Goal: Task Accomplishment & Management: Manage account settings

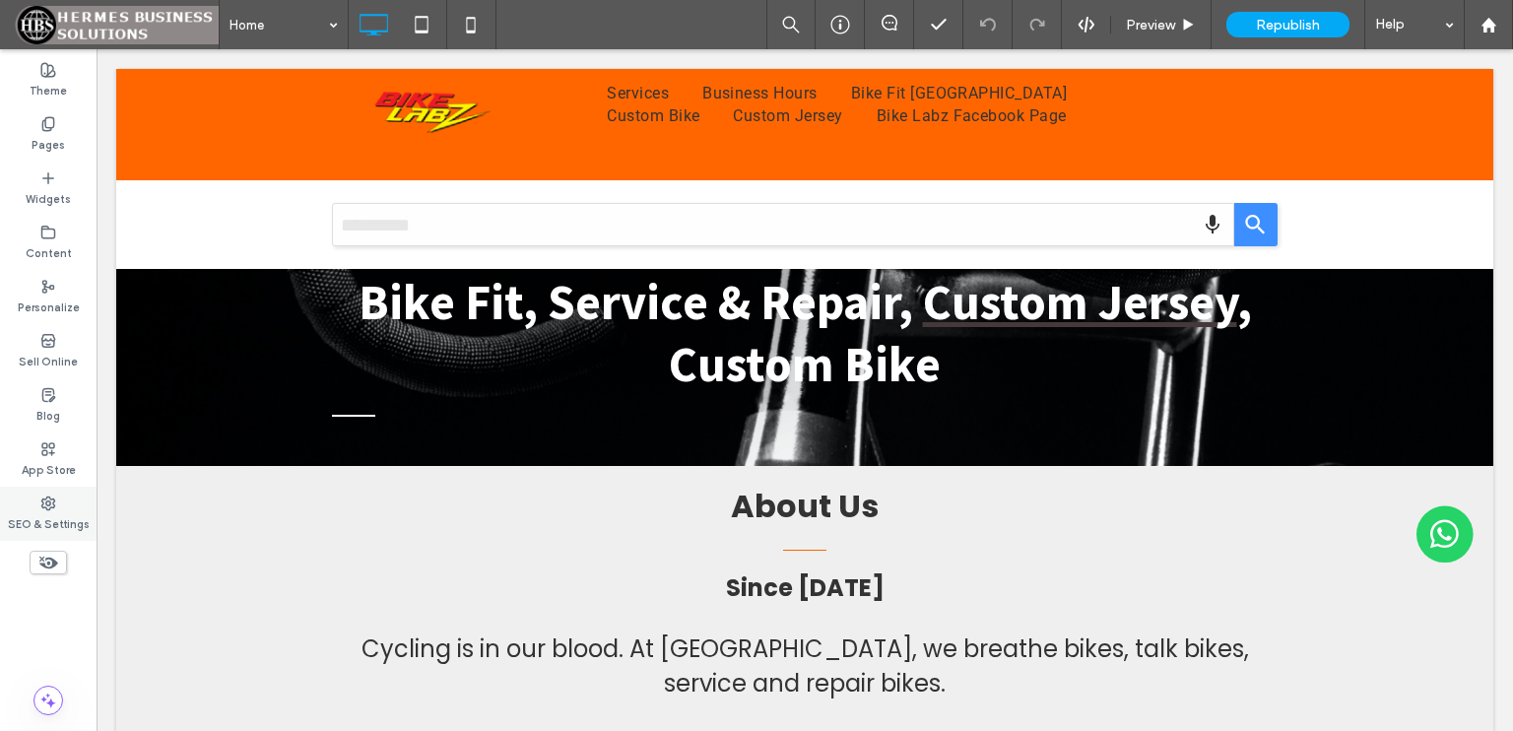
click at [62, 507] on div "SEO & Settings" at bounding box center [48, 514] width 97 height 54
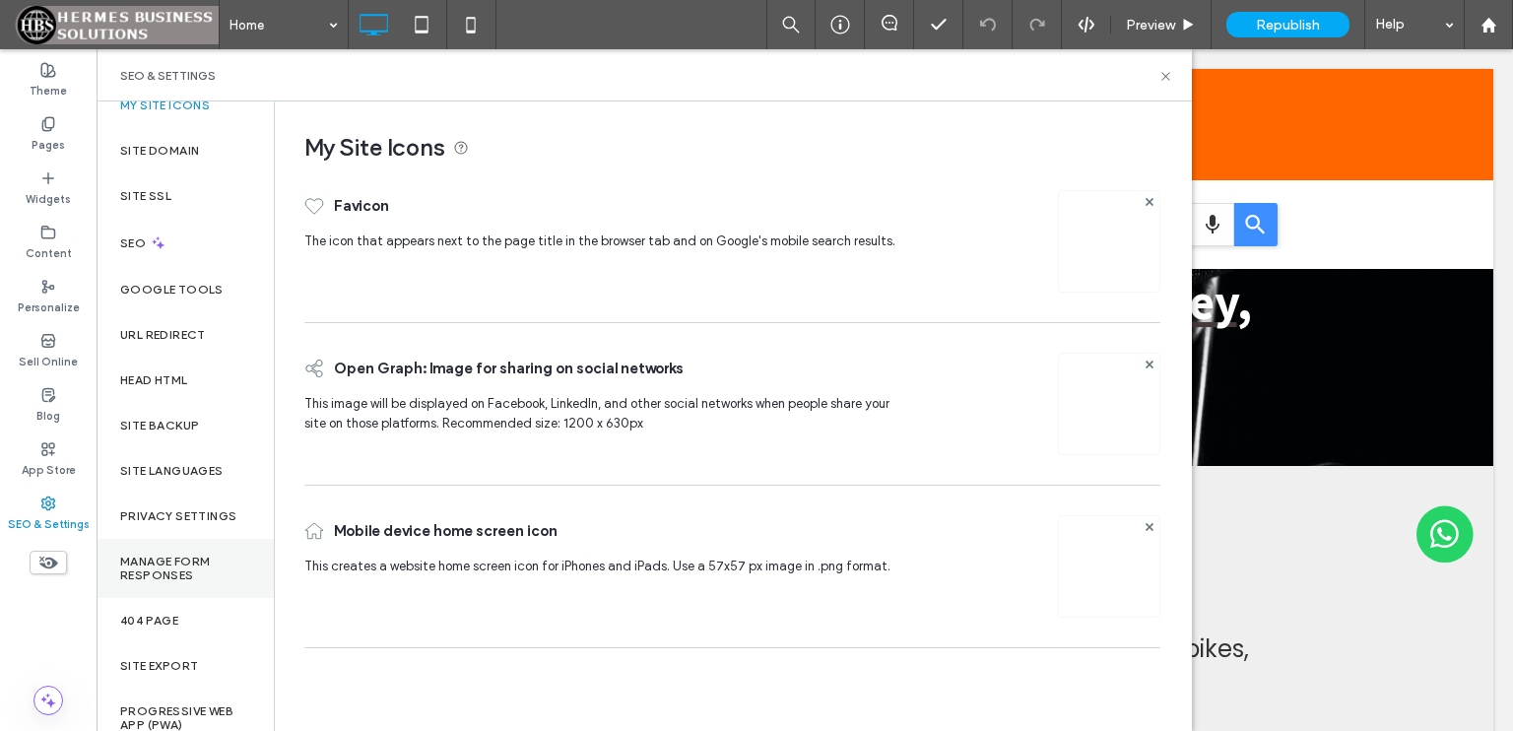
scroll to position [34, 0]
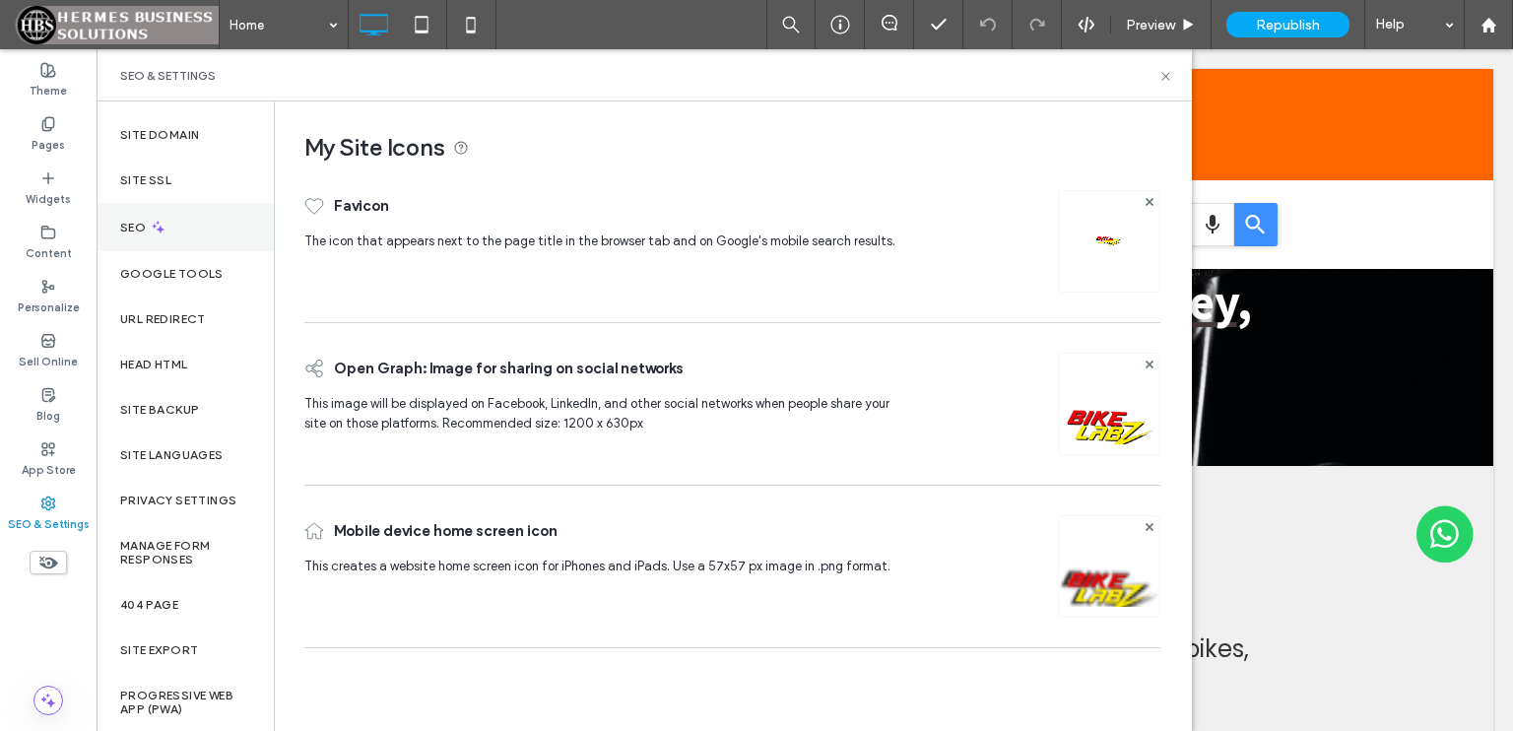
click at [180, 236] on div "SEO" at bounding box center [185, 227] width 177 height 48
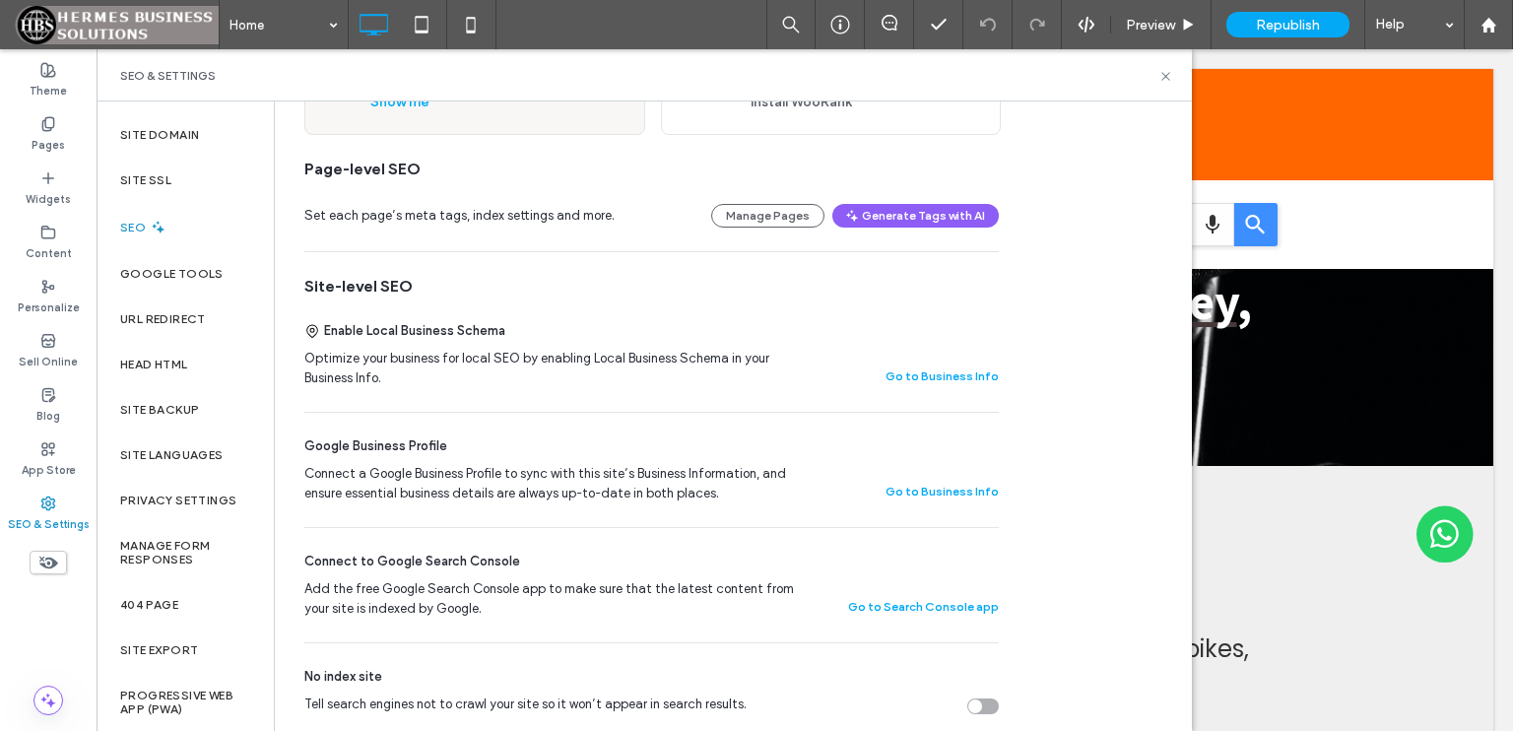
scroll to position [0, 0]
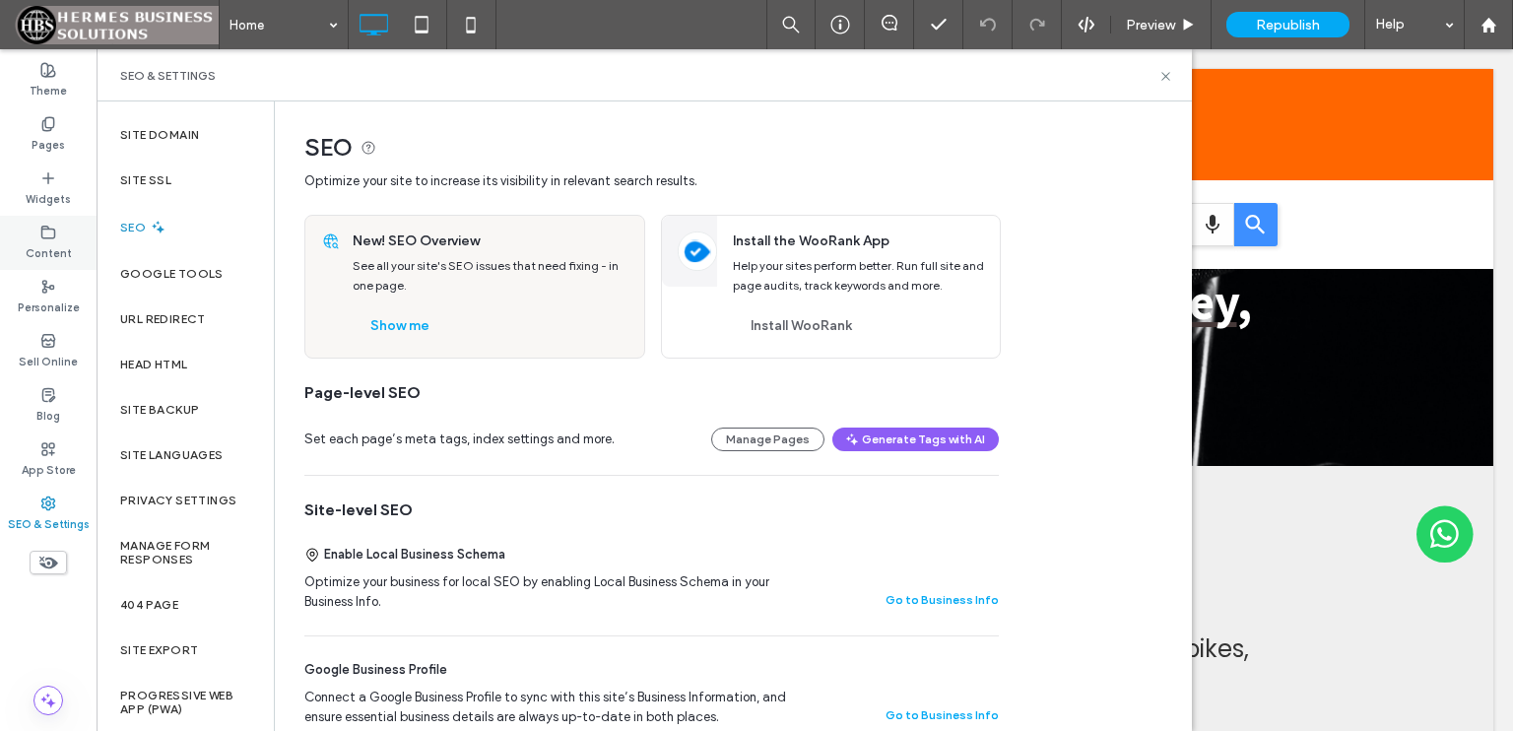
click at [57, 230] on div "Content" at bounding box center [48, 243] width 97 height 54
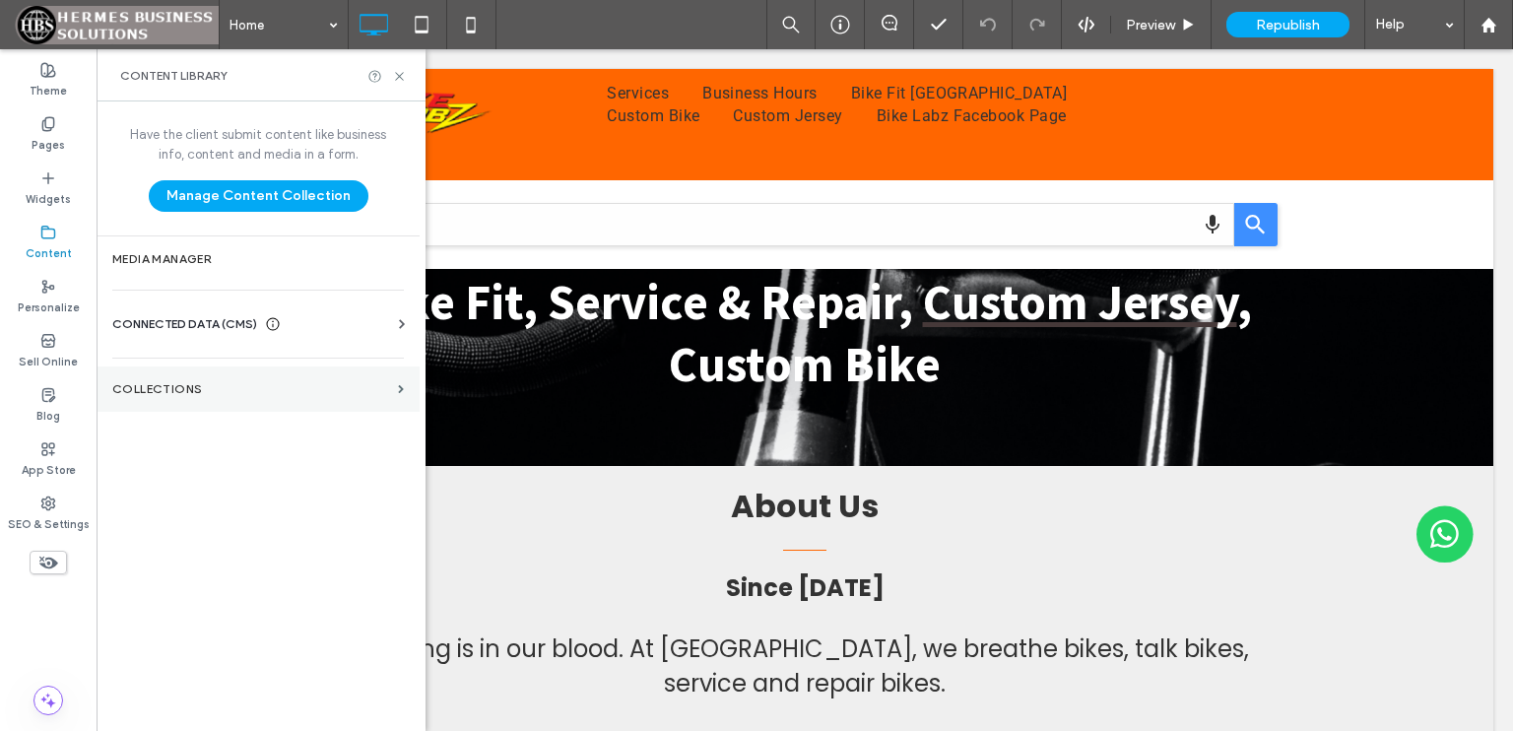
click at [322, 399] on section "Collections" at bounding box center [258, 388] width 323 height 45
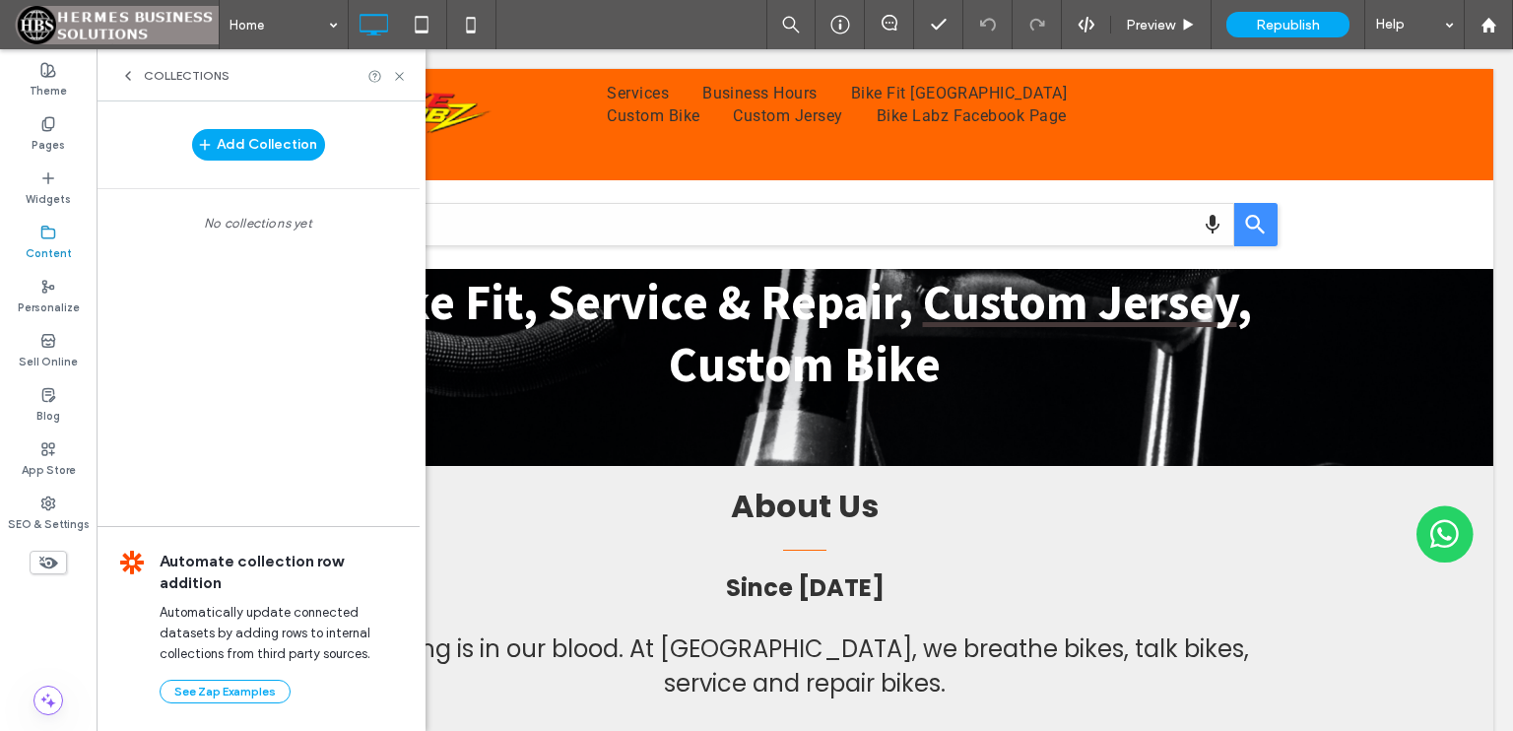
click at [125, 69] on icon at bounding box center [128, 76] width 16 height 16
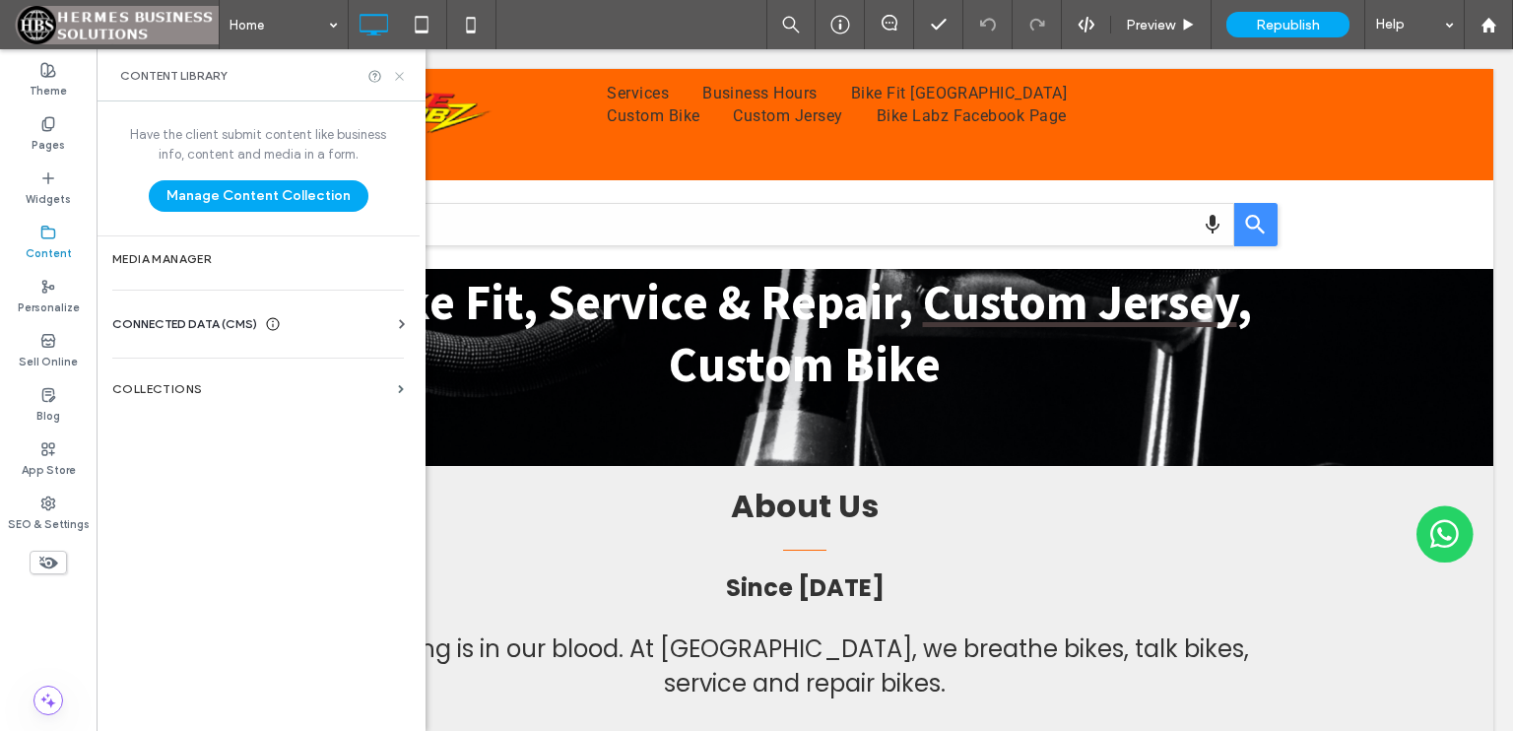
click at [394, 85] on div "Content Library" at bounding box center [261, 75] width 329 height 52
drag, startPoint x: 397, startPoint y: 70, endPoint x: 305, endPoint y: 25, distance: 102.2
click at [397, 70] on icon at bounding box center [399, 76] width 15 height 15
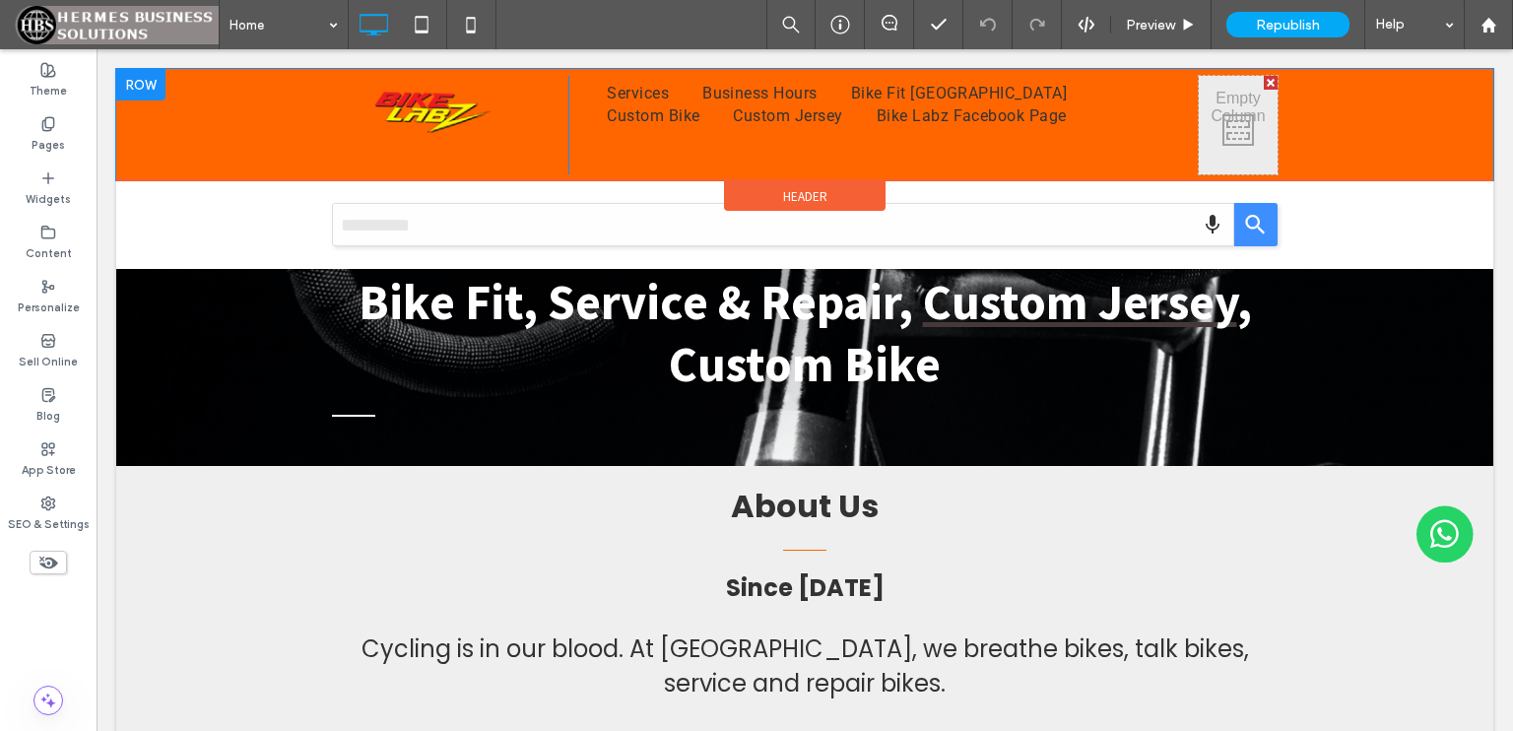
drag, startPoint x: 1241, startPoint y: 133, endPoint x: 1254, endPoint y: 145, distance: 17.4
click at [1240, 133] on div "Click To Paste" at bounding box center [1238, 125] width 79 height 99
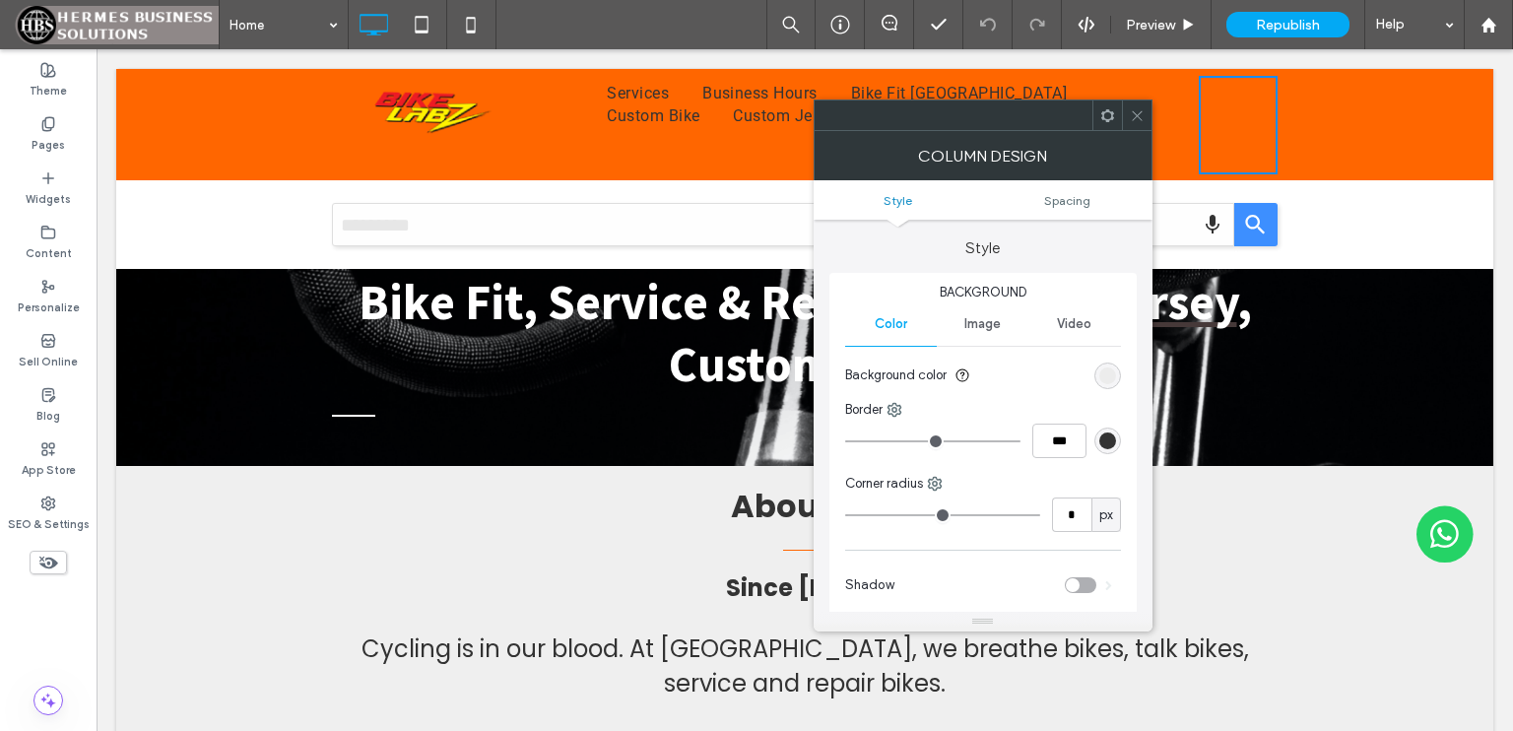
drag, startPoint x: 1139, startPoint y: 116, endPoint x: 1060, endPoint y: 76, distance: 88.6
click at [1139, 116] on icon at bounding box center [1137, 115] width 15 height 15
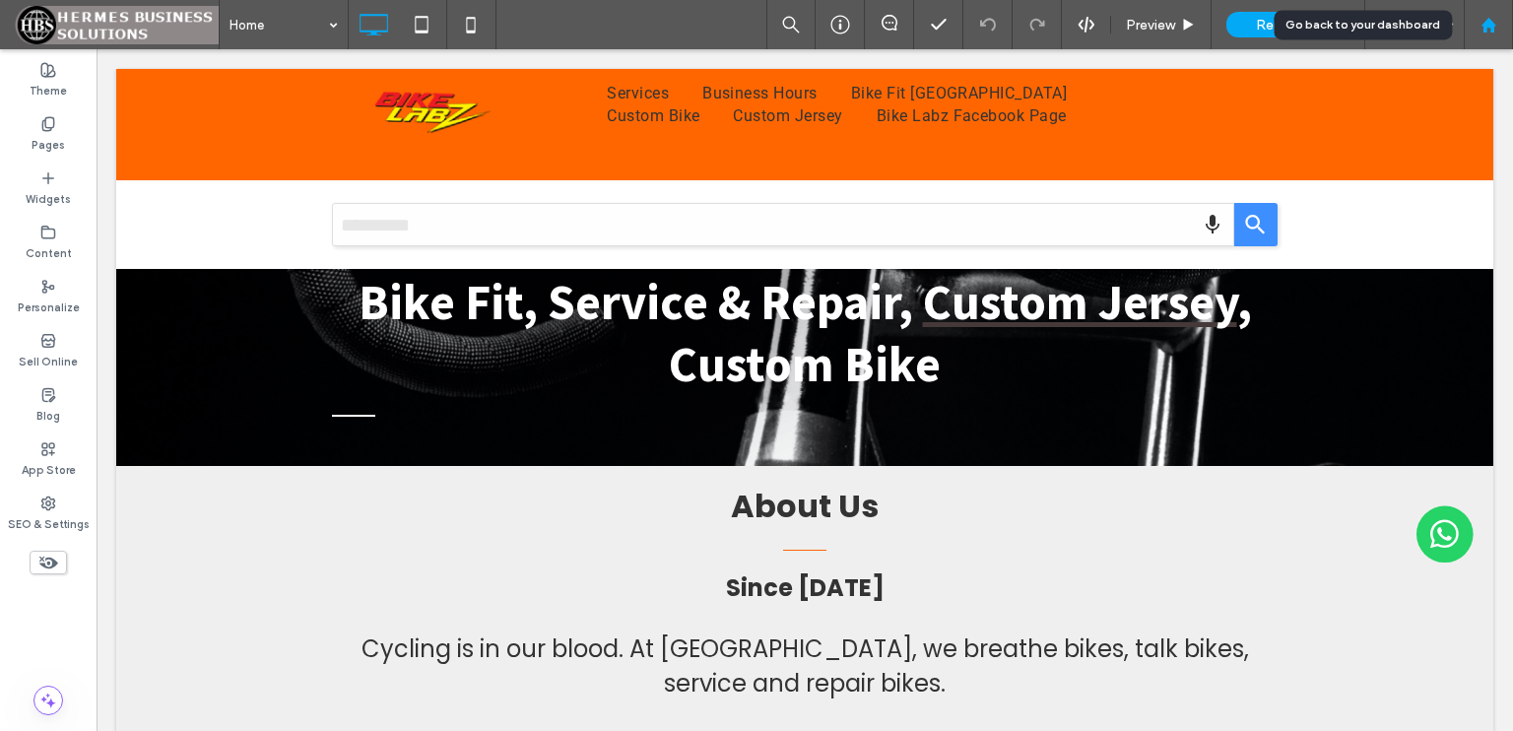
click at [1485, 38] on div at bounding box center [1488, 24] width 49 height 49
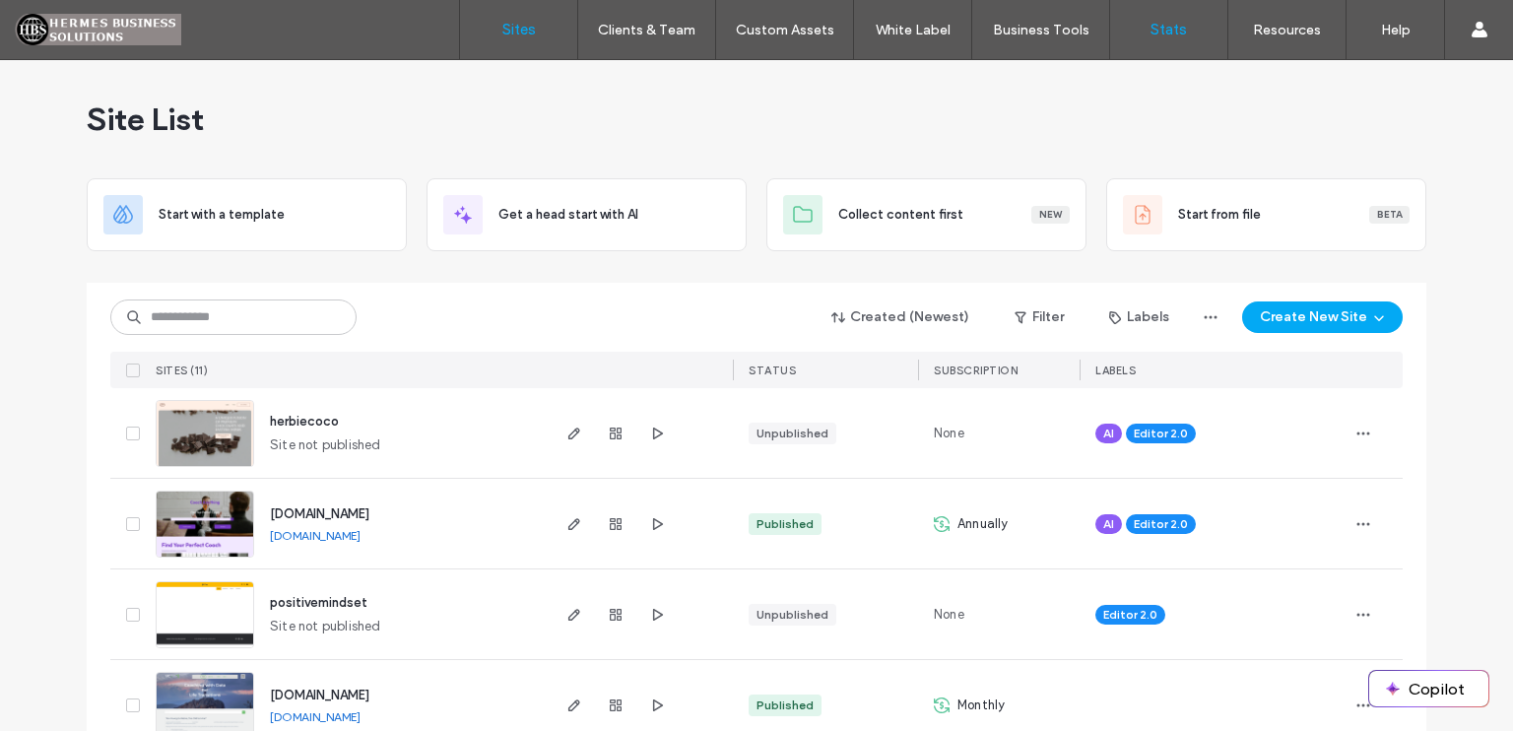
click at [1156, 31] on label "Stats" at bounding box center [1169, 30] width 36 height 18
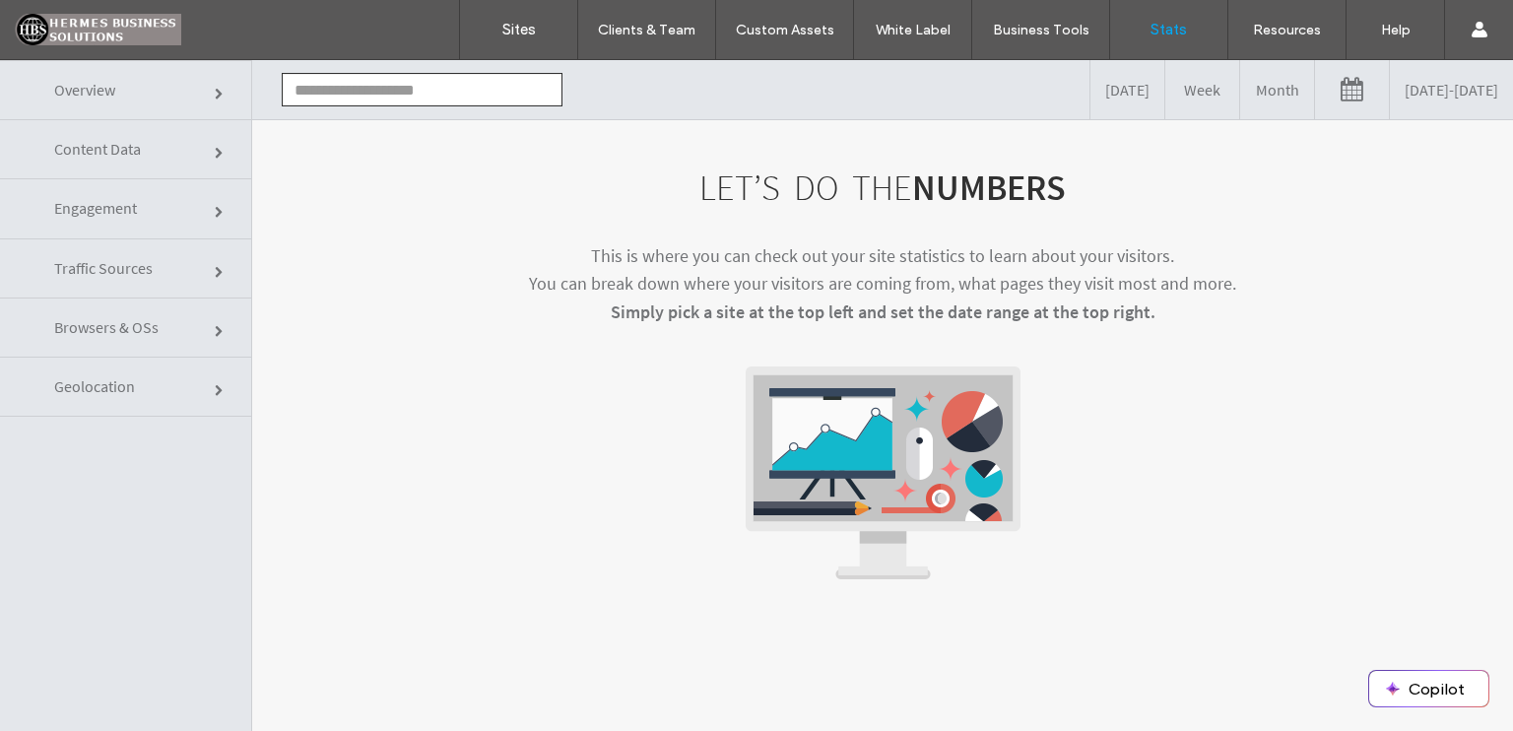
click at [450, 80] on input "text" at bounding box center [422, 89] width 281 height 33
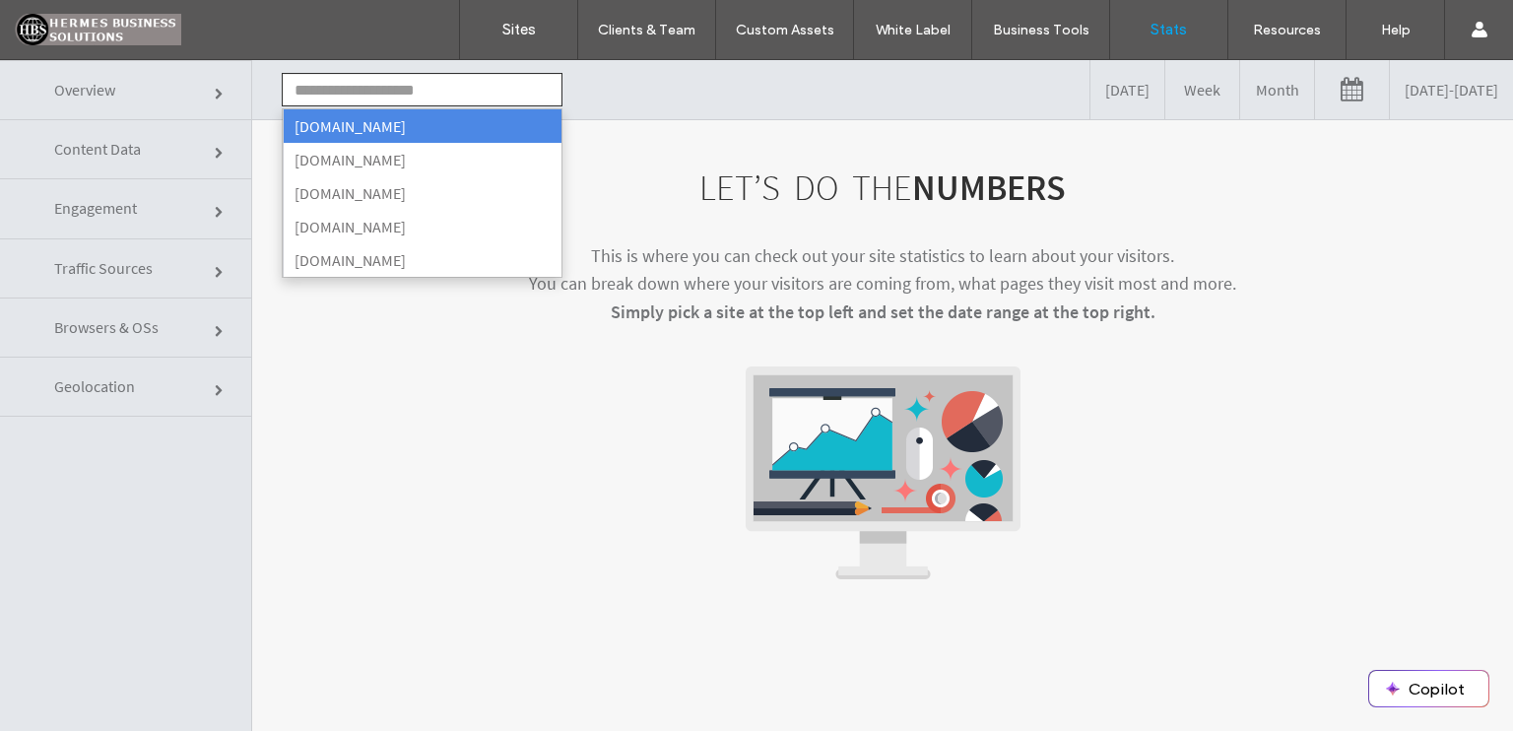
click at [445, 121] on li "[DOMAIN_NAME]" at bounding box center [422, 125] width 279 height 33
type input "**********"
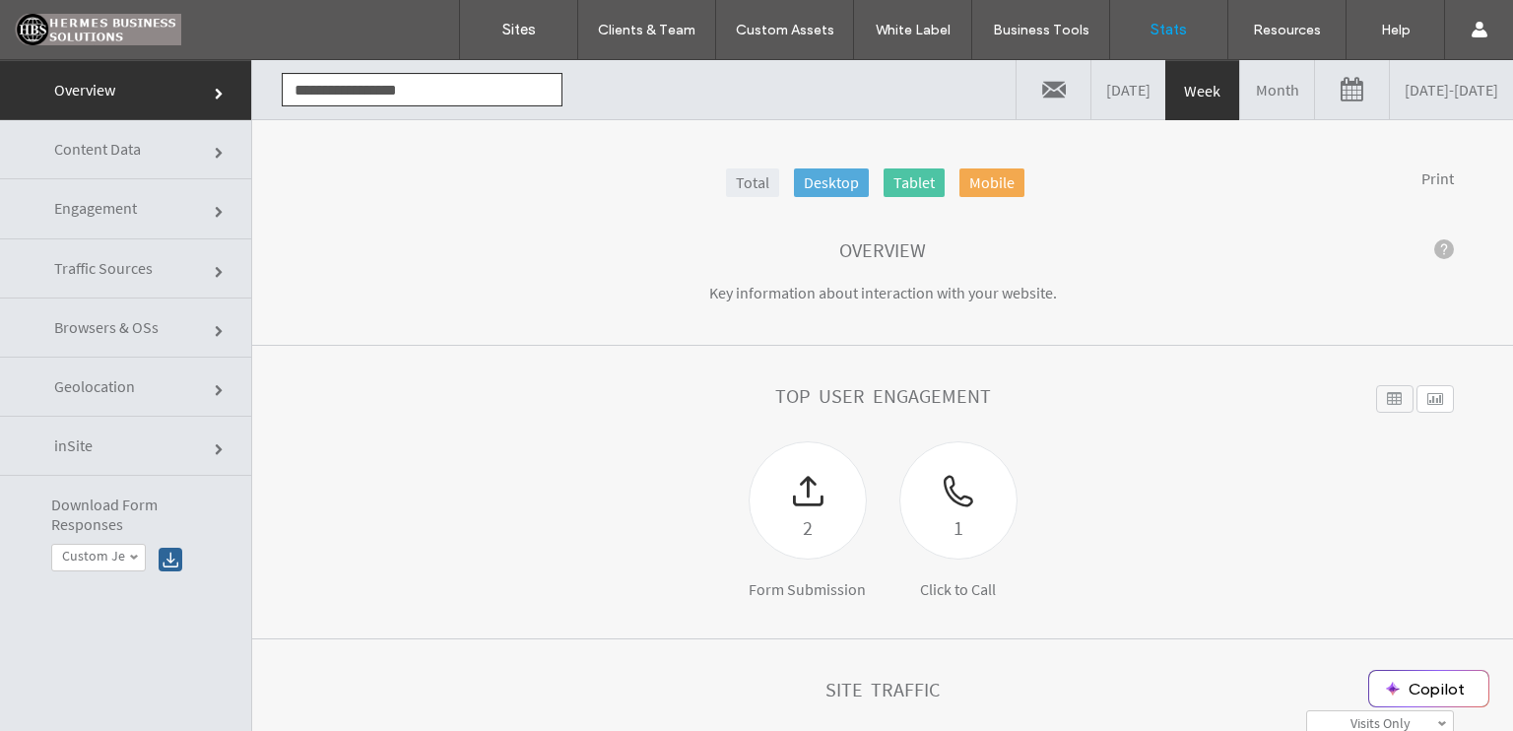
click at [93, 561] on label "Custom Jersey Enquiry Form" at bounding box center [94, 556] width 64 height 17
click at [185, 496] on span "Download Form Responses" at bounding box center [136, 514] width 170 height 37
click at [158, 206] on link "Engagement" at bounding box center [125, 208] width 251 height 59
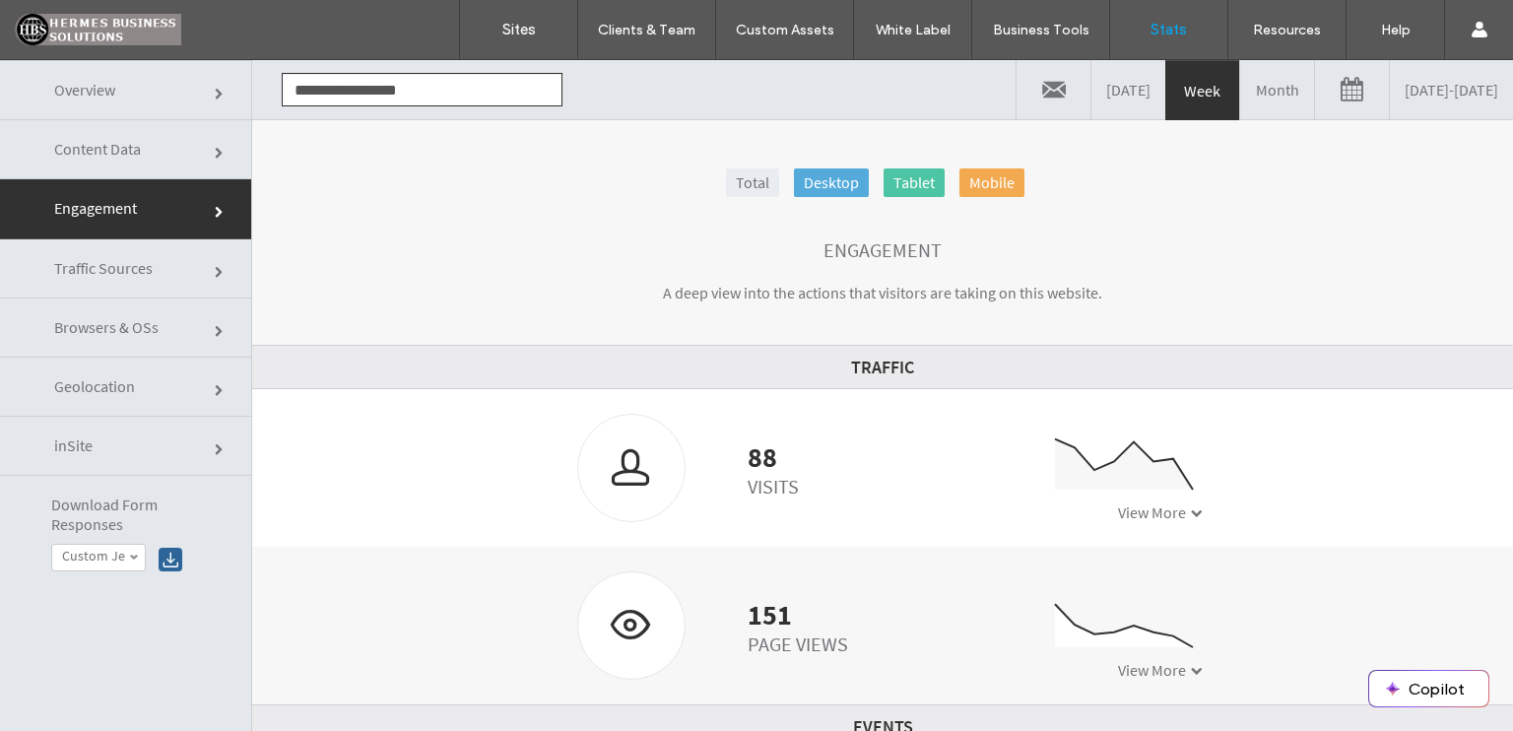
click at [1240, 104] on link "Month" at bounding box center [1277, 89] width 74 height 59
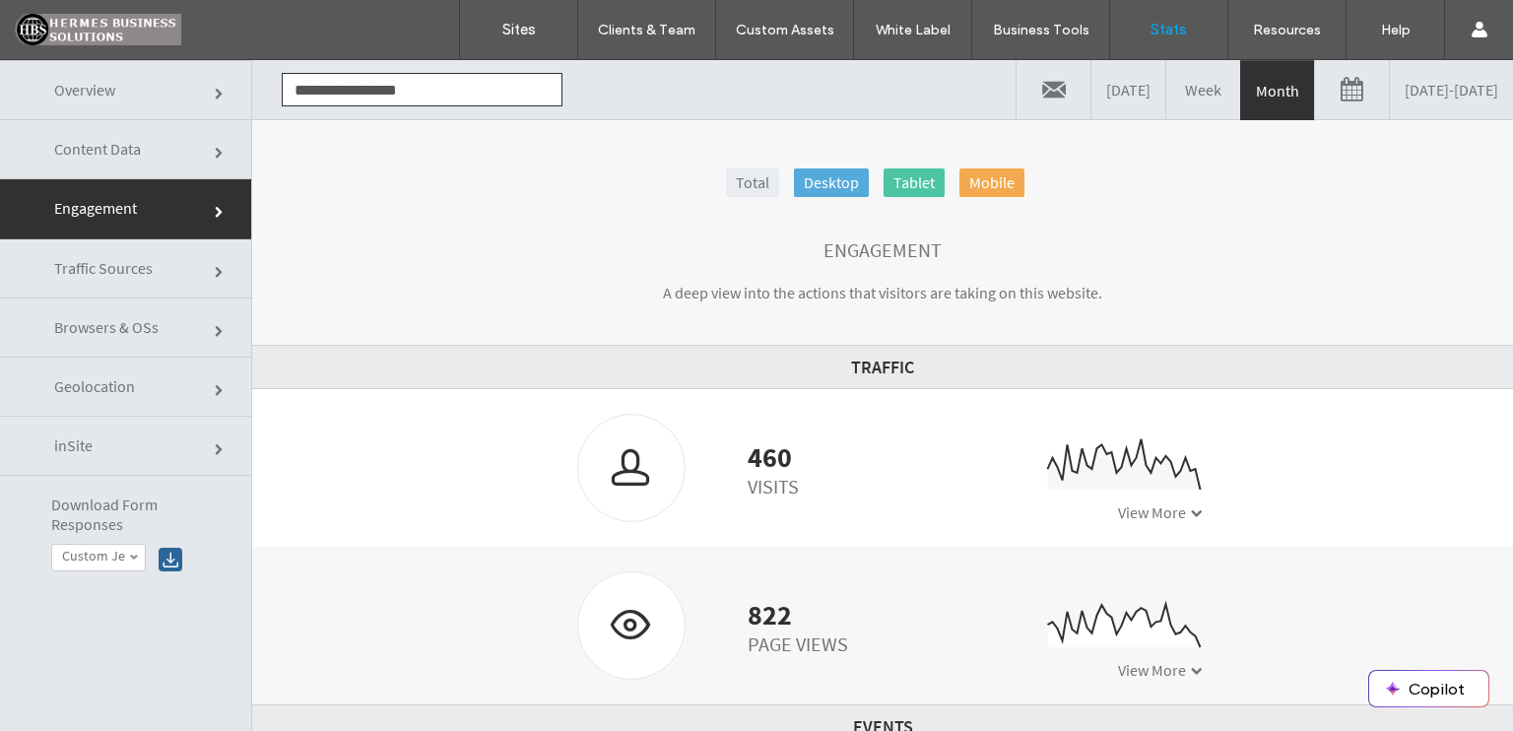
click at [1390, 100] on link "08/14/2025 - 09/14/2025" at bounding box center [1451, 89] width 123 height 59
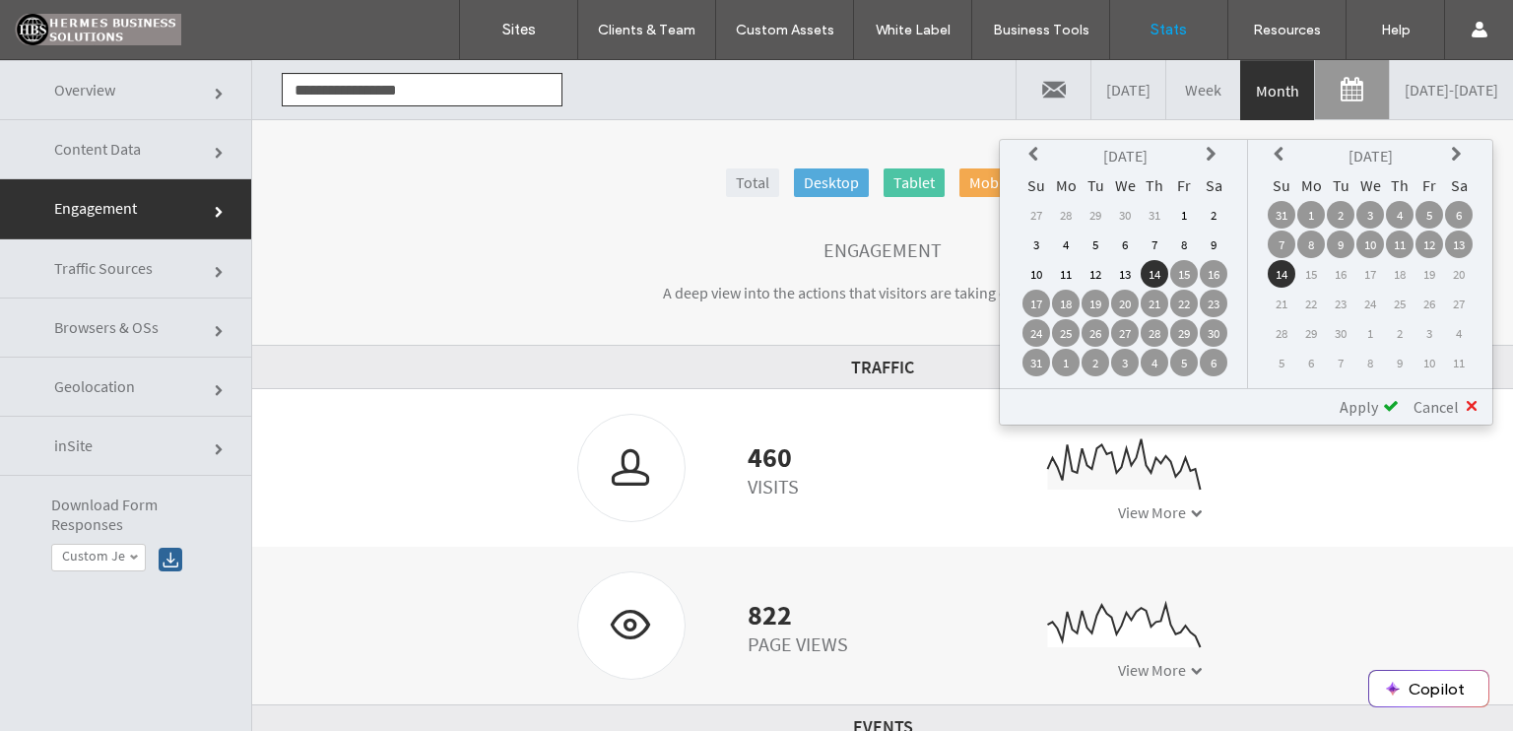
click at [1040, 149] on icon at bounding box center [1036, 155] width 16 height 16
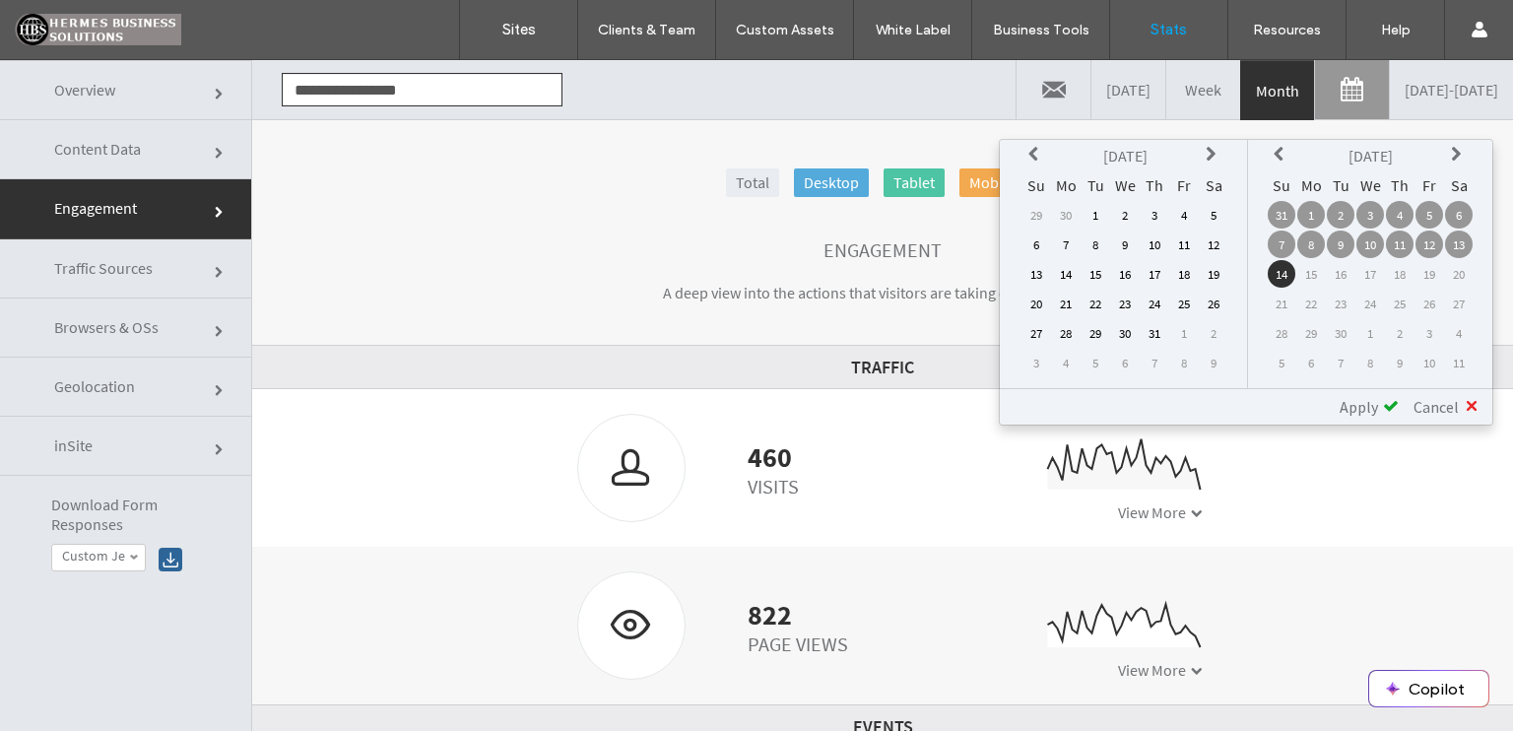
click at [1040, 149] on icon at bounding box center [1036, 155] width 16 height 16
click at [1158, 213] on td "1" at bounding box center [1155, 215] width 28 height 28
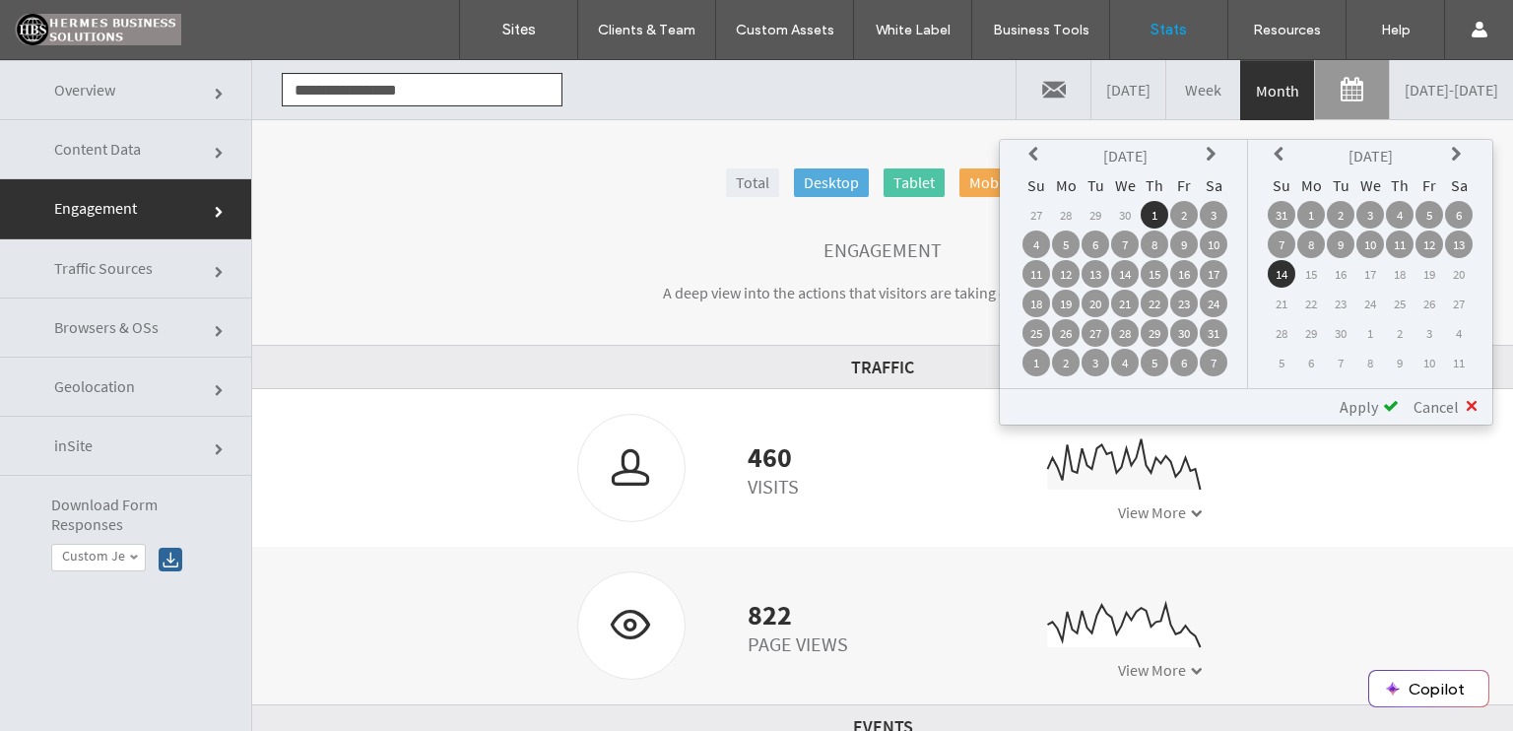
click at [1354, 400] on span "Apply" at bounding box center [1359, 407] width 38 height 20
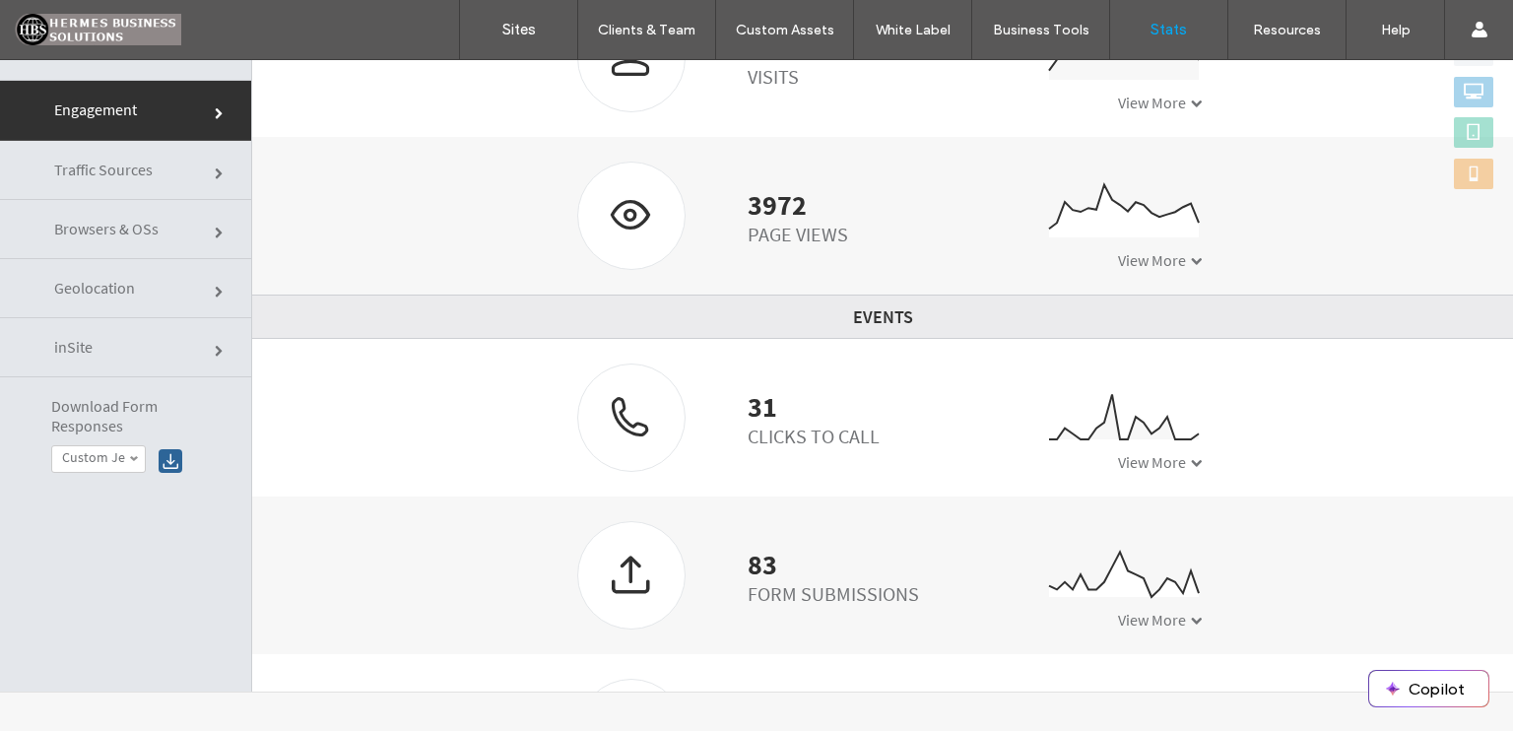
scroll to position [390, 0]
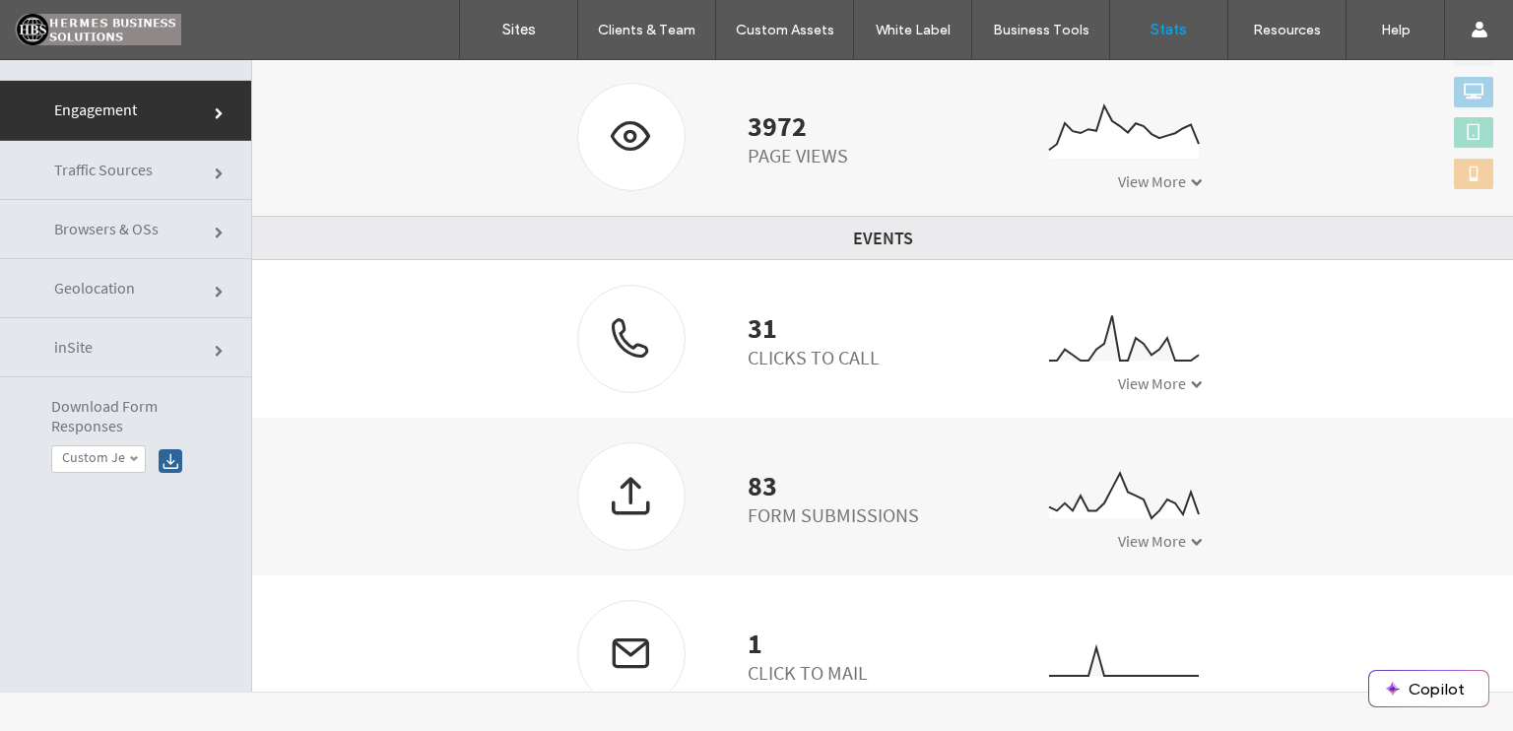
click at [728, 477] on div "83 Form Submissions" at bounding box center [747, 496] width 371 height 108
click at [603, 495] on div at bounding box center [631, 495] width 106 height 104
click at [605, 497] on div at bounding box center [631, 495] width 106 height 104
click at [1187, 537] on div "83 Form Submissions 0 5 10 15 W17 W22 W27 W32 View More" at bounding box center [882, 497] width 1261 height 158
click at [1191, 537] on span at bounding box center [1197, 542] width 12 height 12
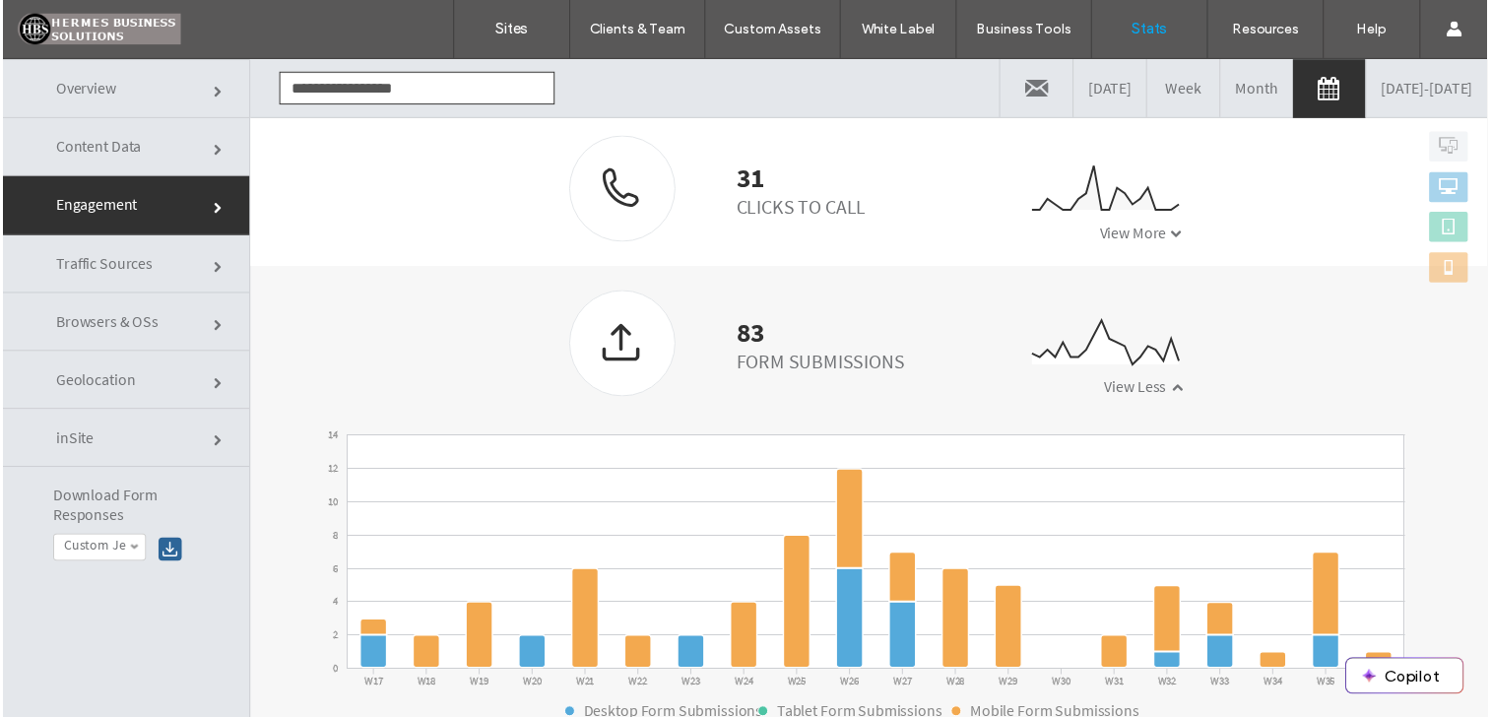
scroll to position [0, 0]
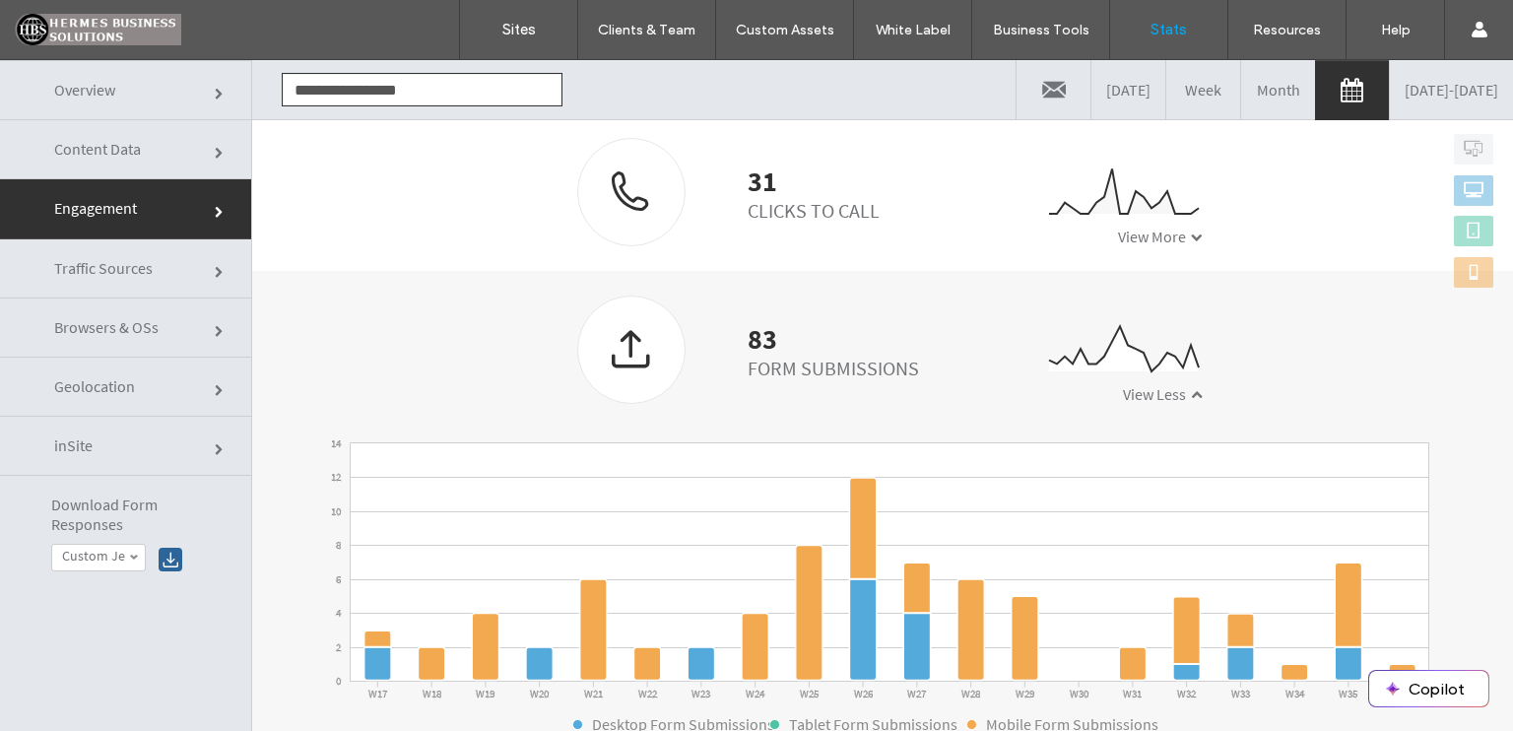
click at [208, 273] on link "Traffic Sources" at bounding box center [125, 268] width 251 height 59
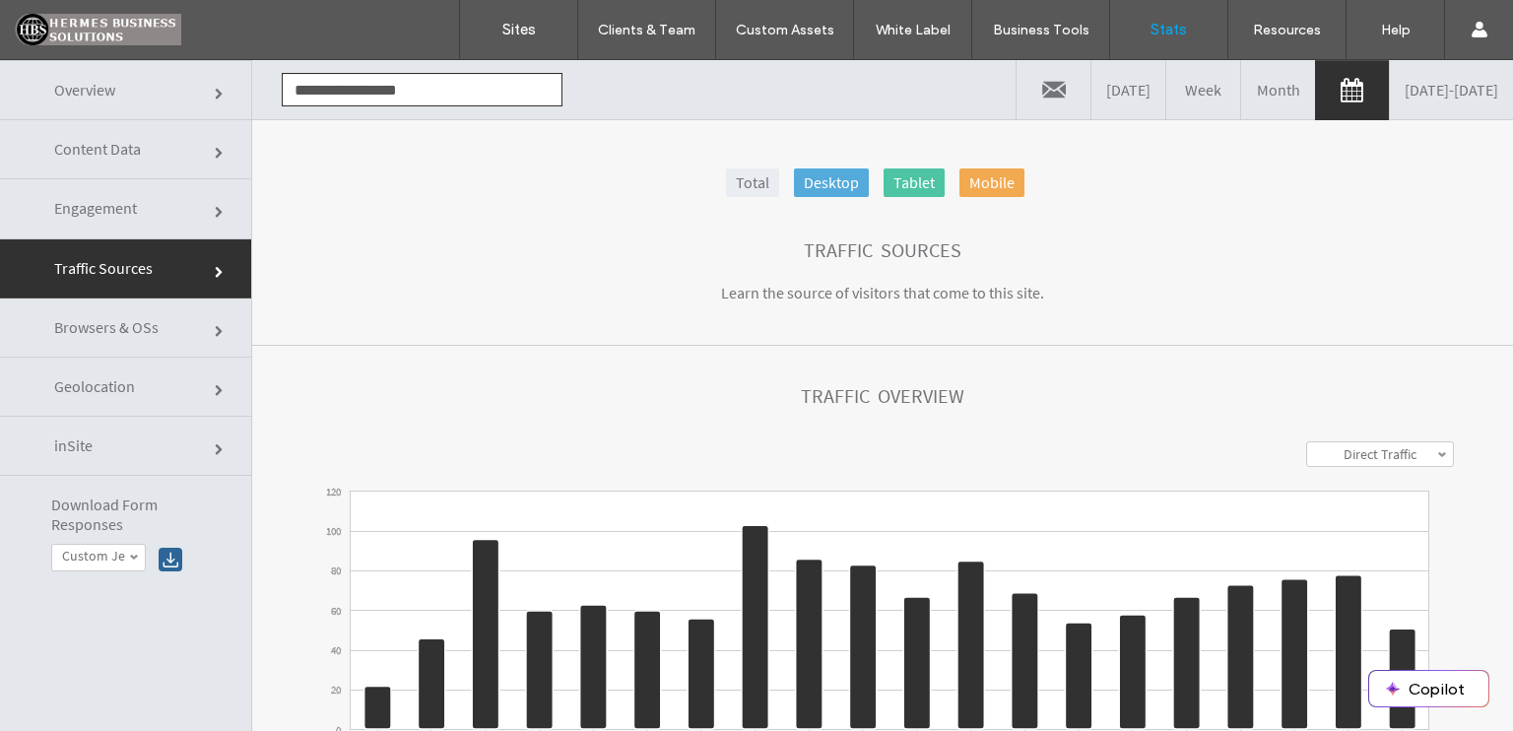
click at [207, 314] on link "Browsers & OSs" at bounding box center [125, 327] width 251 height 59
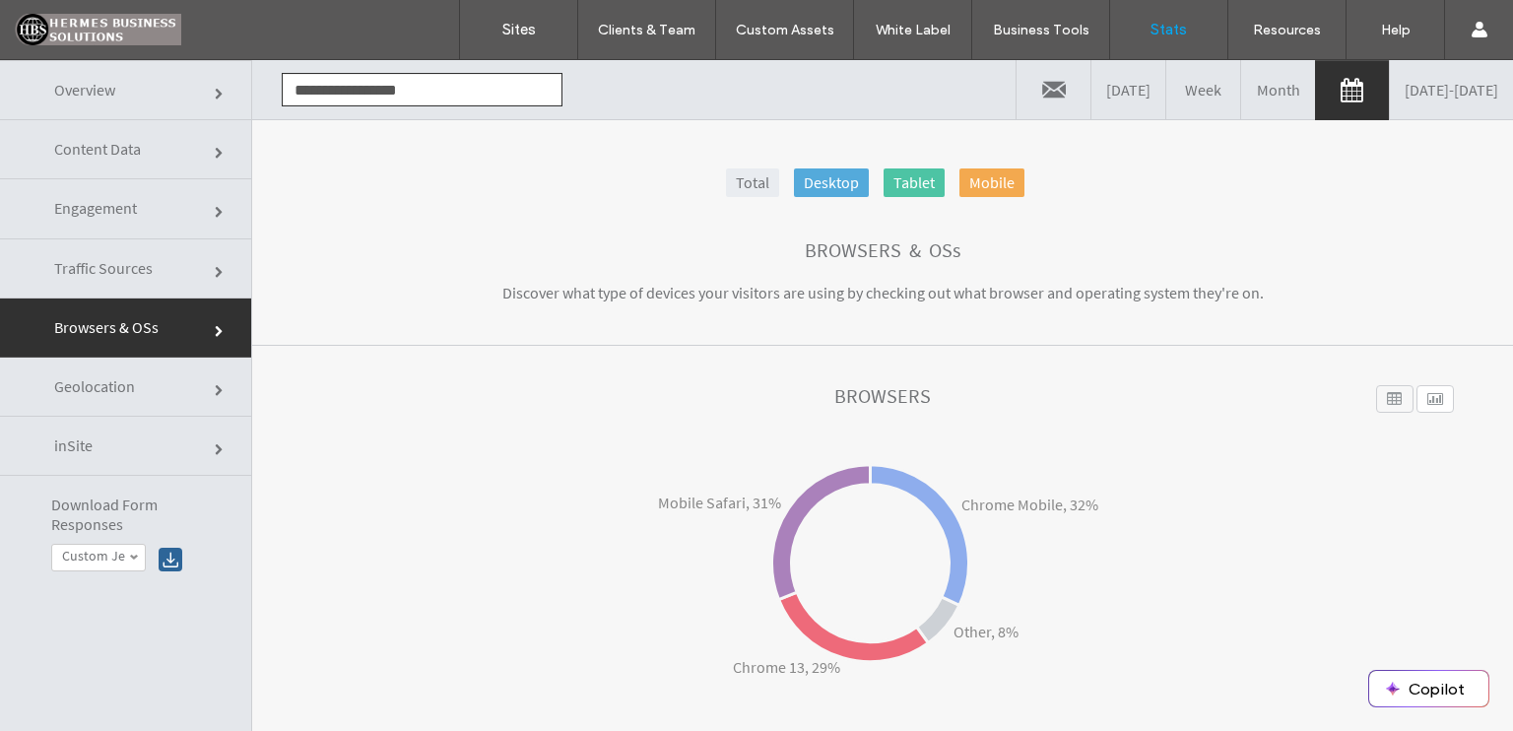
click at [197, 385] on link "Geolocation" at bounding box center [125, 387] width 251 height 59
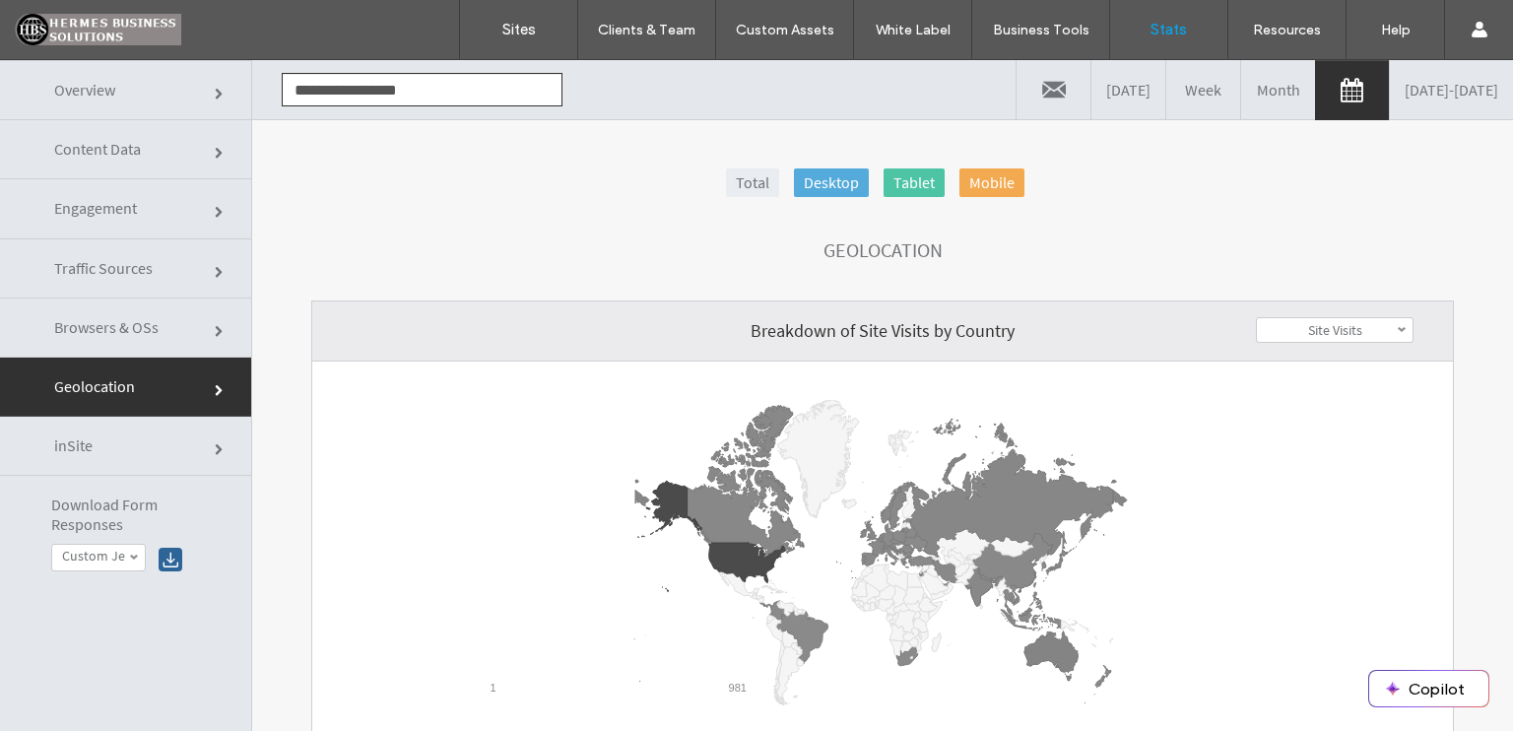
click at [201, 436] on link "inSite" at bounding box center [125, 446] width 251 height 59
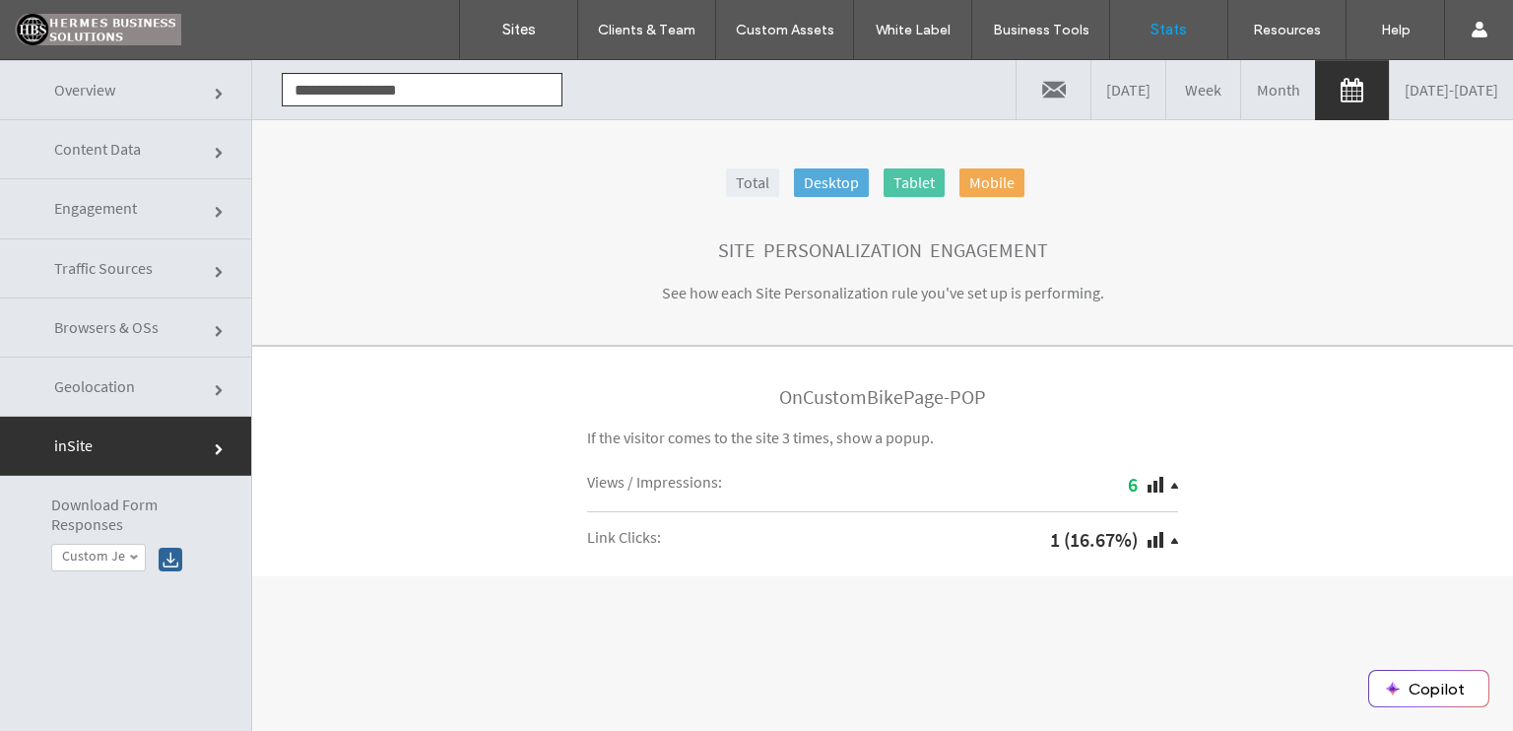
click at [129, 518] on span "Download Form Responses" at bounding box center [136, 514] width 170 height 37
click at [122, 504] on span "Download Form Responses" at bounding box center [136, 514] width 170 height 37
click at [170, 563] on div at bounding box center [171, 560] width 24 height 24
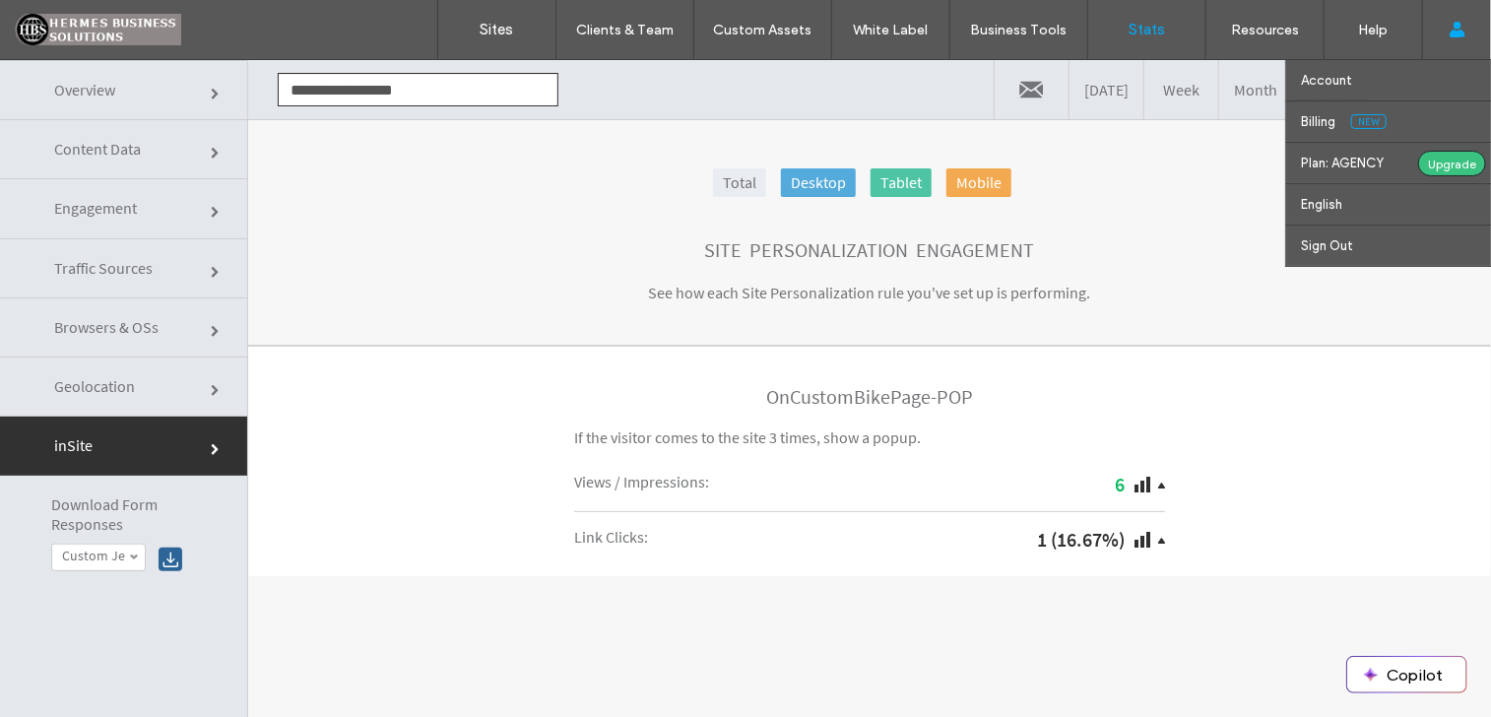
click at [1454, 27] on use at bounding box center [1457, 30] width 16 height 16
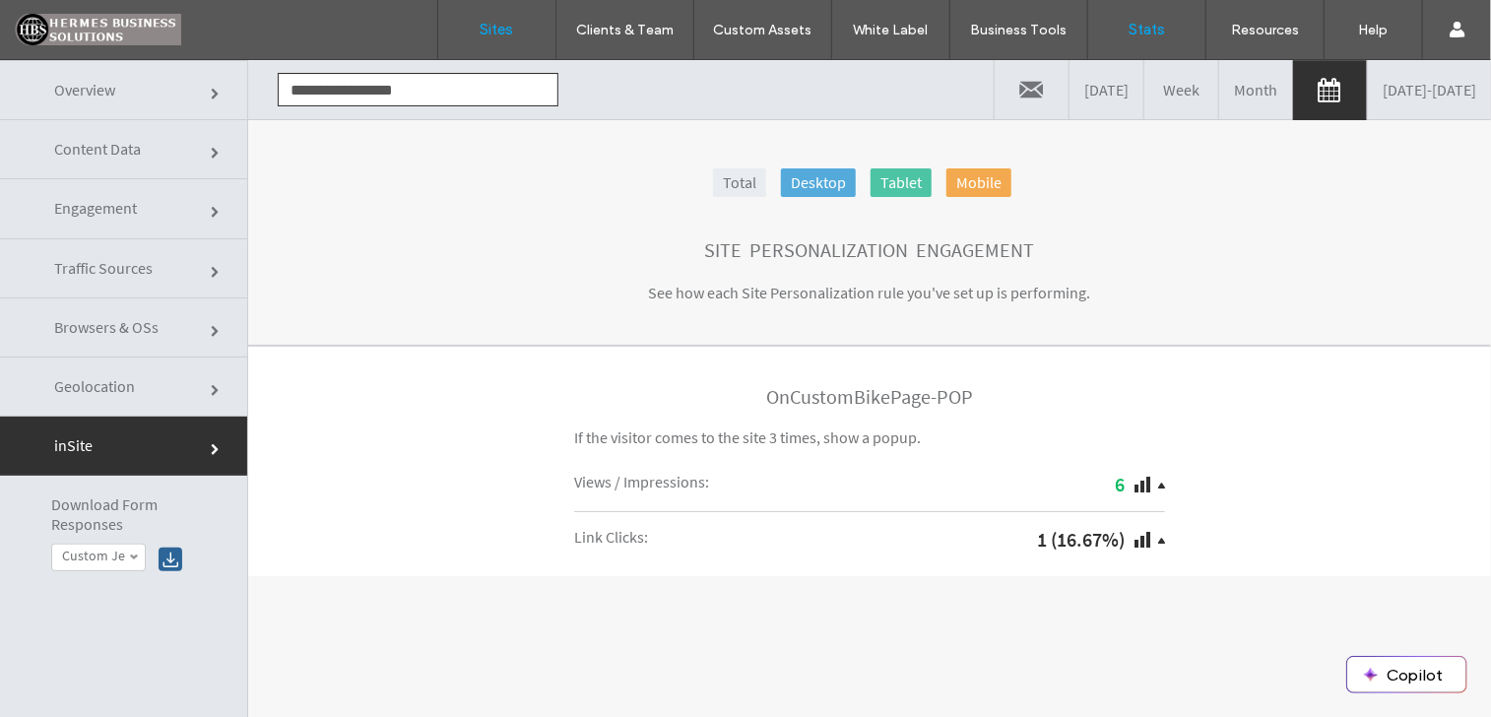
click at [489, 33] on label "Sites" at bounding box center [497, 30] width 33 height 18
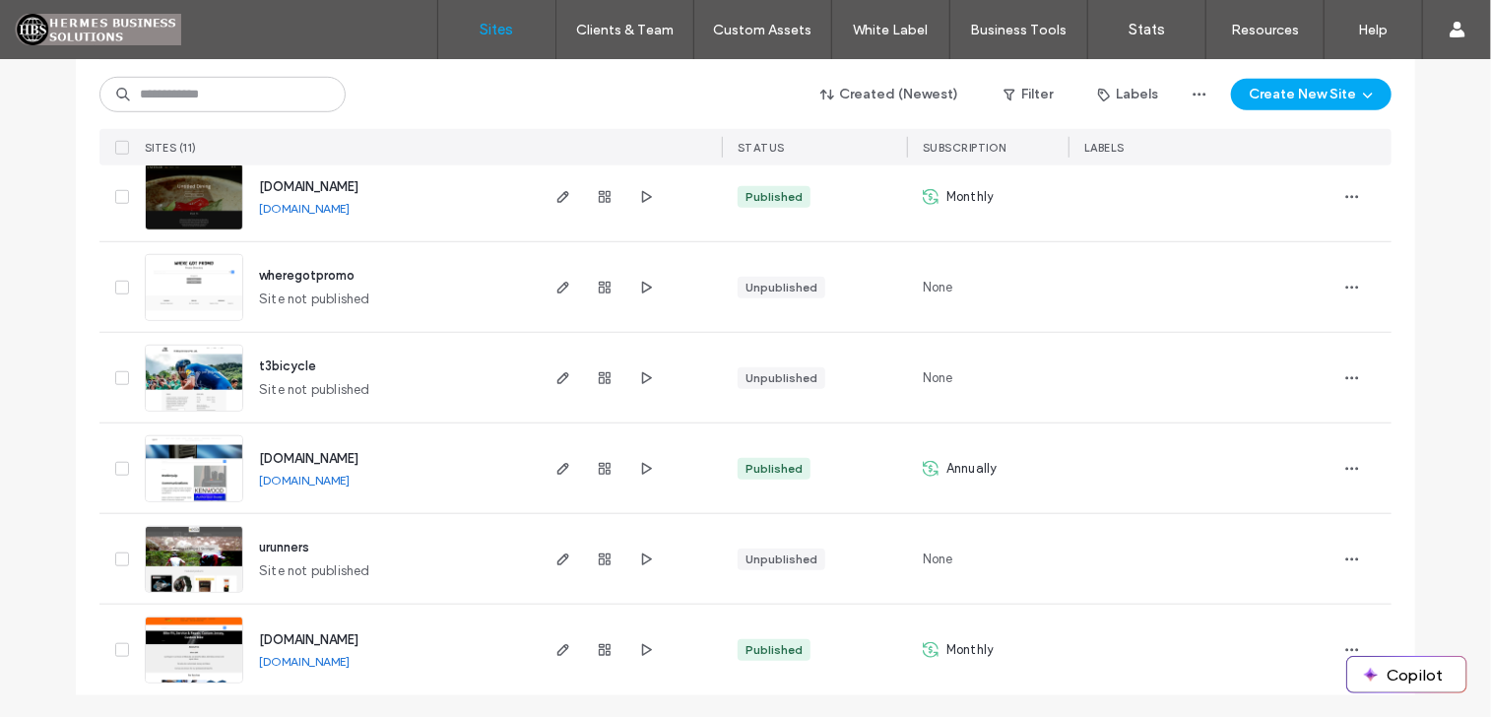
scroll to position [691, 0]
click at [563, 641] on icon "button" at bounding box center [564, 649] width 16 height 16
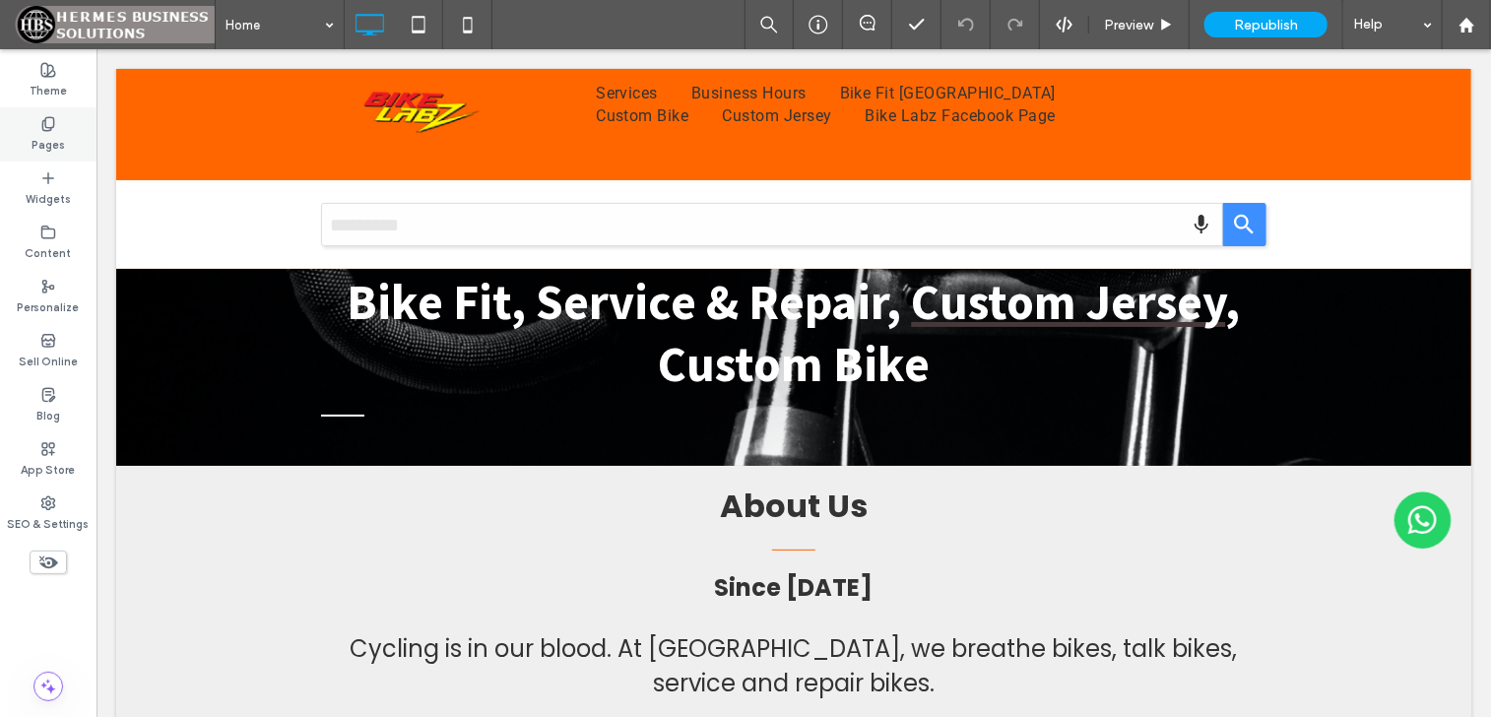
click at [61, 145] on label "Pages" at bounding box center [48, 143] width 33 height 22
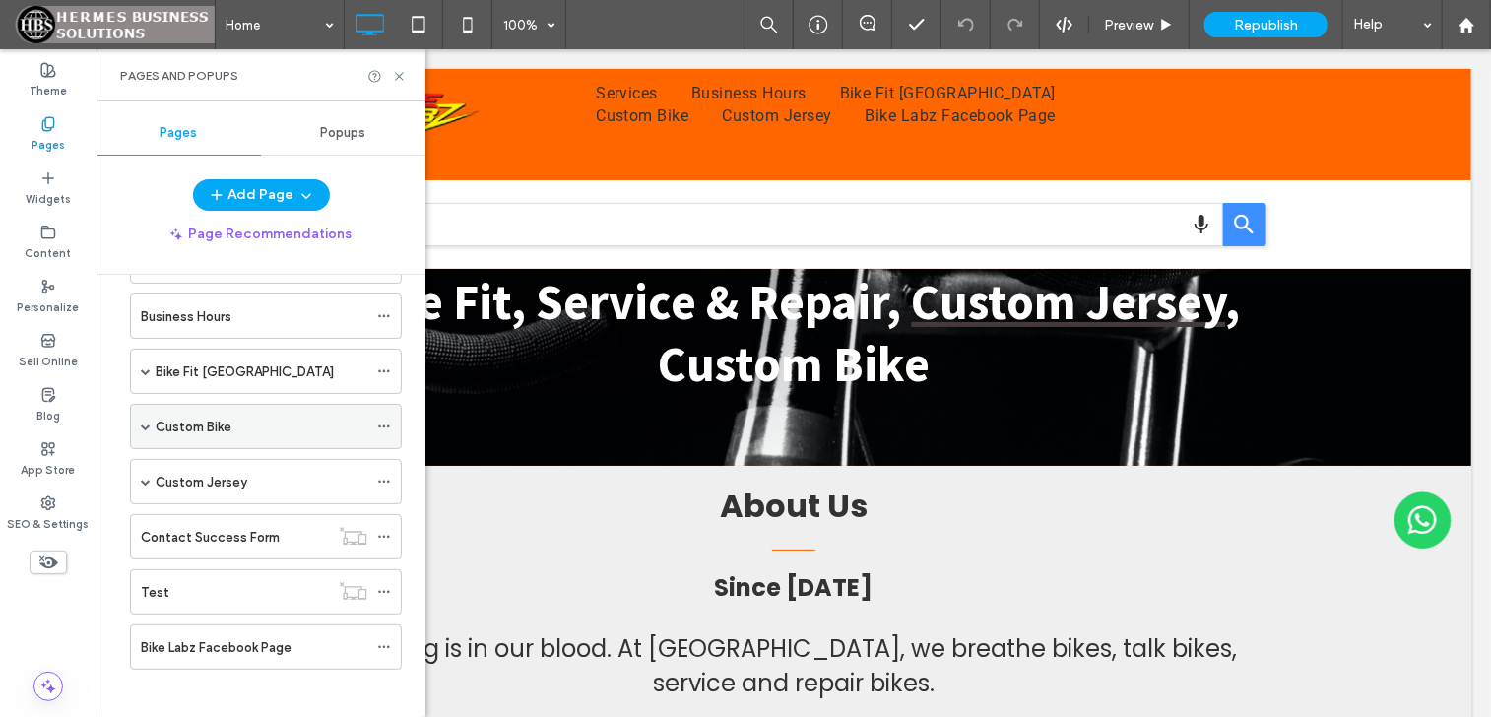
scroll to position [187, 0]
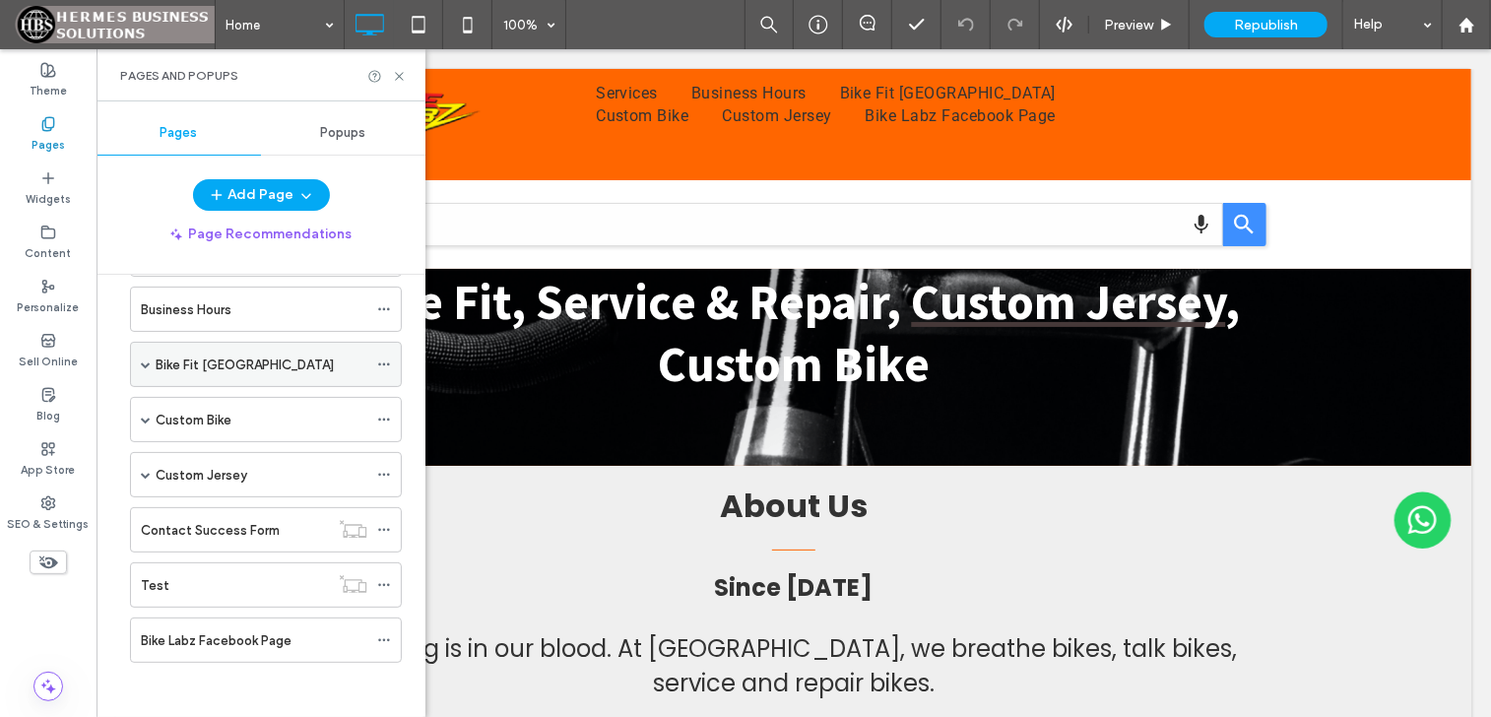
click at [146, 363] on span at bounding box center [146, 365] width 10 height 10
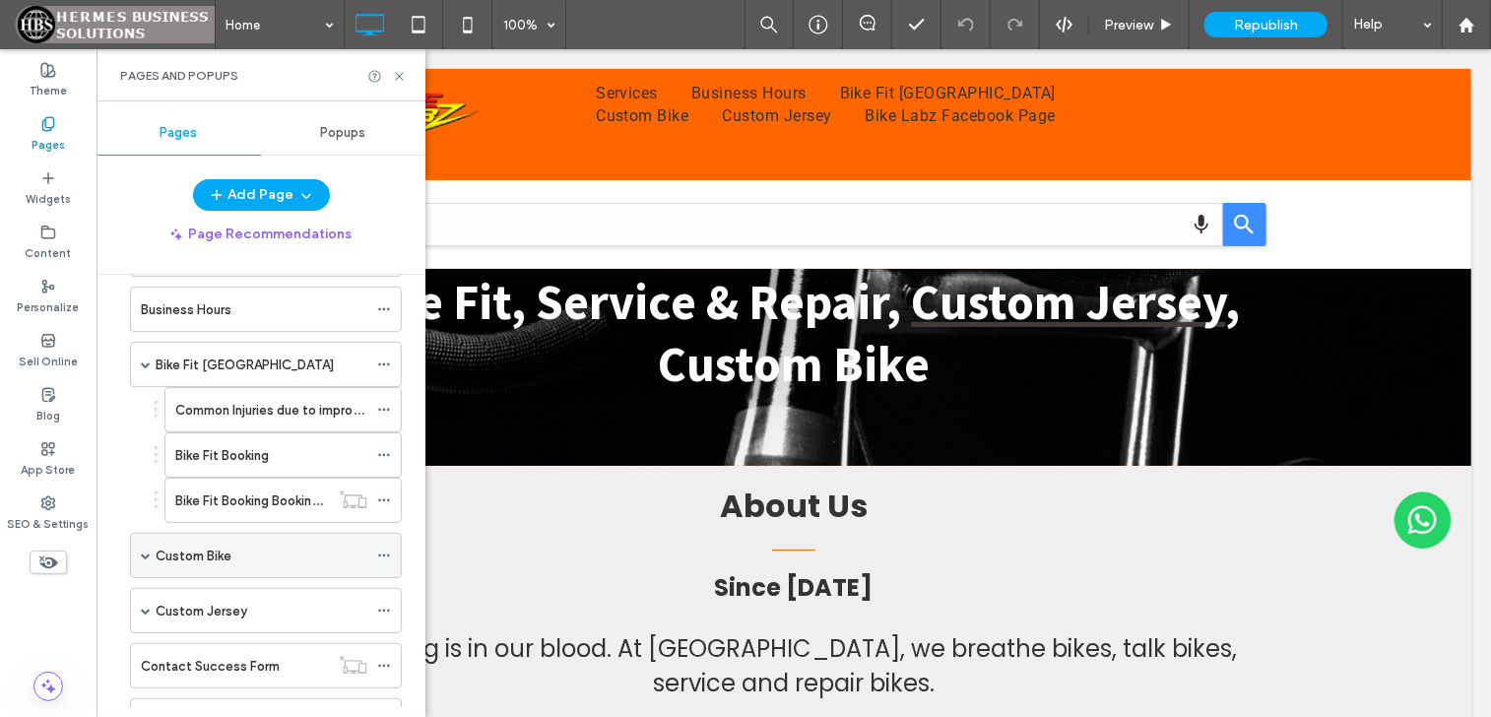
click at [143, 543] on span at bounding box center [146, 555] width 10 height 43
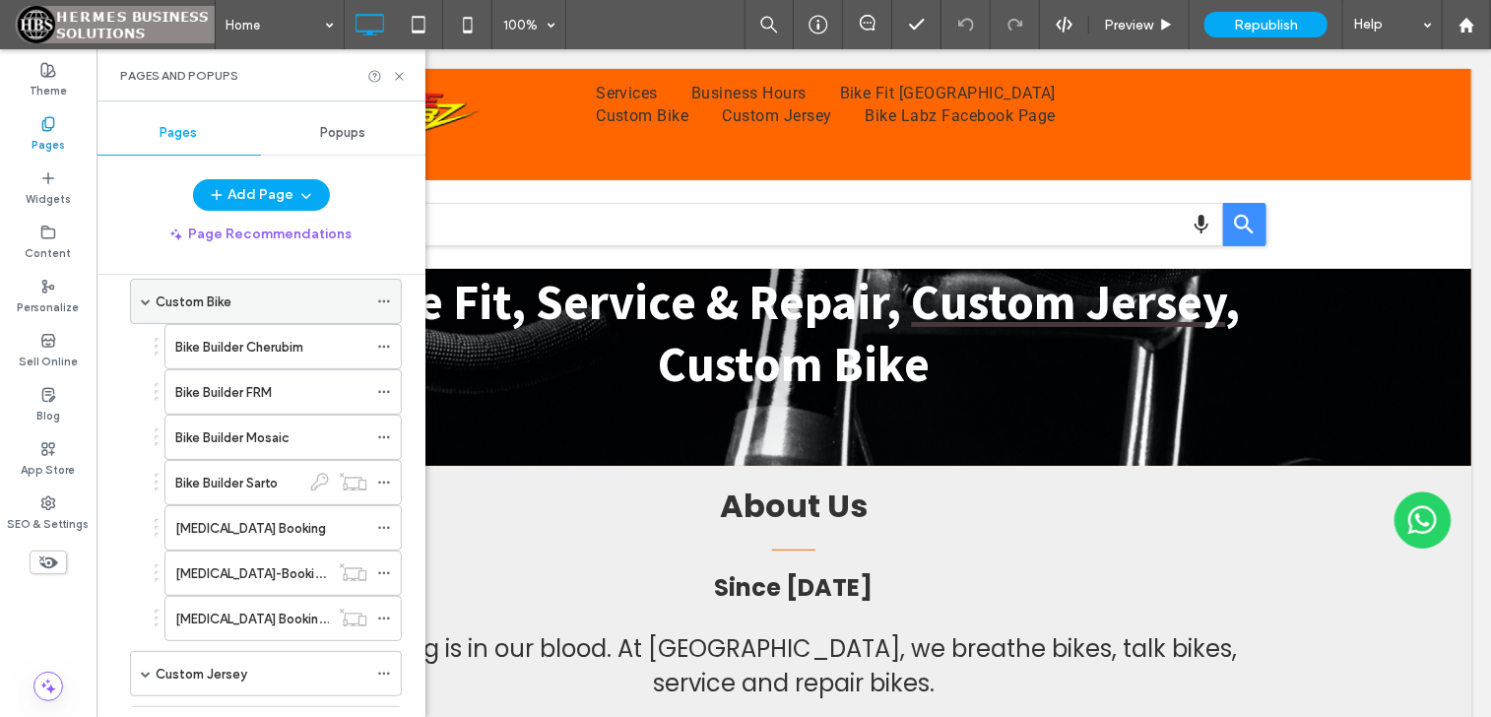
scroll to position [483, 0]
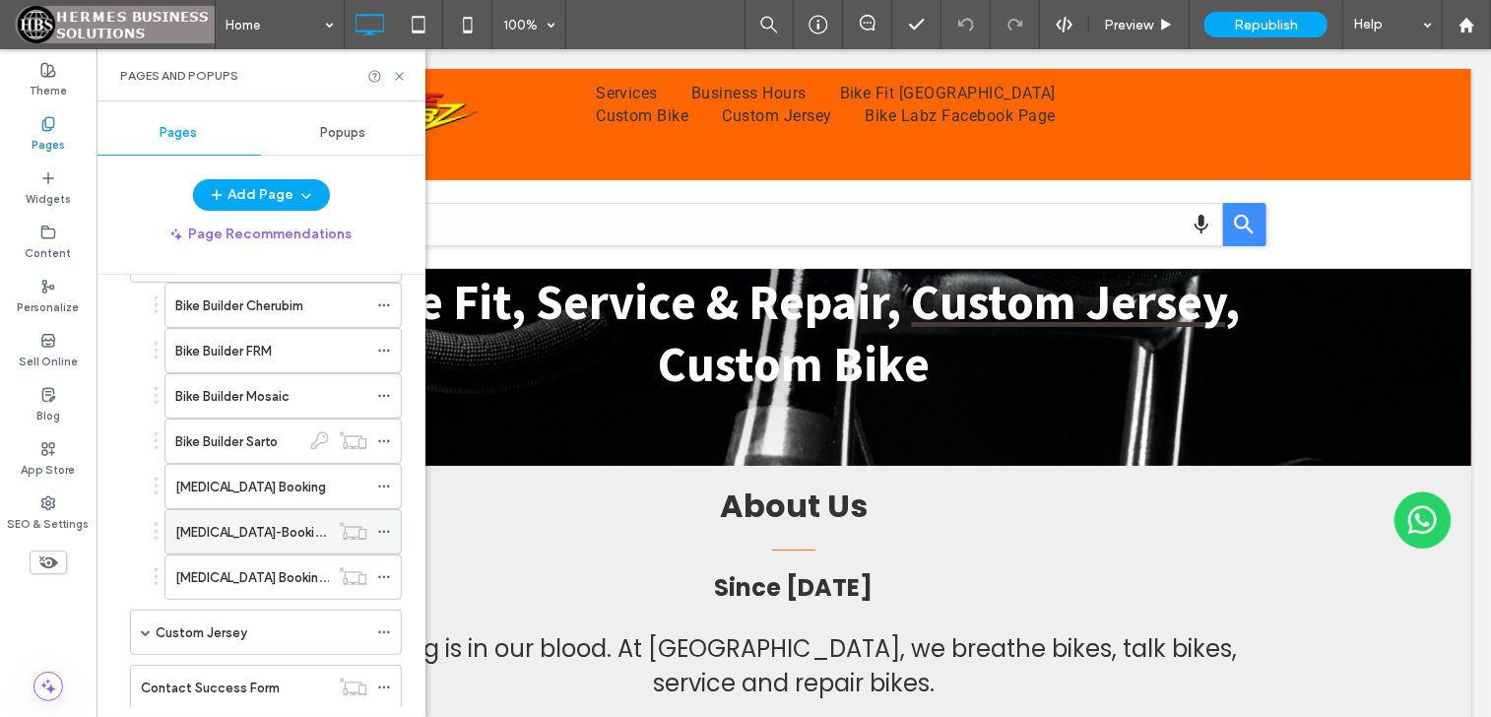
click at [390, 527] on icon at bounding box center [384, 532] width 14 height 14
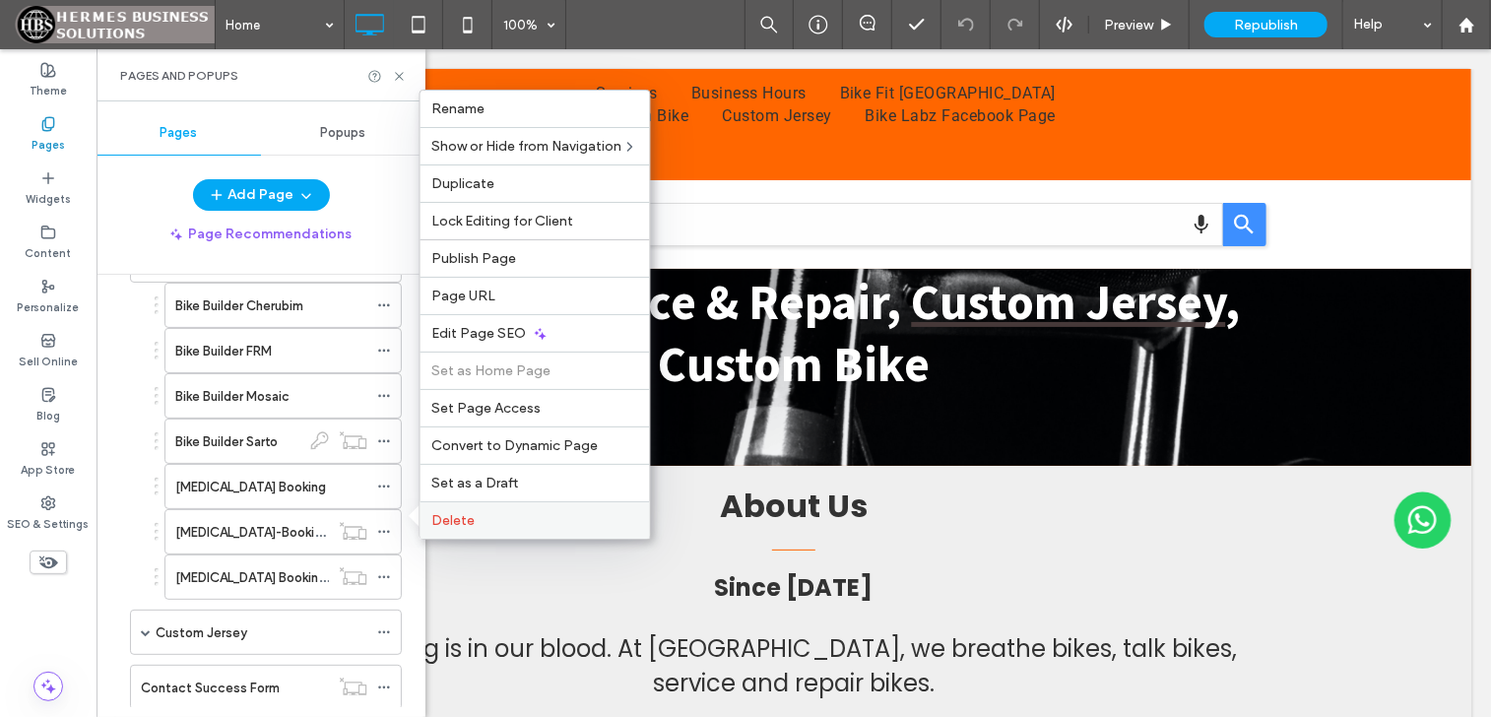
click at [448, 514] on span "Delete" at bounding box center [453, 520] width 43 height 17
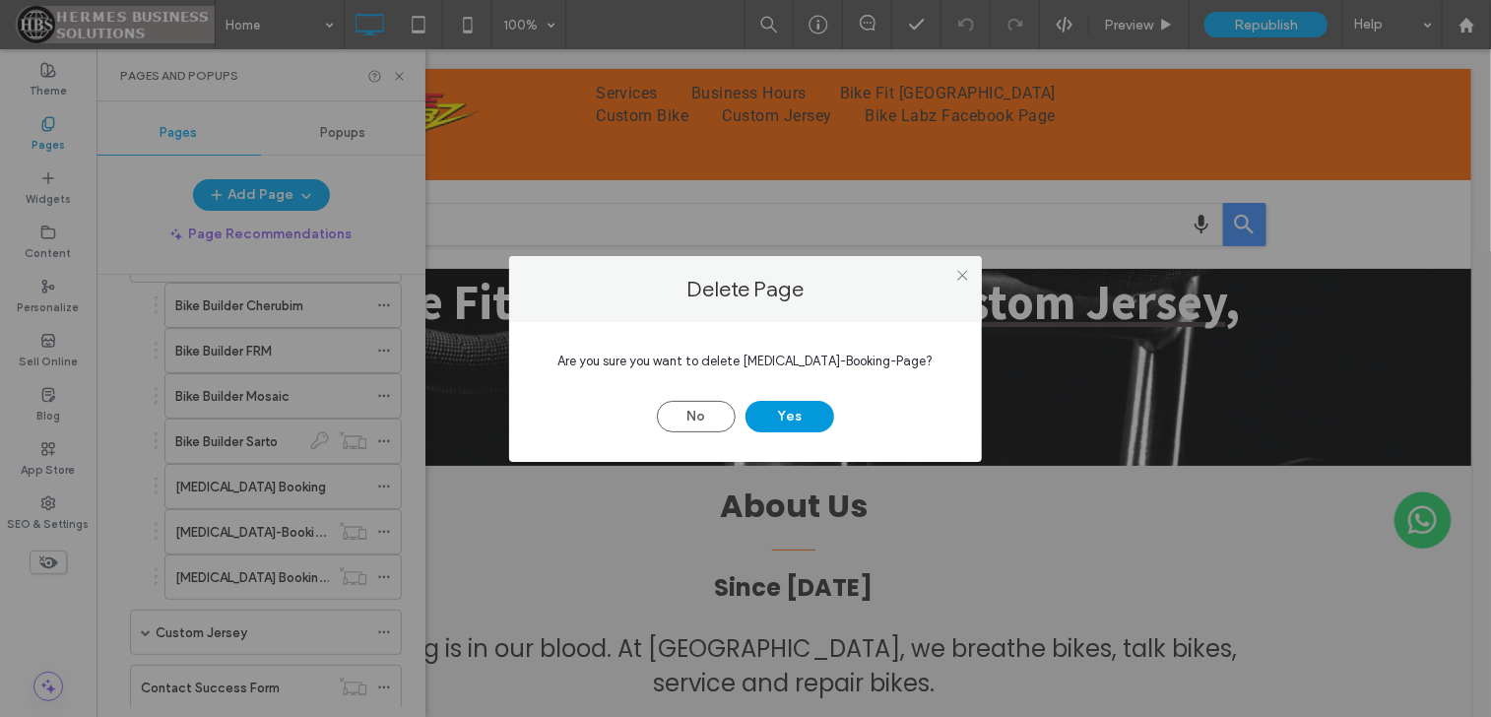
click at [774, 425] on button "Yes" at bounding box center [790, 417] width 89 height 32
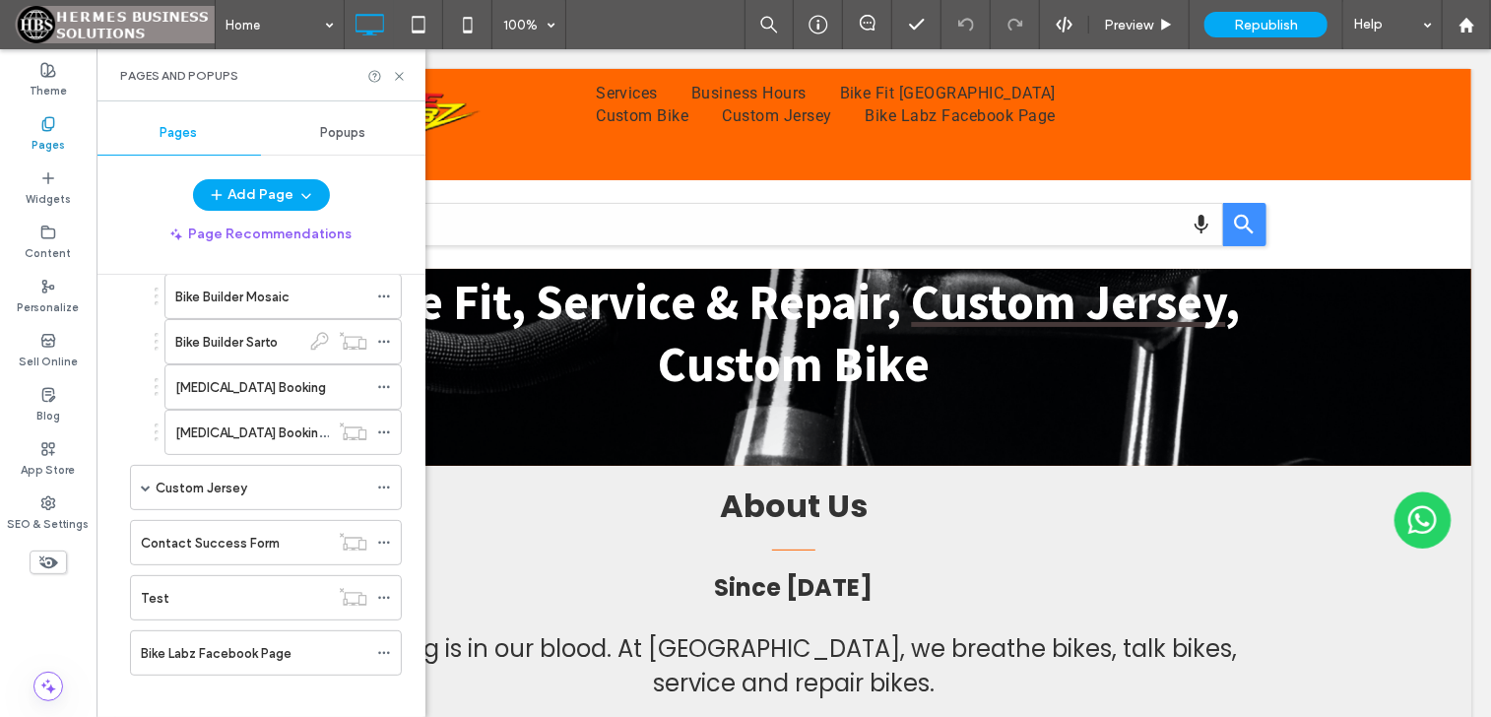
scroll to position [591, 0]
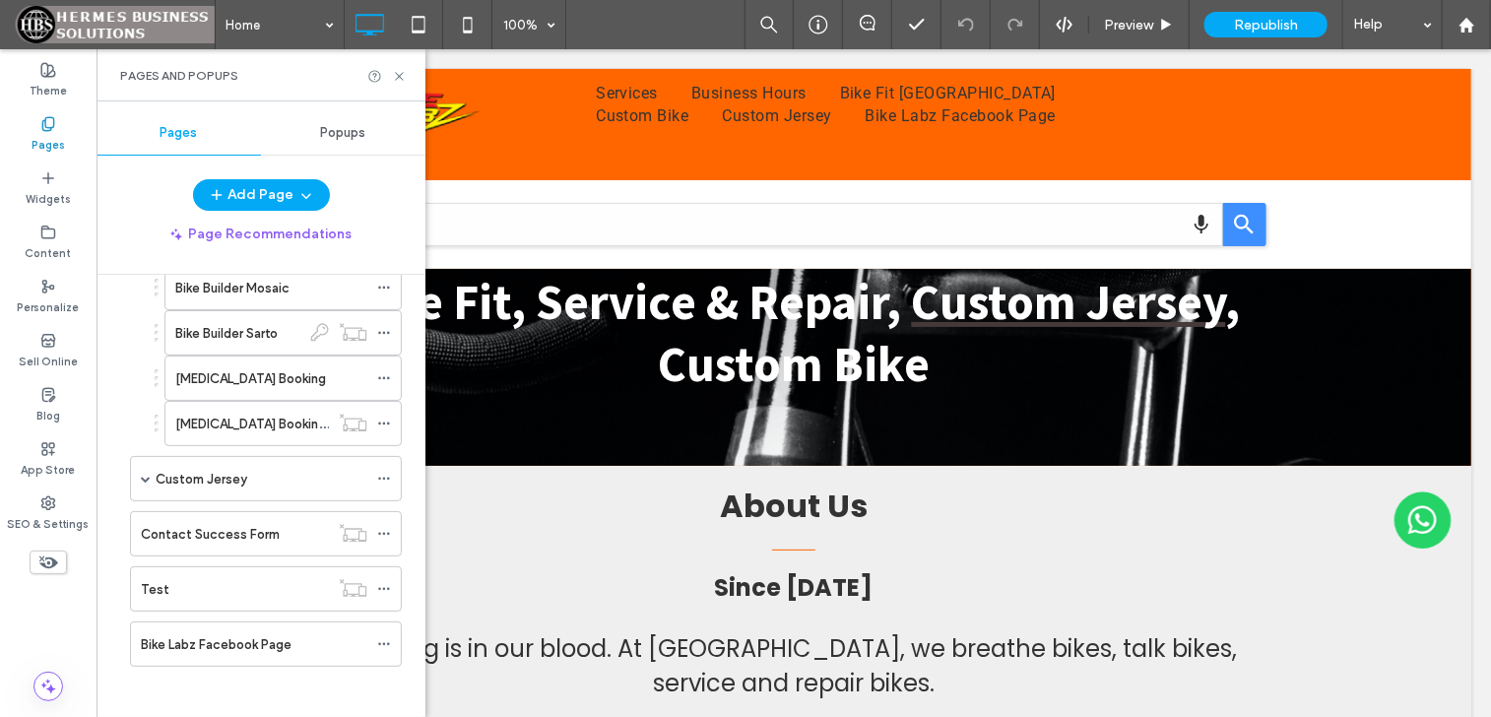
click at [63, 141] on label "Pages" at bounding box center [48, 143] width 33 height 22
click at [33, 523] on label "SEO & Settings" at bounding box center [49, 522] width 82 height 22
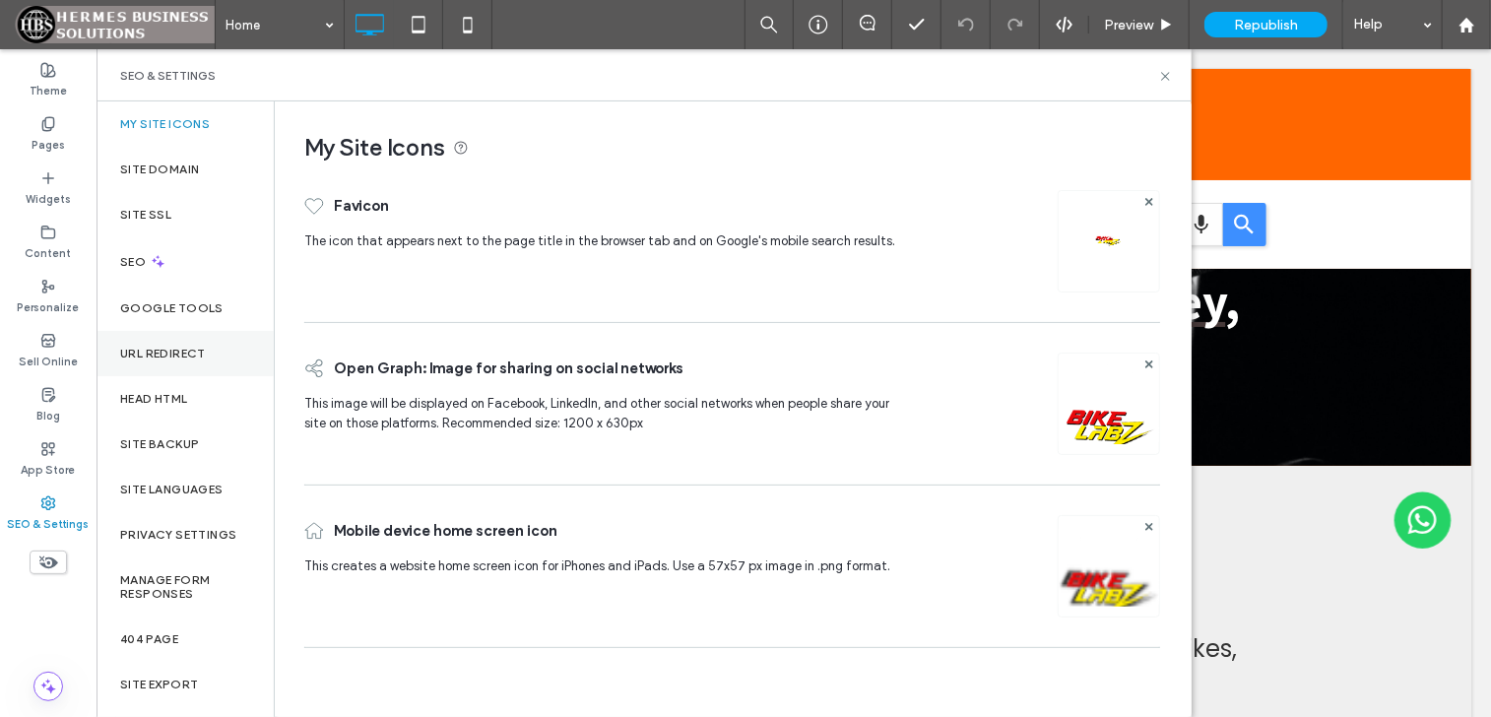
click at [245, 342] on div "URL Redirect" at bounding box center [185, 353] width 177 height 45
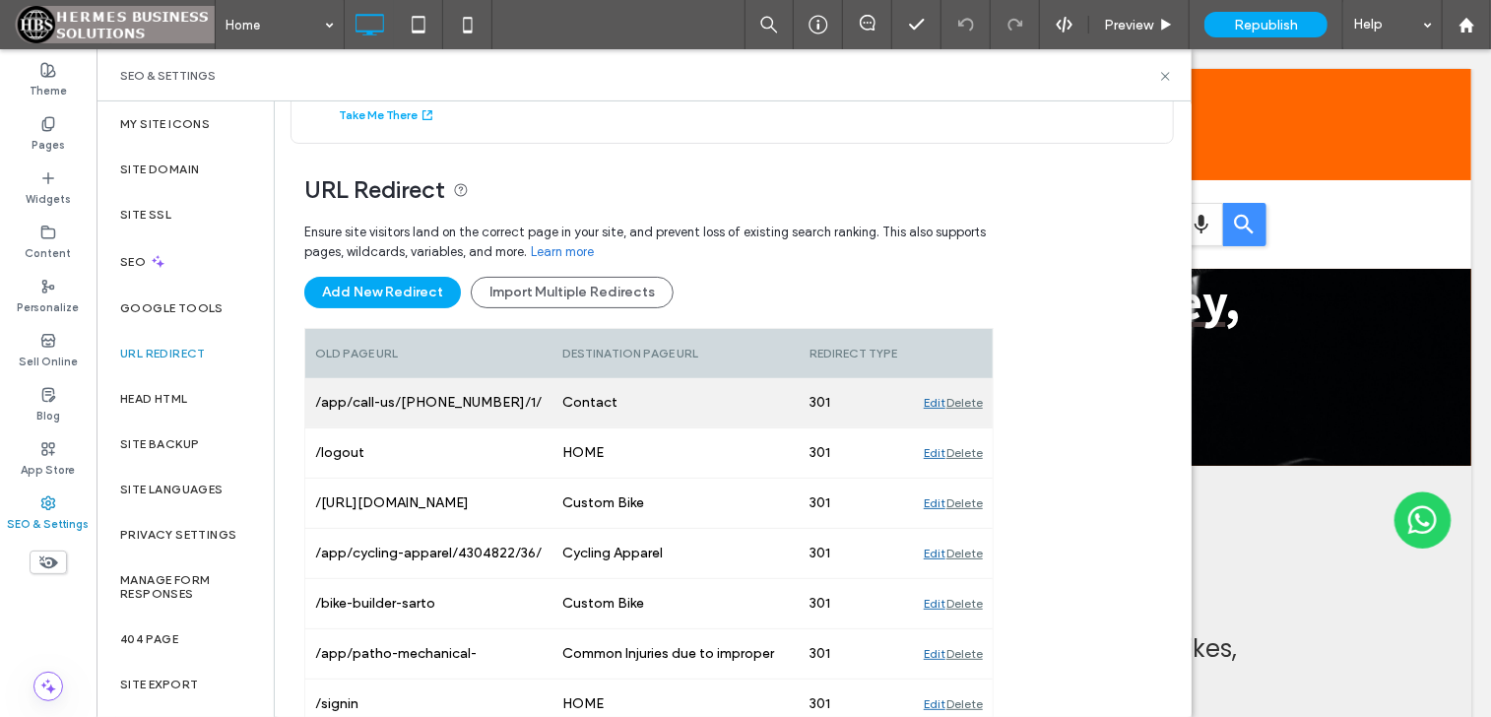
scroll to position [99, 0]
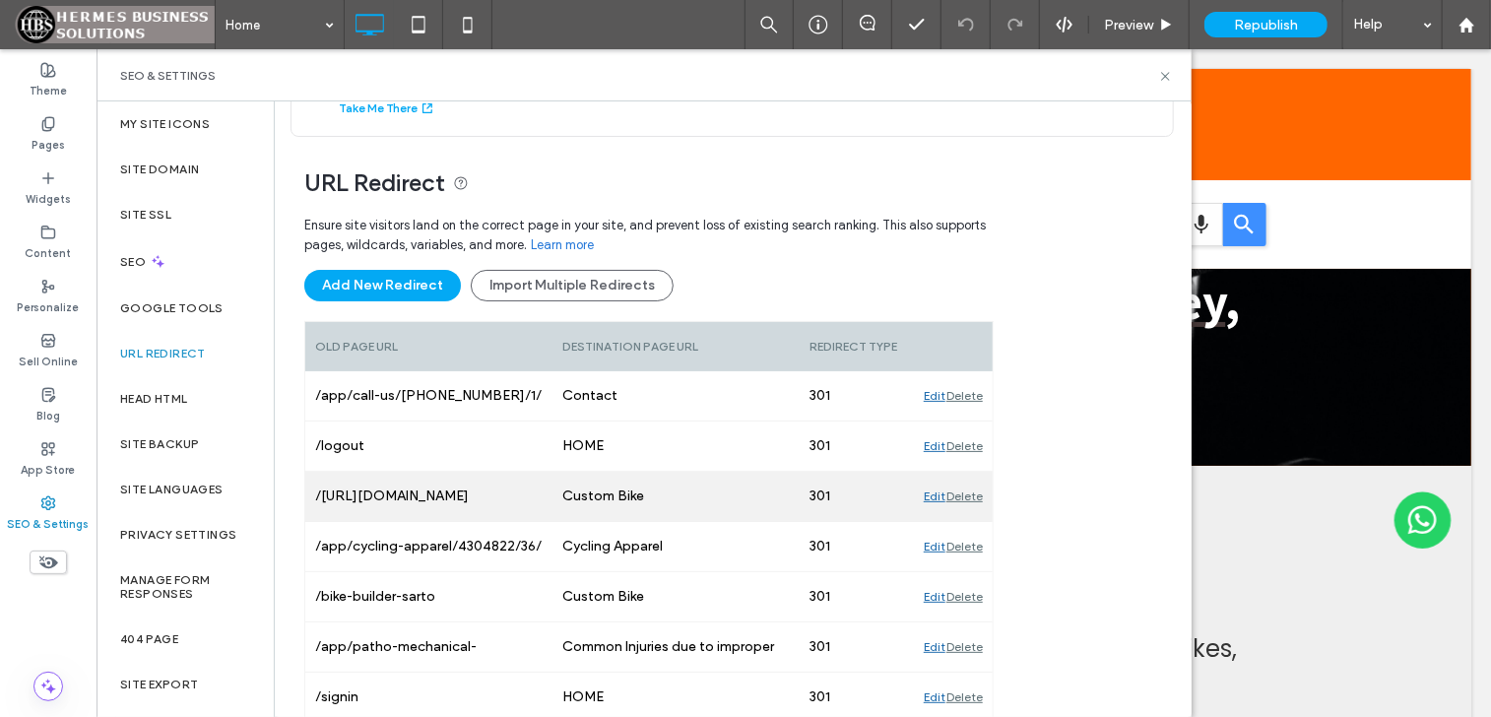
click at [518, 496] on div "/https://www.bikelabz.mobi/---bike-builder-sarto" at bounding box center [428, 496] width 247 height 49
click at [498, 495] on div "/https://www.bikelabz.mobi/---bike-builder-sarto" at bounding box center [428, 496] width 247 height 49
click at [929, 500] on div "Edit" at bounding box center [935, 496] width 22 height 49
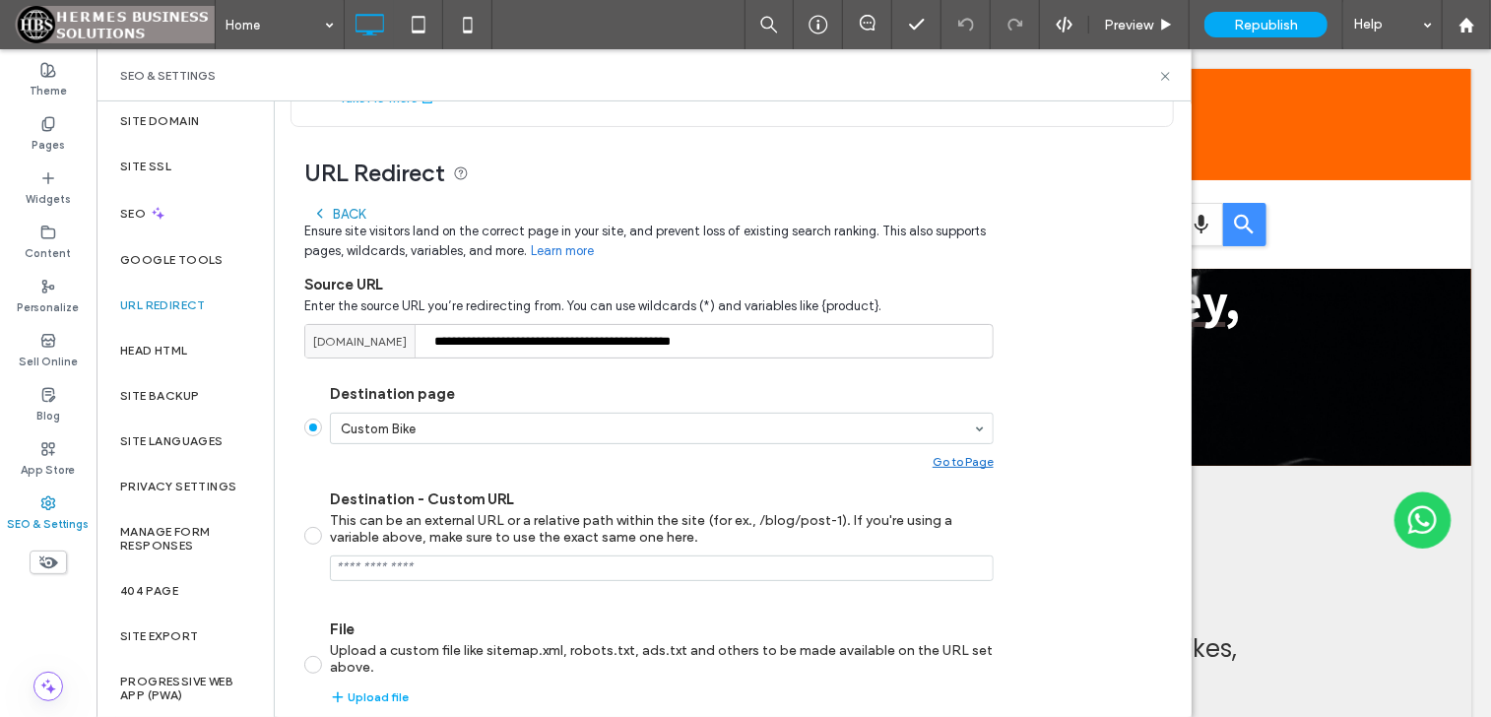
scroll to position [77, 0]
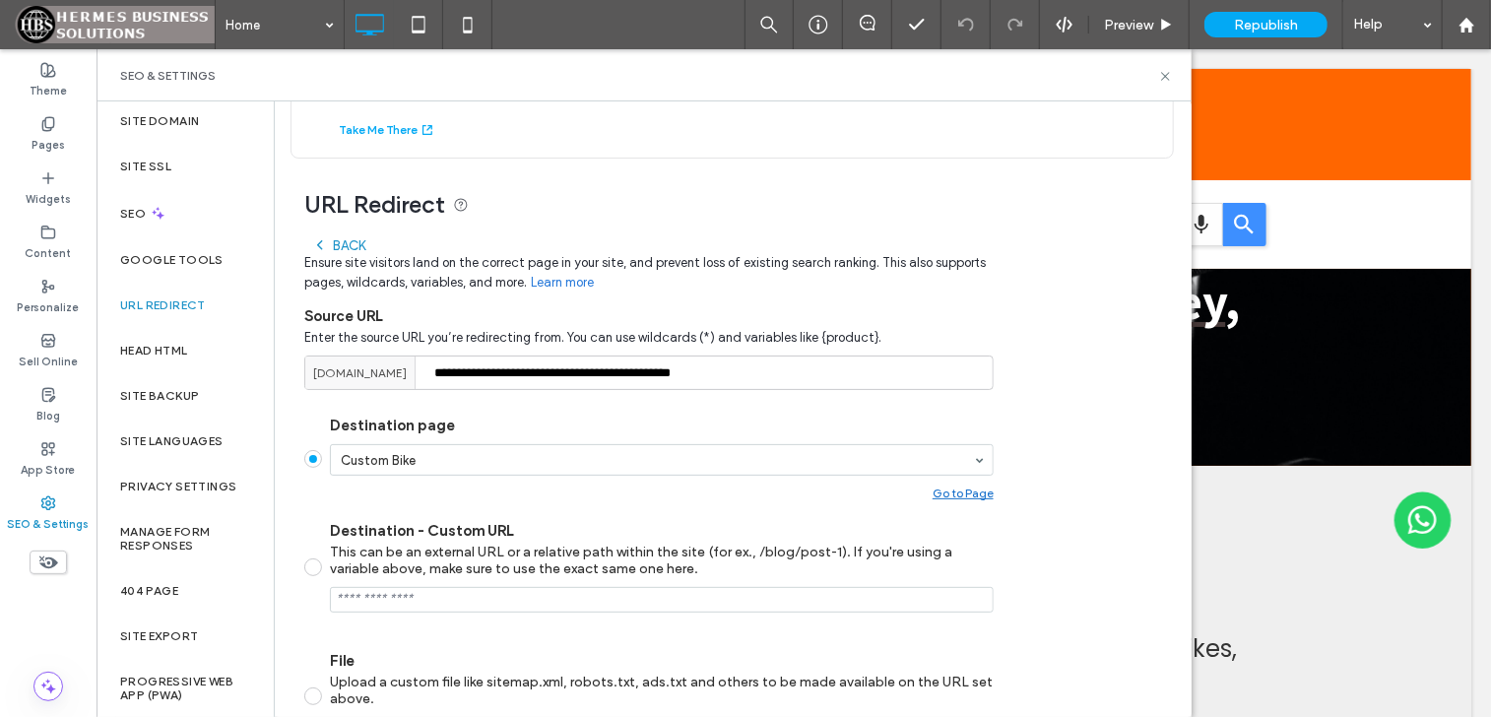
click at [156, 298] on label "URL Redirect" at bounding box center [163, 305] width 86 height 14
click at [327, 242] on div "Back" at bounding box center [338, 245] width 53 height 16
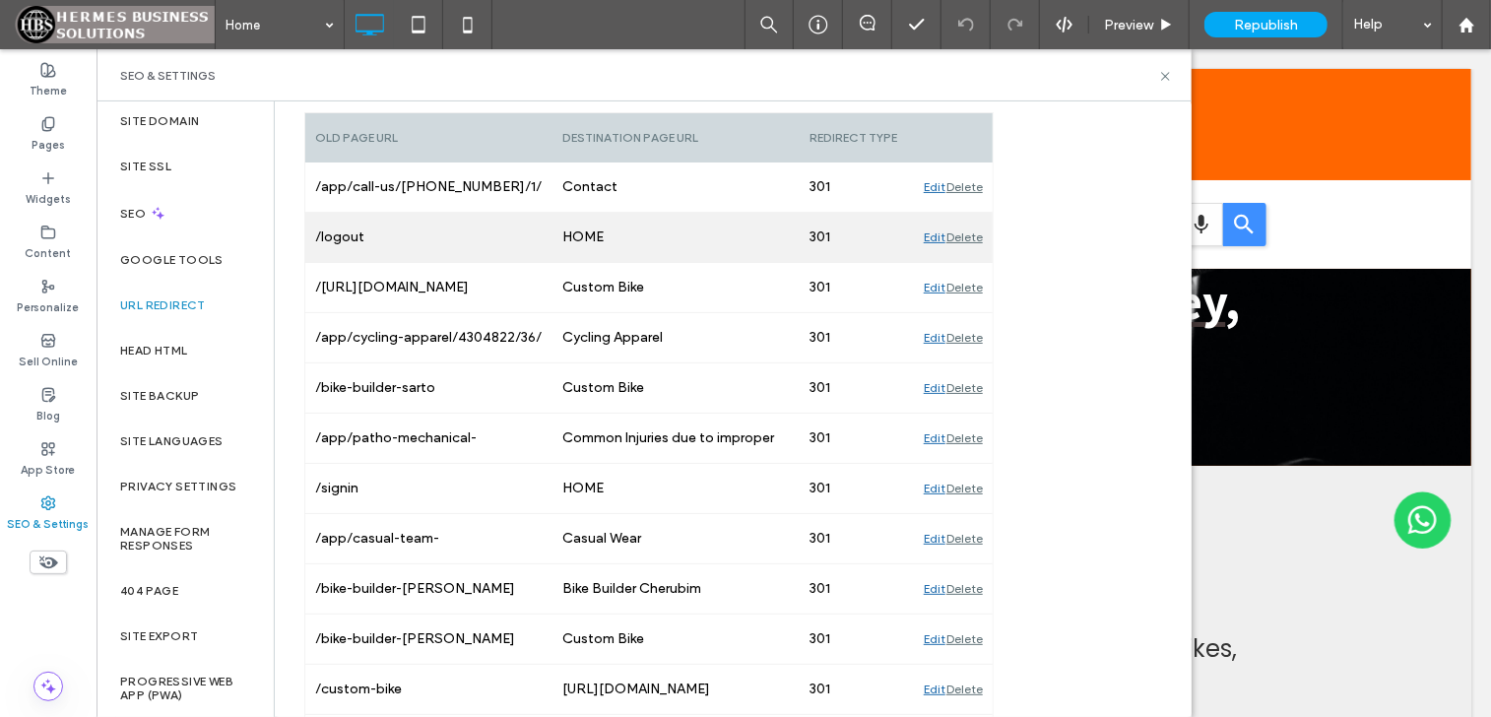
scroll to position [370, 0]
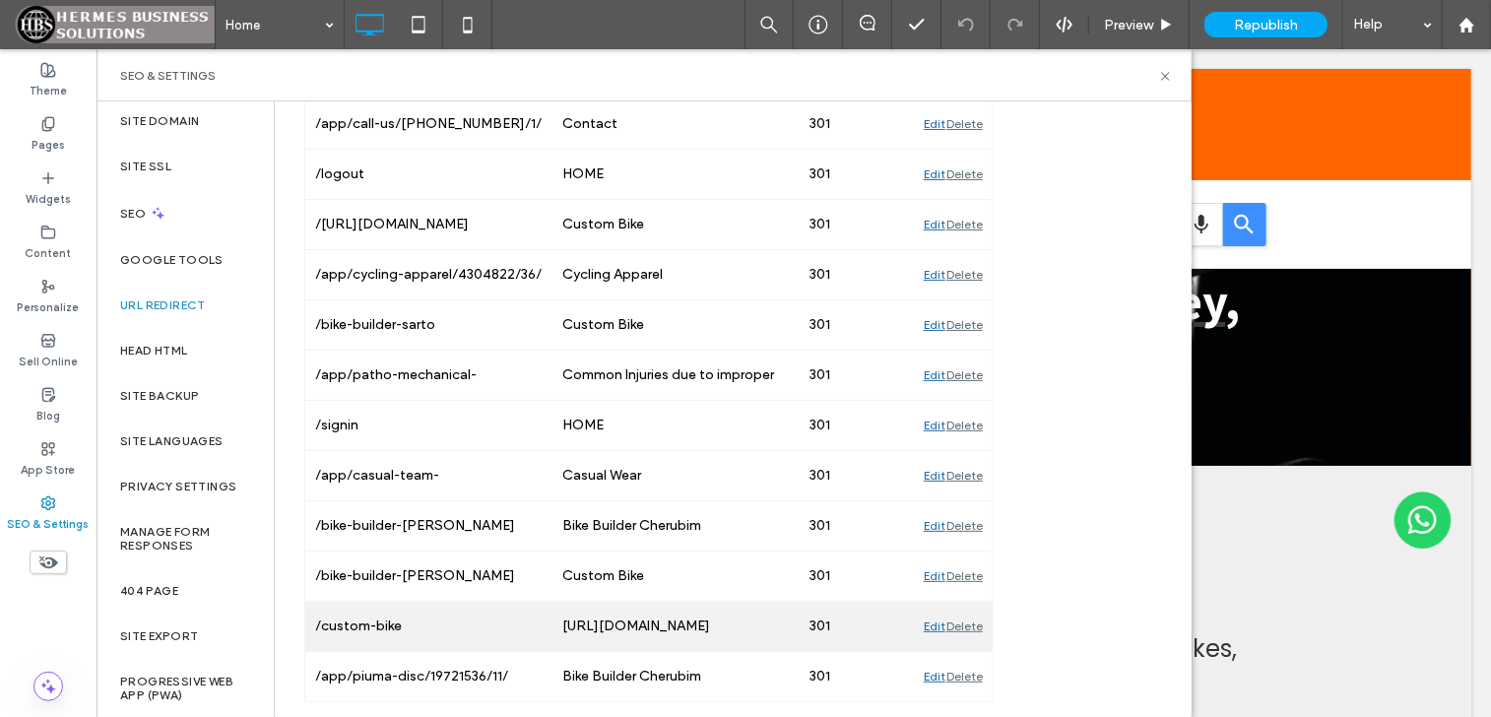
click at [925, 626] on div "Edit" at bounding box center [935, 626] width 22 height 49
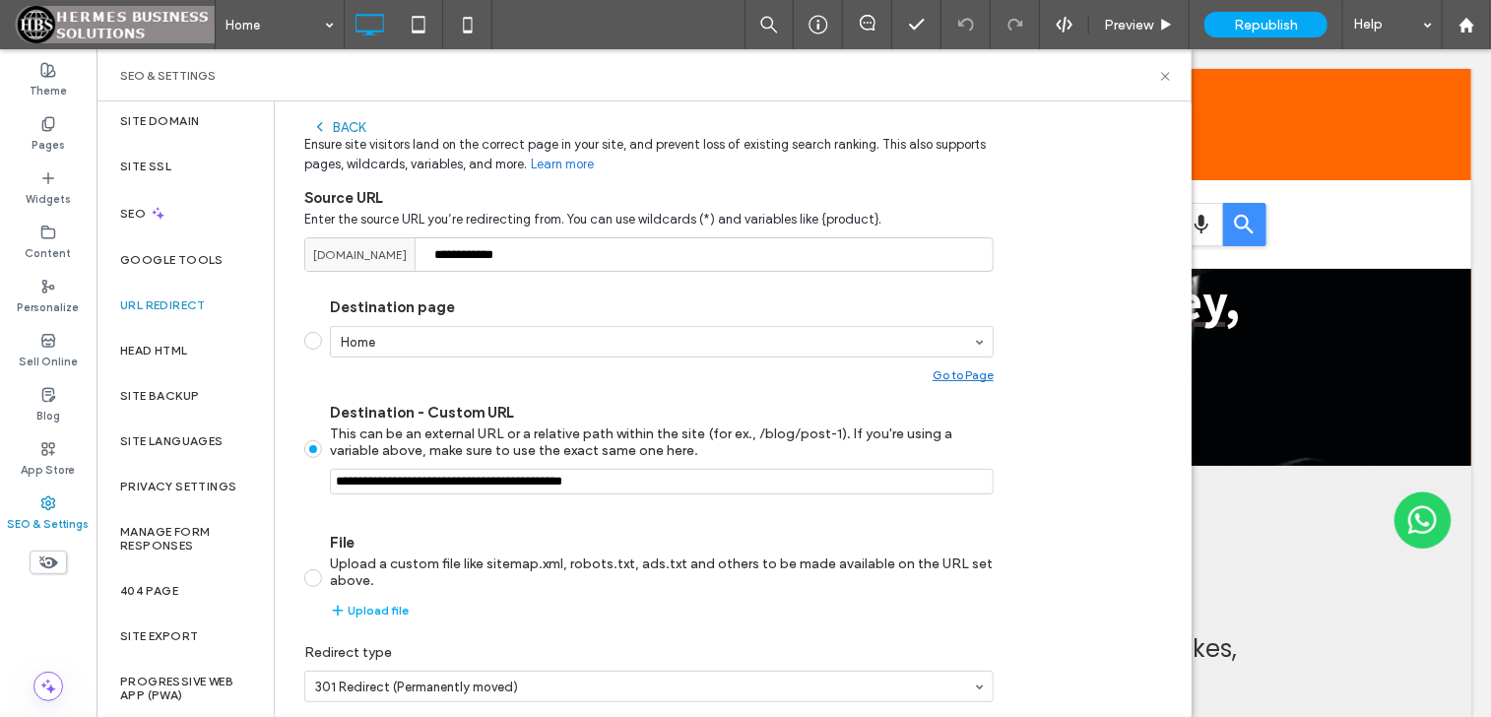
click at [338, 126] on div "Back" at bounding box center [338, 127] width 53 height 16
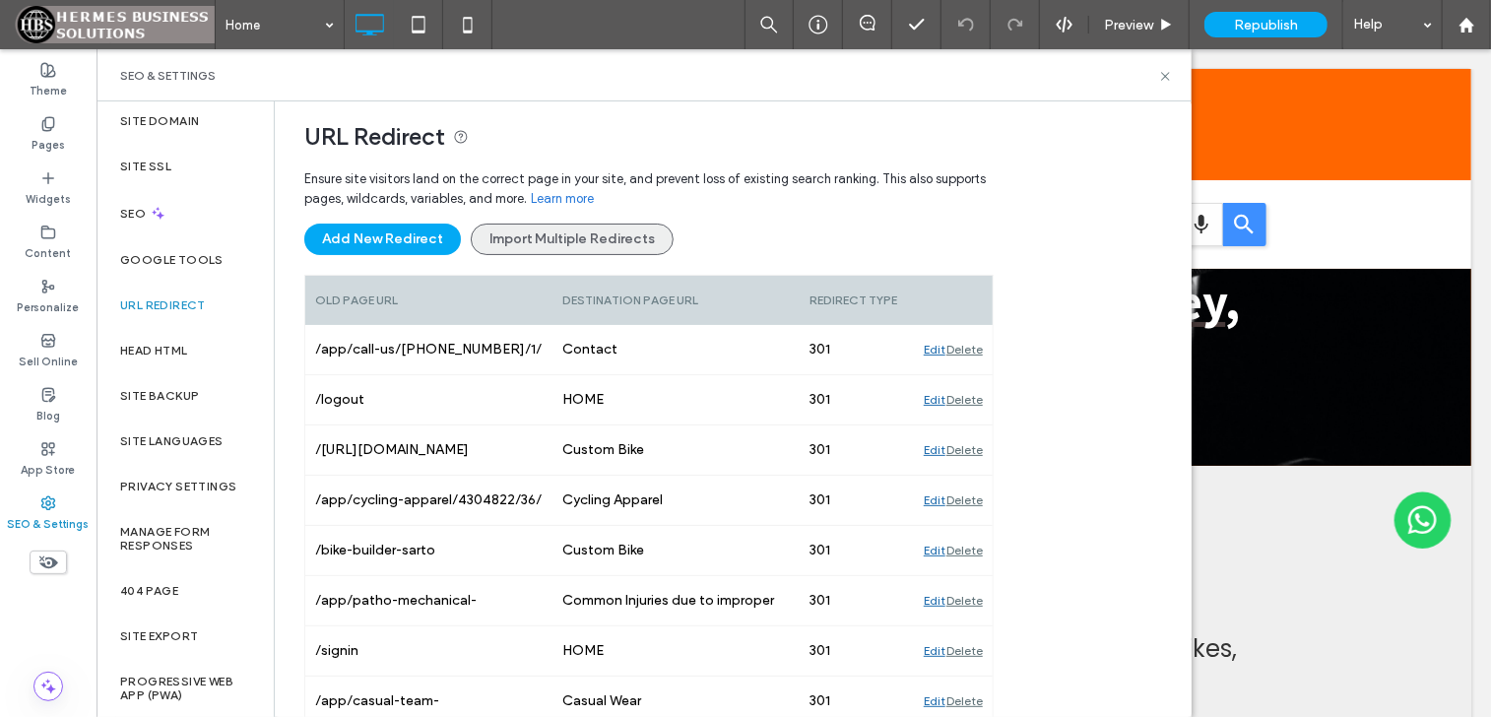
scroll to position [97, 0]
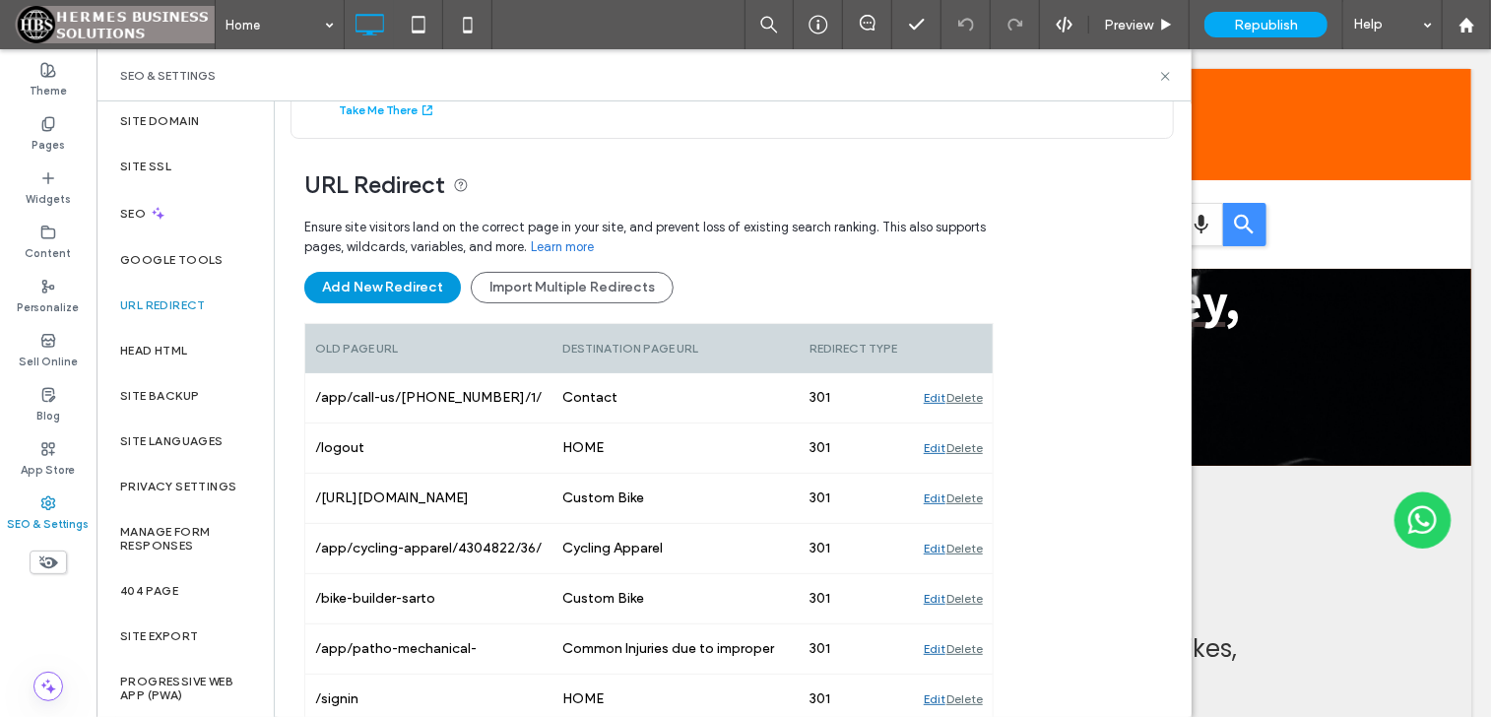
click at [417, 290] on button "Add New Redirect" at bounding box center [382, 288] width 157 height 32
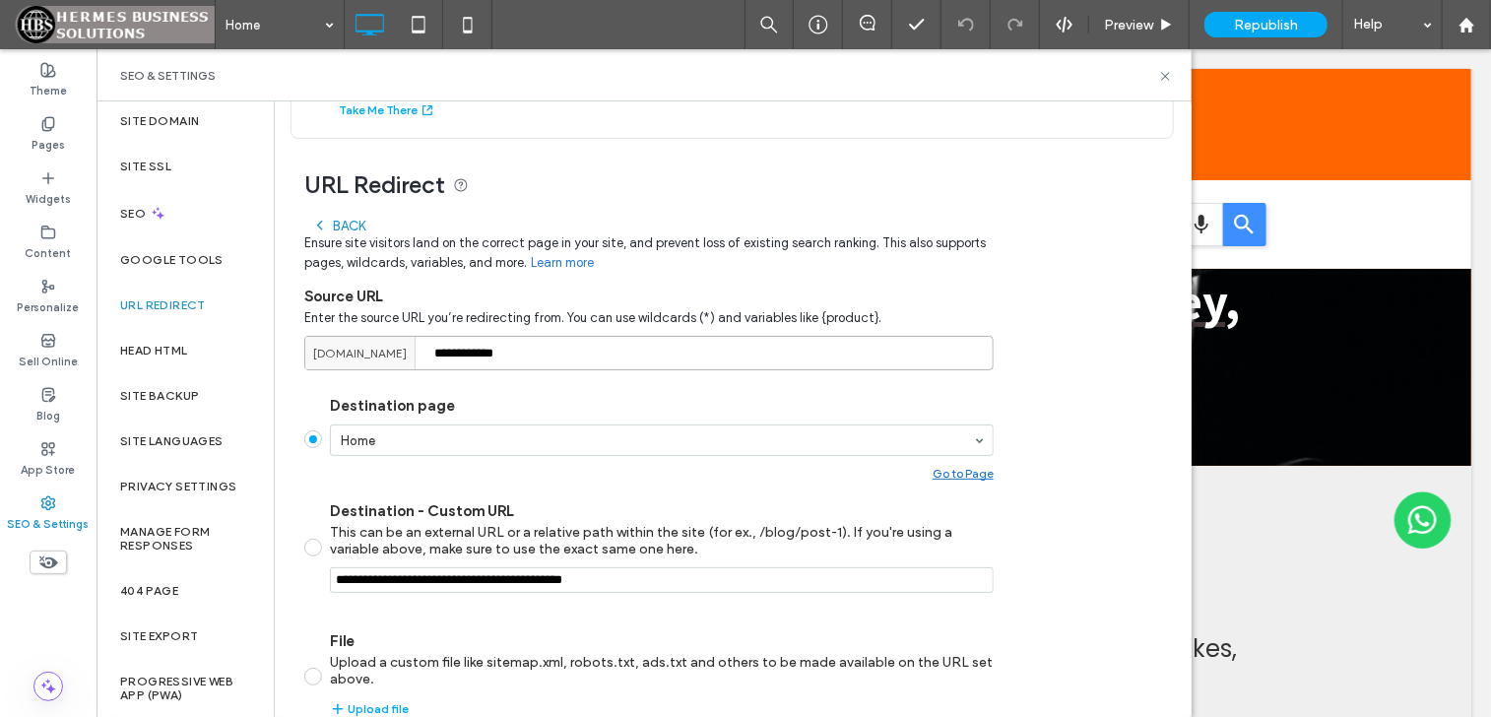
click at [594, 351] on input "**********" at bounding box center [649, 353] width 690 height 34
drag, startPoint x: 554, startPoint y: 365, endPoint x: 386, endPoint y: 359, distance: 167.6
click at [381, 360] on div "**********" at bounding box center [649, 353] width 690 height 34
paste input "**********"
drag, startPoint x: 603, startPoint y: 351, endPoint x: 429, endPoint y: 338, distance: 173.8
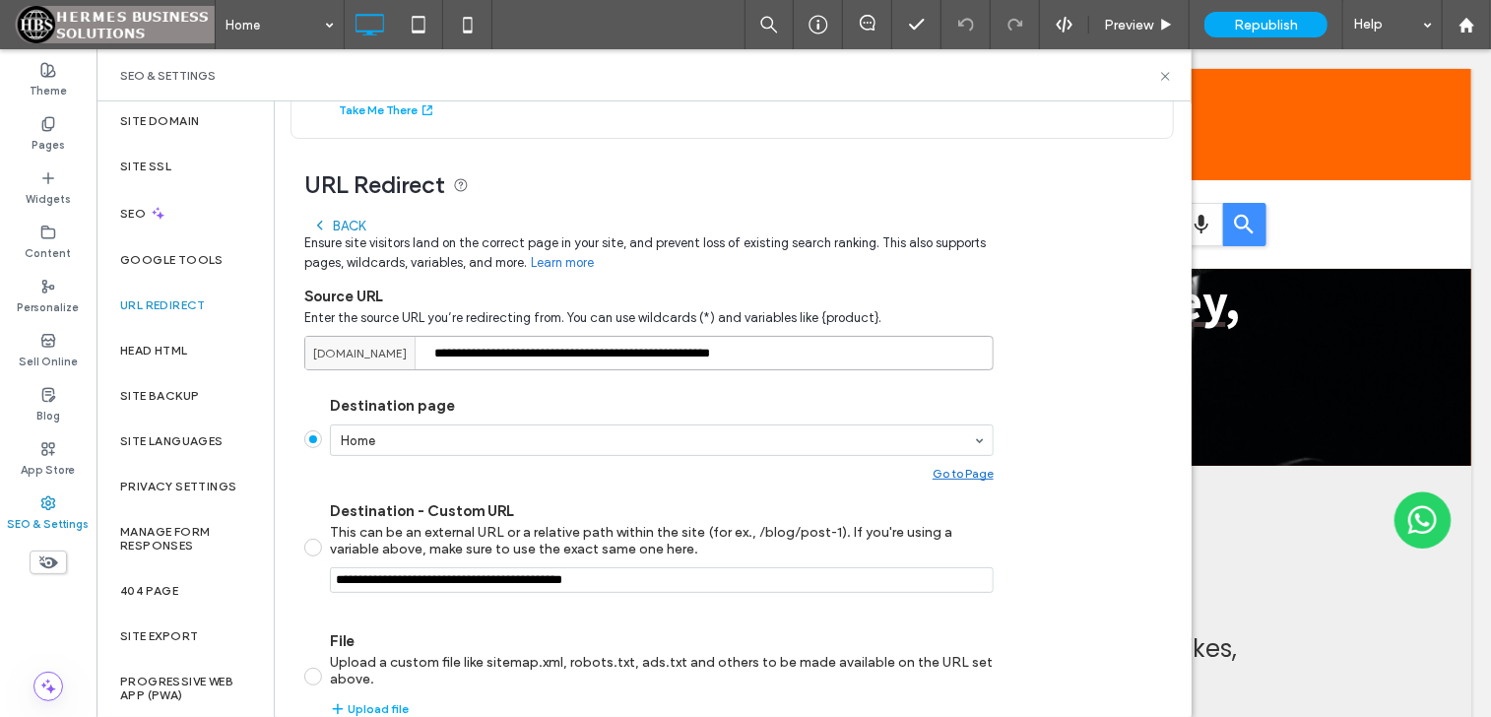
click at [426, 342] on div "**********" at bounding box center [649, 353] width 690 height 34
type input "**********"
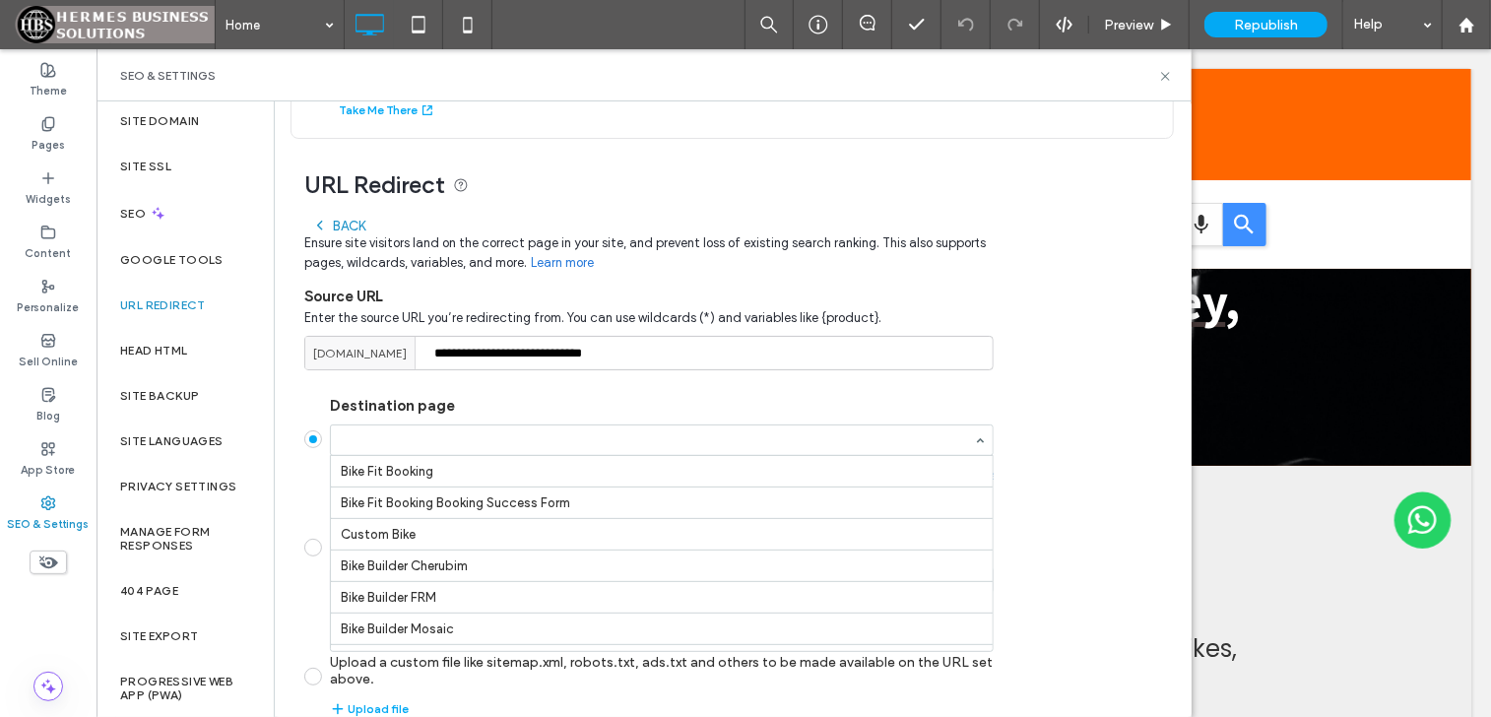
scroll to position [197, 0]
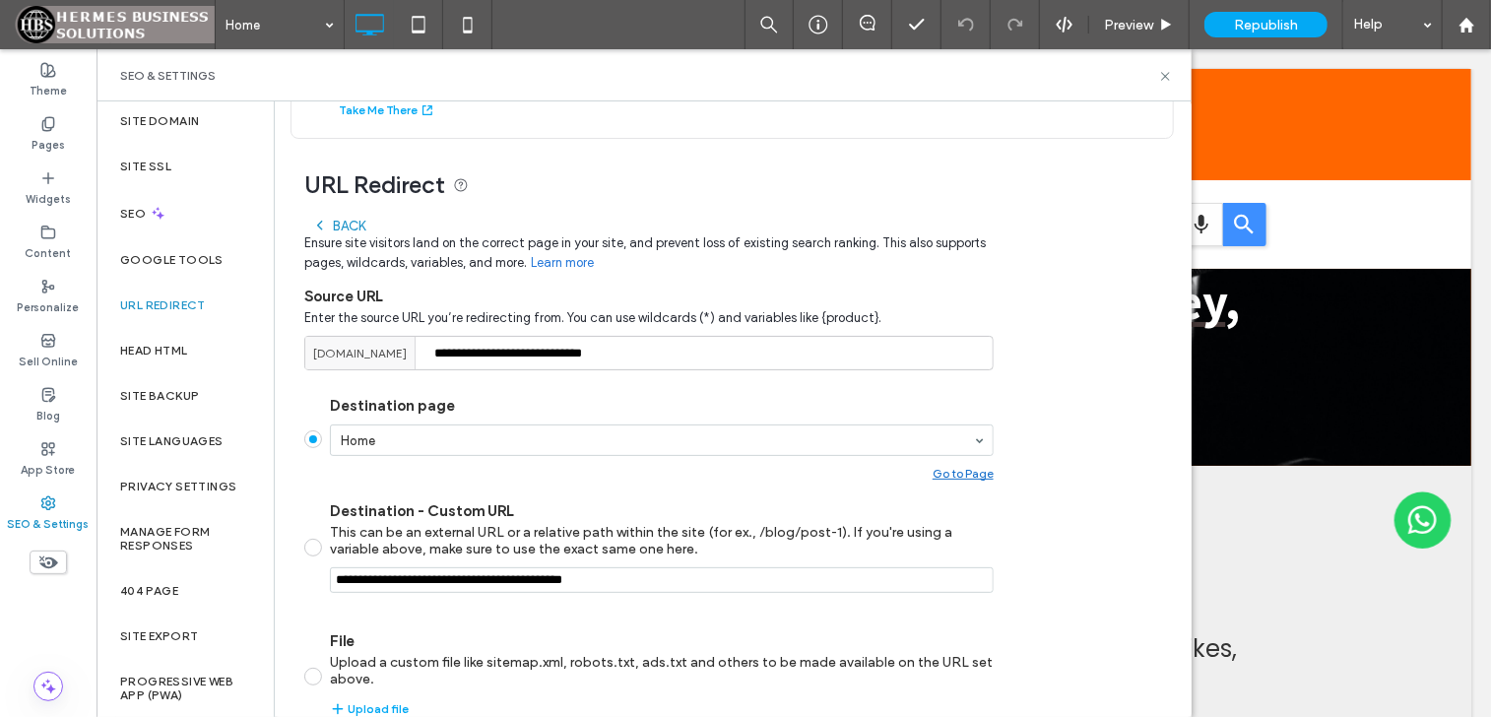
click at [972, 439] on div "Home" at bounding box center [662, 441] width 664 height 32
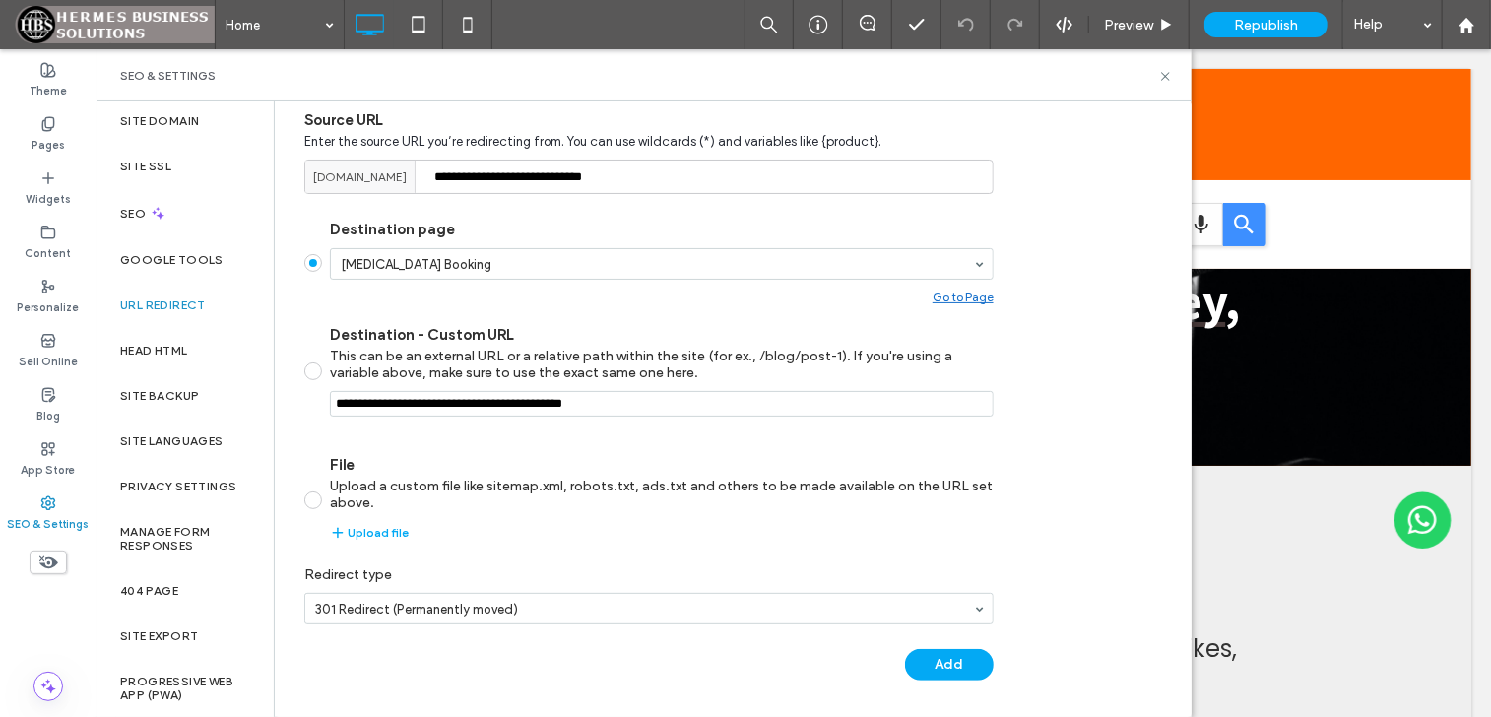
scroll to position [274, 0]
click at [936, 657] on button "Add" at bounding box center [949, 664] width 89 height 32
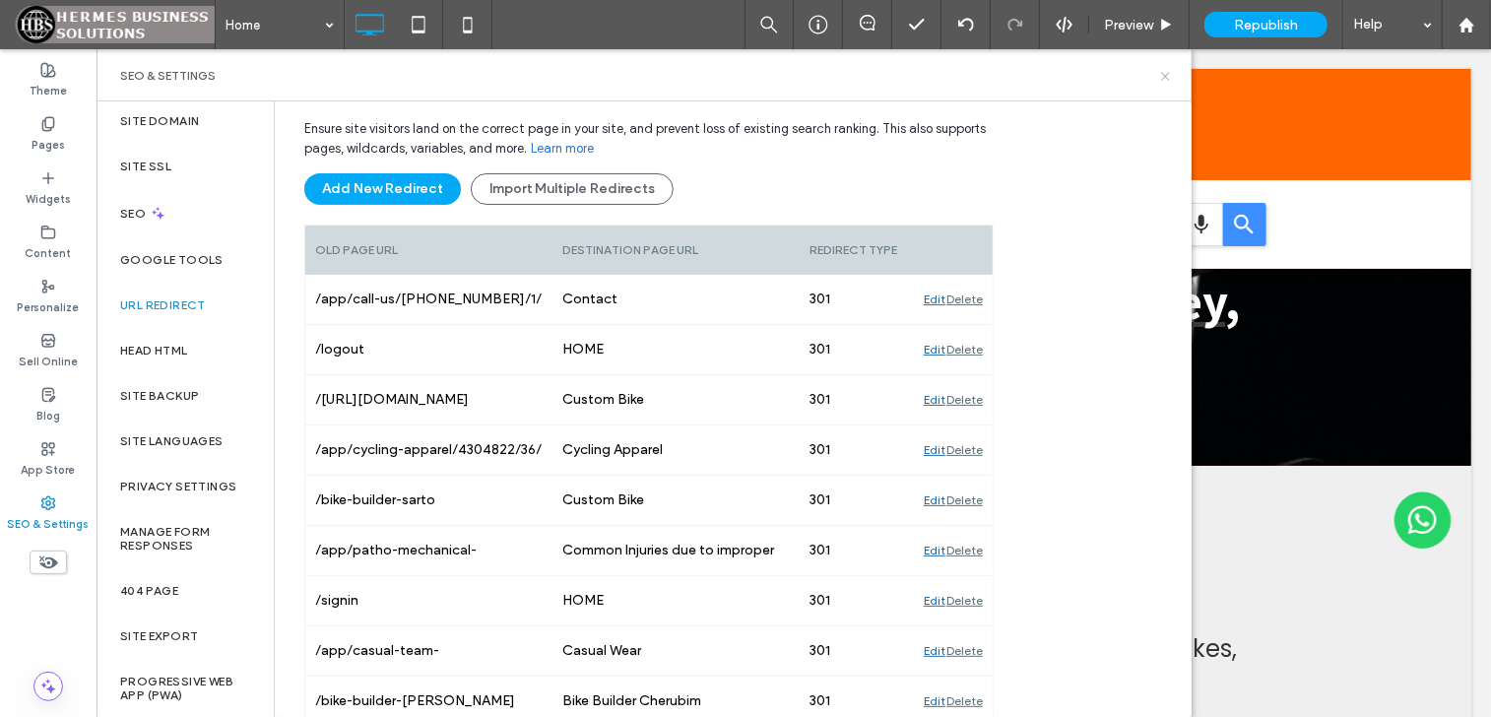
click at [1166, 74] on icon at bounding box center [1165, 76] width 15 height 15
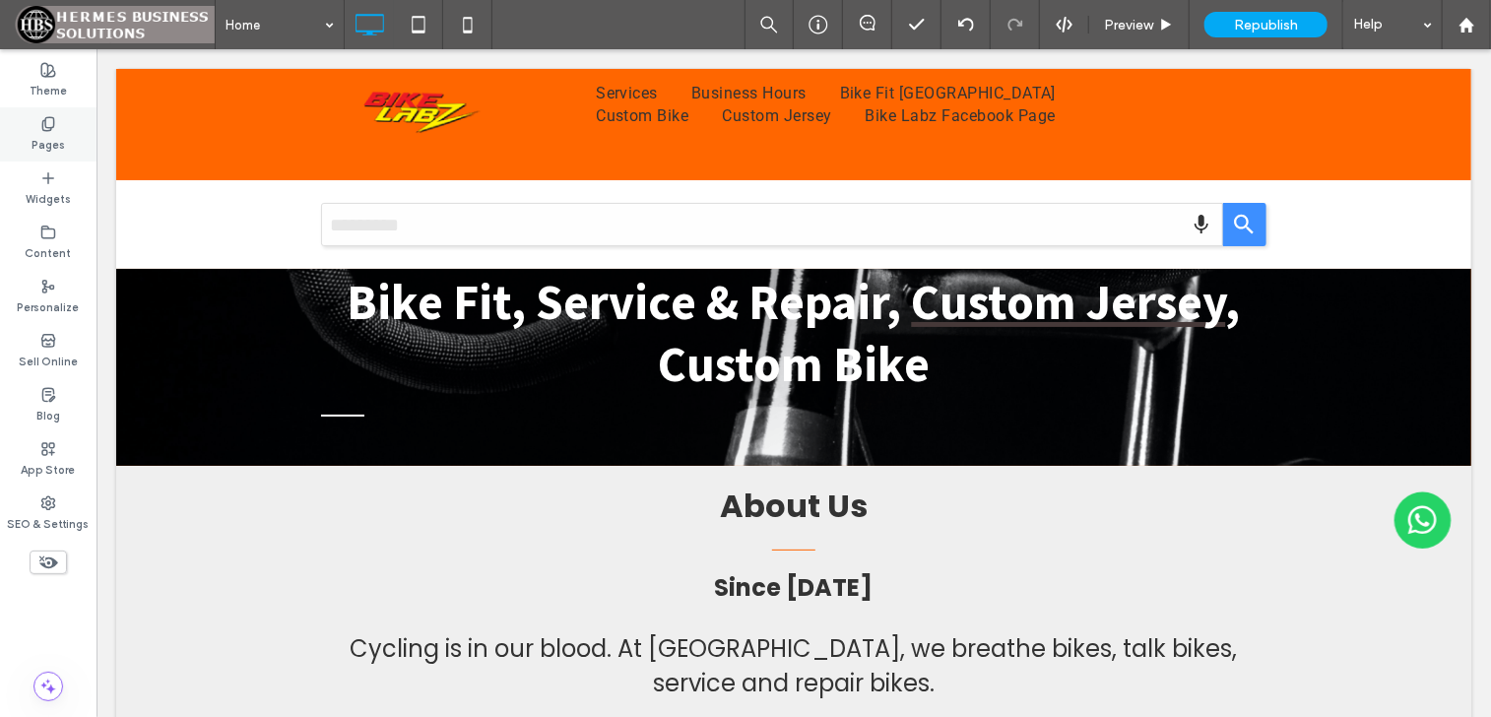
click at [55, 133] on label "Pages" at bounding box center [48, 143] width 33 height 22
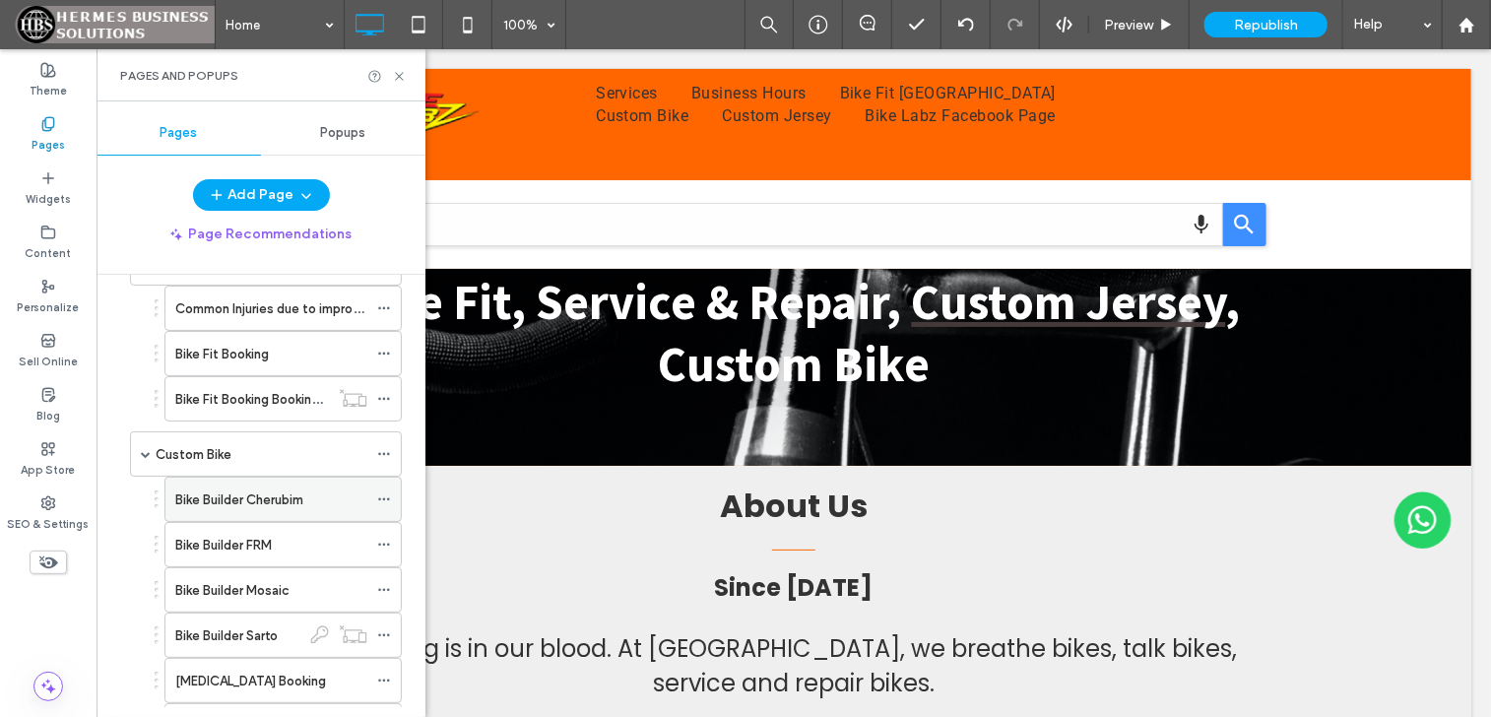
scroll to position [296, 0]
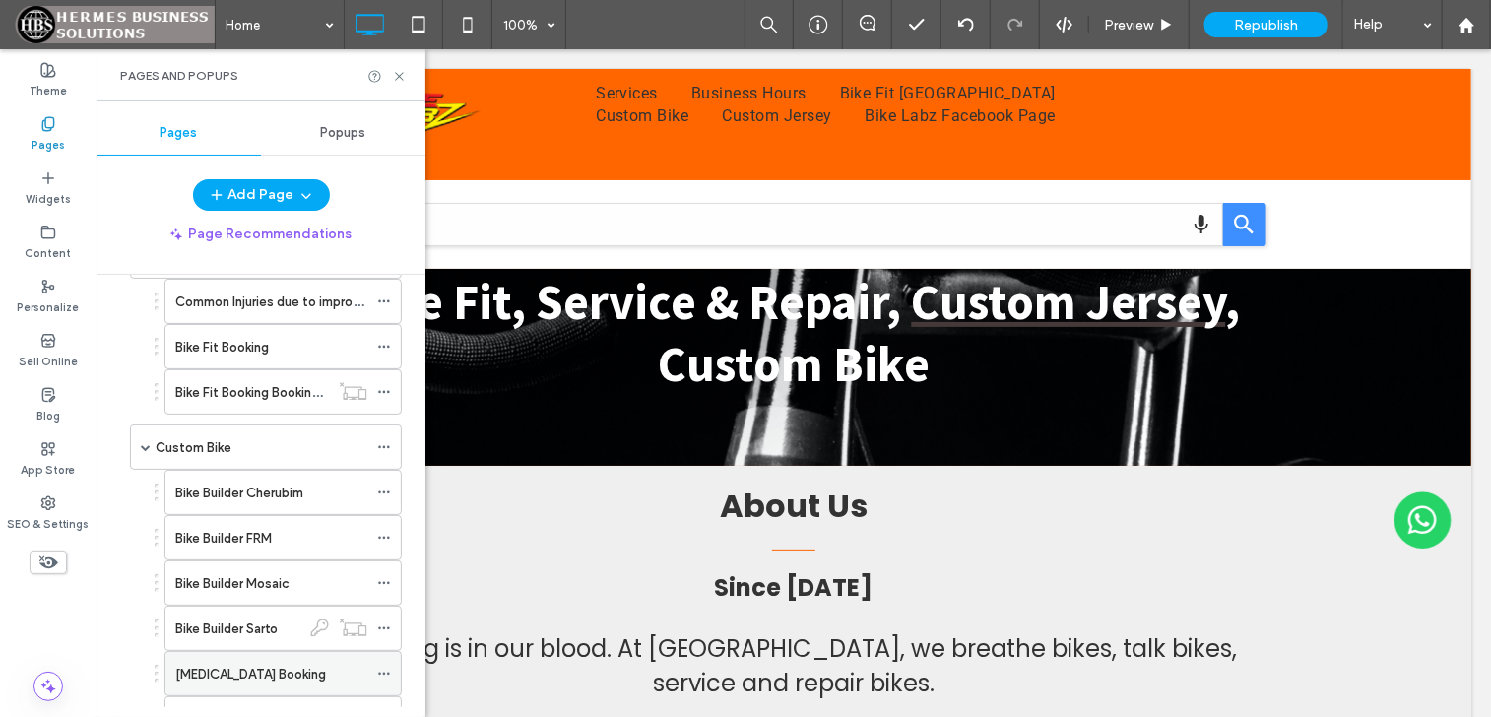
click at [272, 665] on label "[MEDICAL_DATA] Booking" at bounding box center [250, 674] width 151 height 34
click at [397, 76] on div at bounding box center [745, 358] width 1491 height 717
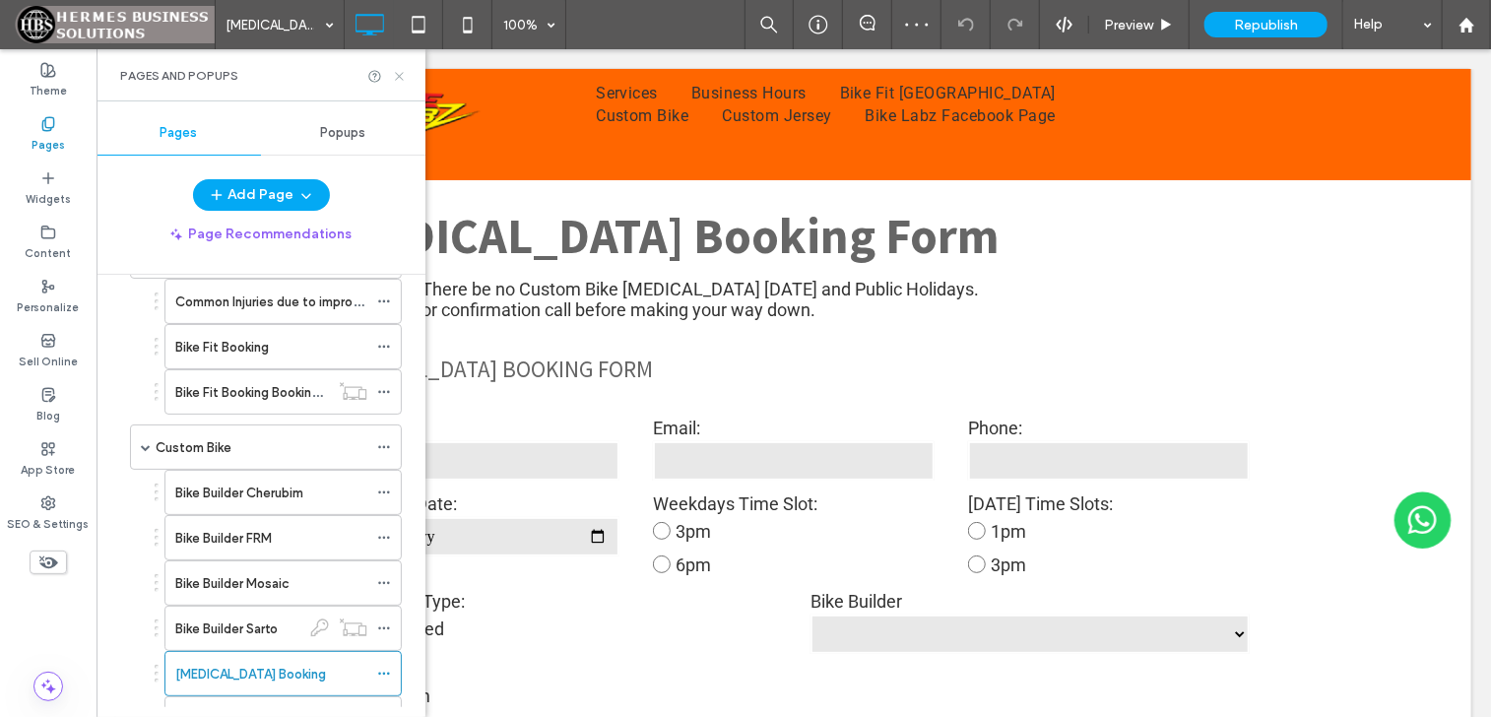
click at [402, 74] on use at bounding box center [399, 76] width 8 height 8
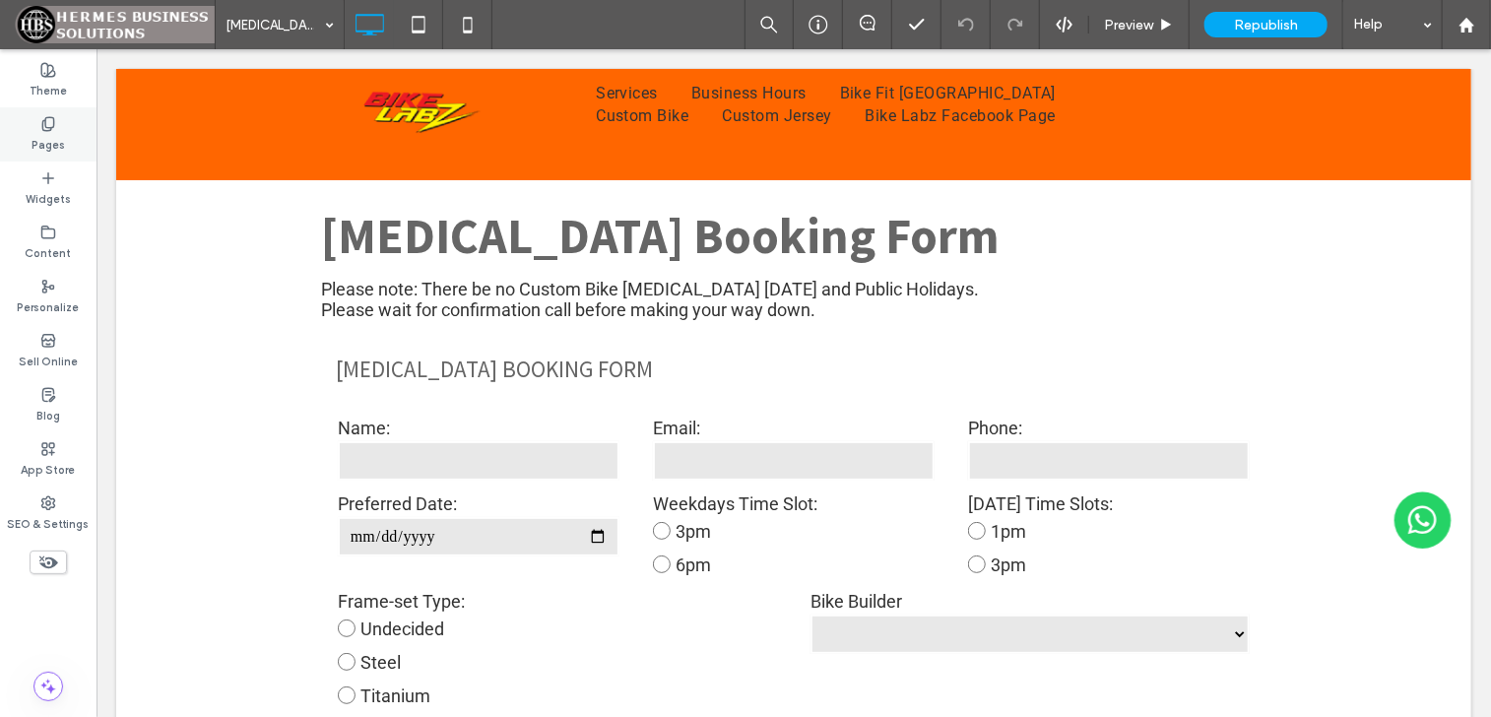
click at [68, 105] on div "Theme" at bounding box center [48, 80] width 97 height 54
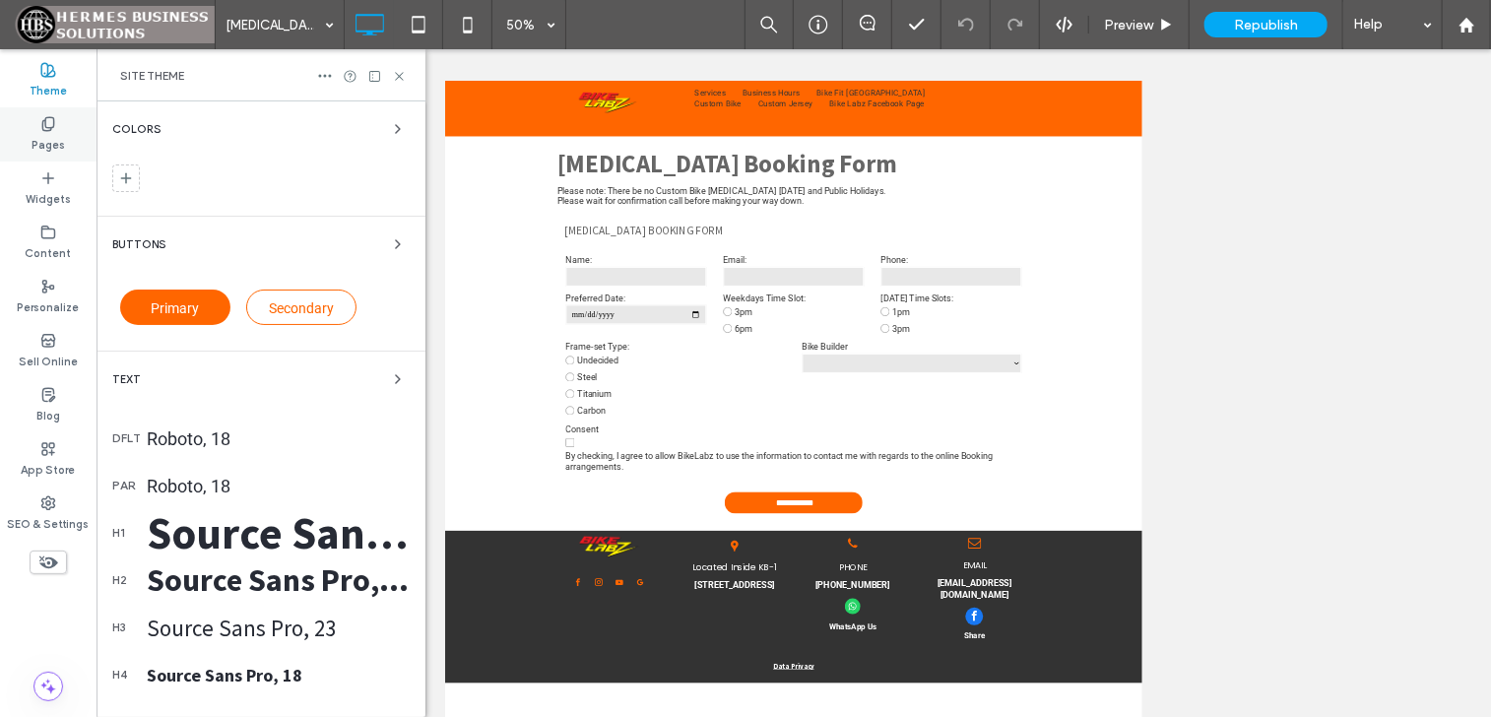
click at [64, 136] on div "Pages" at bounding box center [48, 134] width 97 height 54
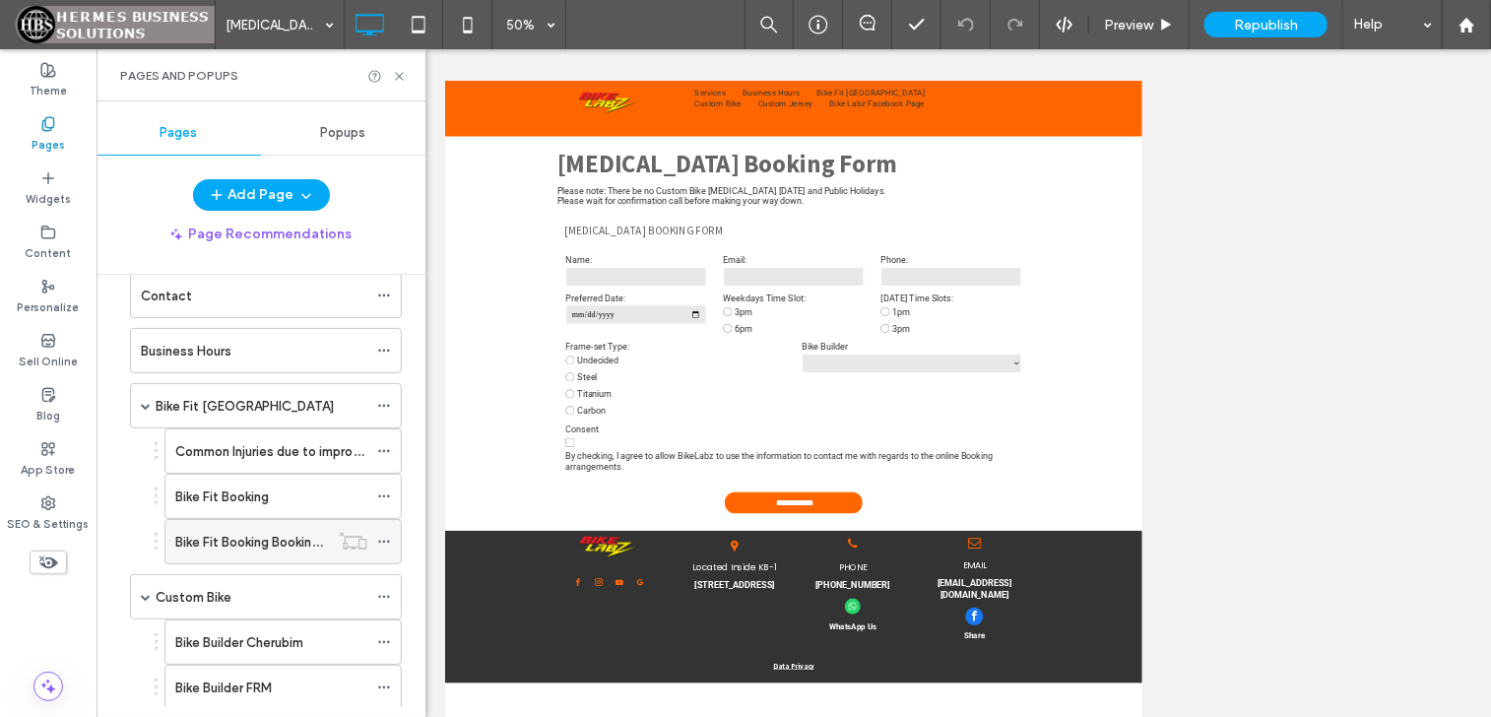
scroll to position [296, 0]
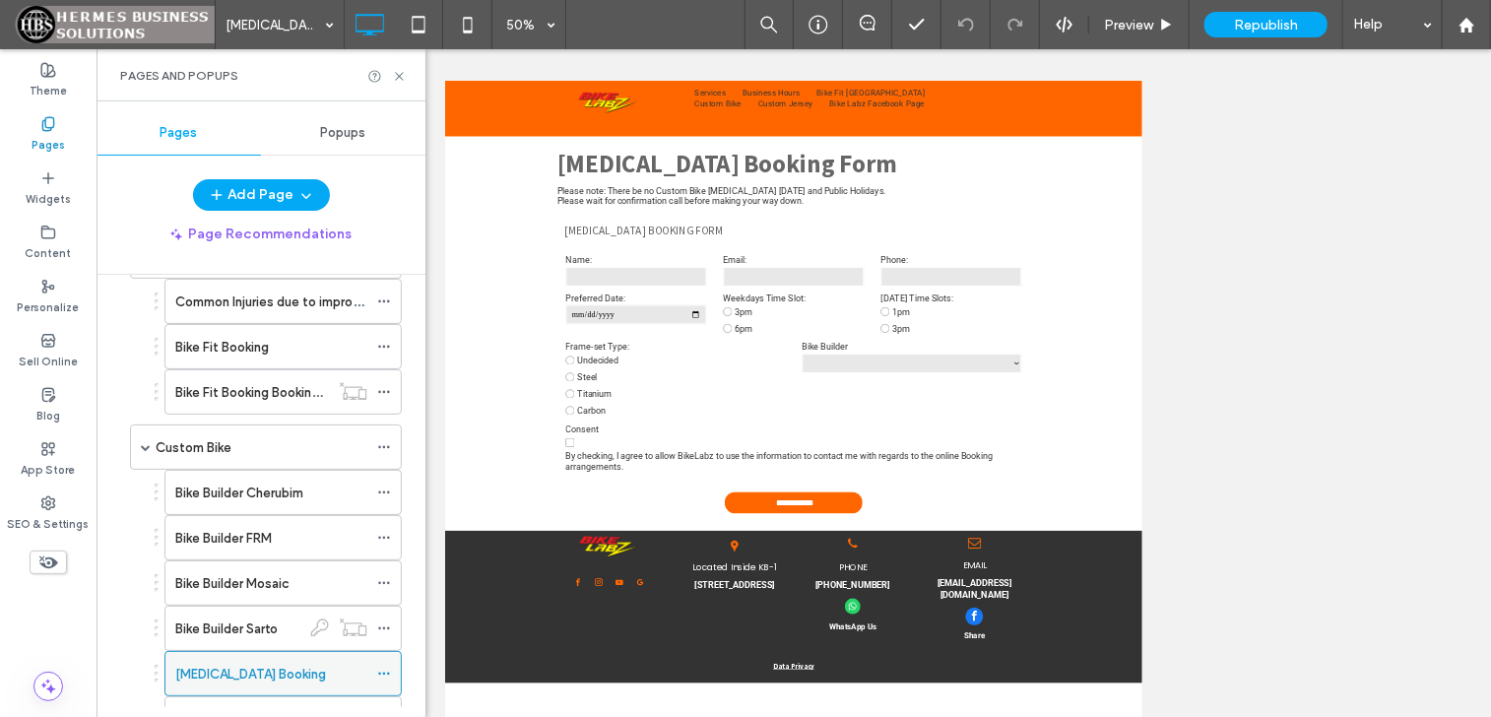
click at [381, 672] on icon at bounding box center [384, 674] width 14 height 14
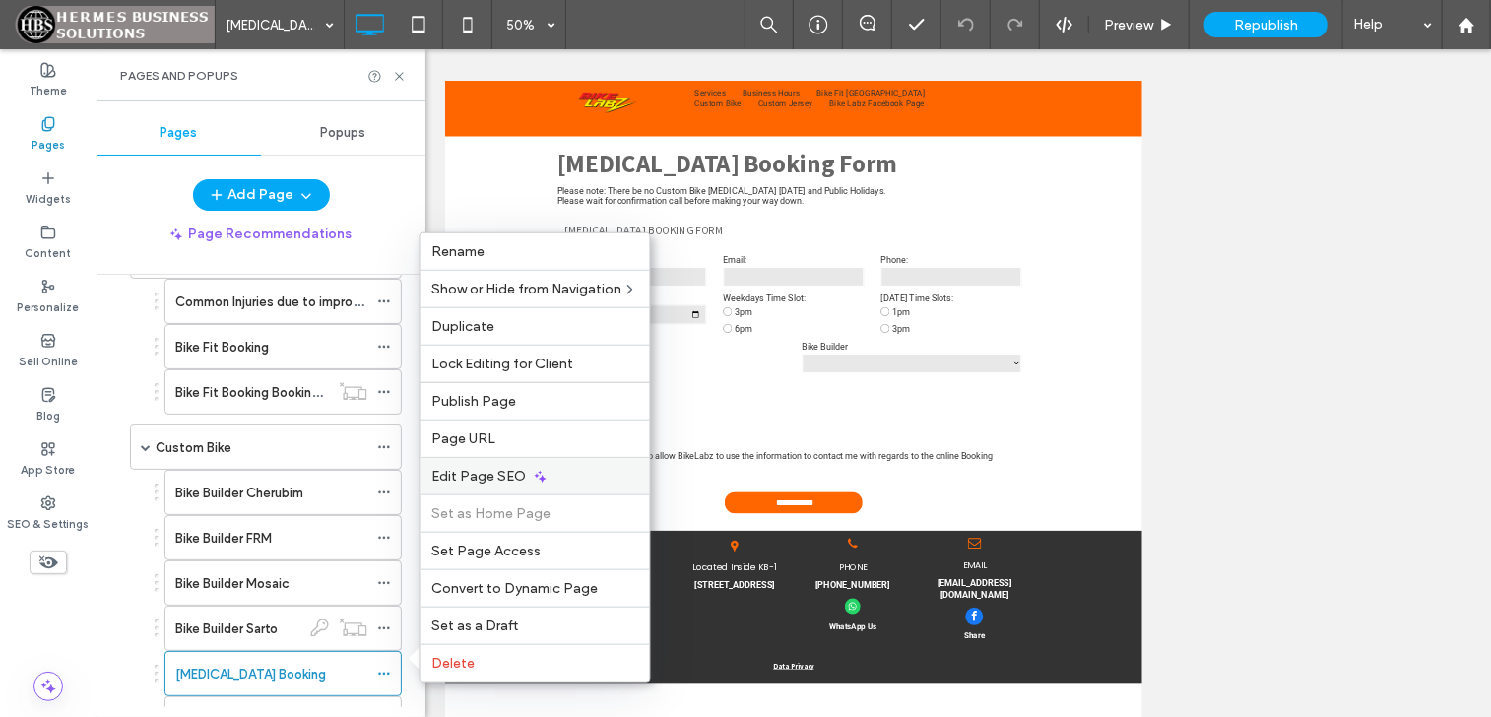
click at [525, 471] on div "Edit Page SEO" at bounding box center [536, 475] width 230 height 37
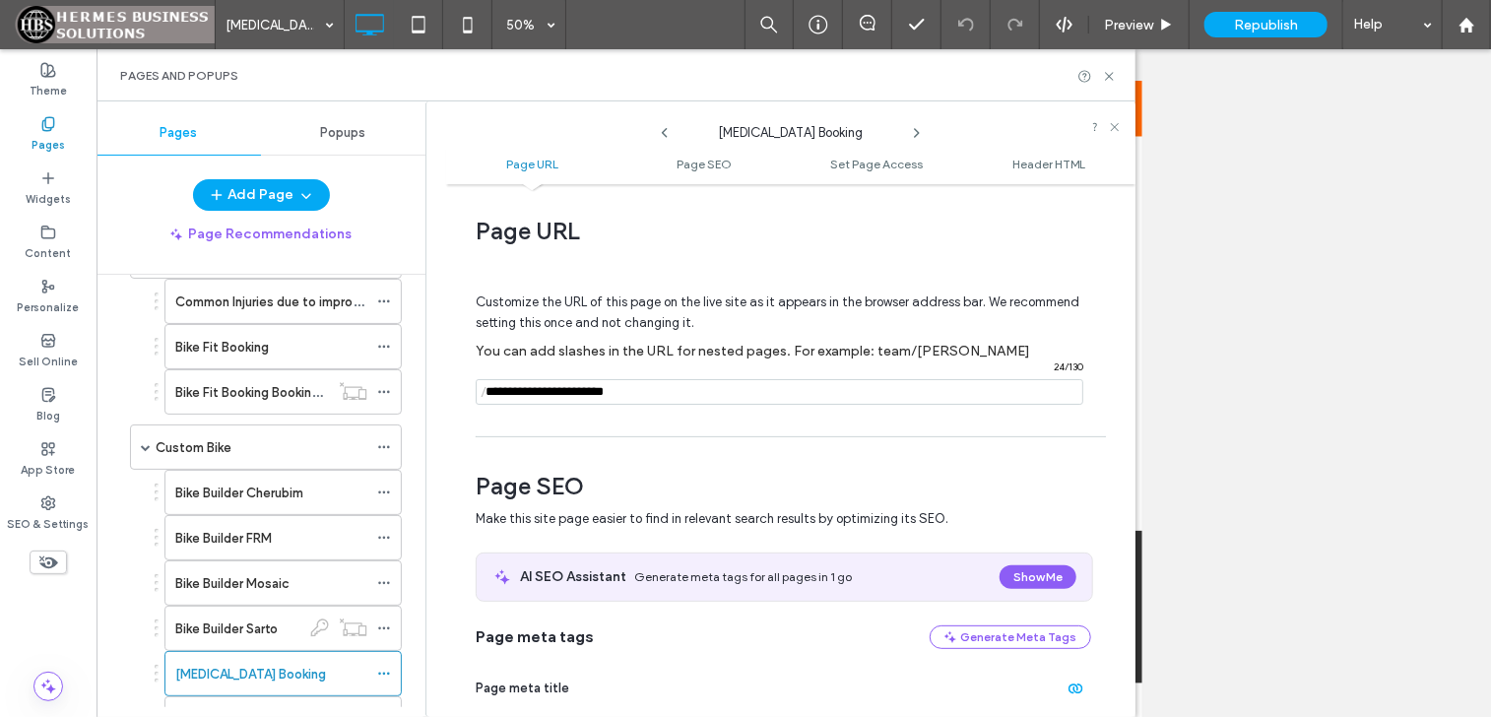
scroll to position [0, 0]
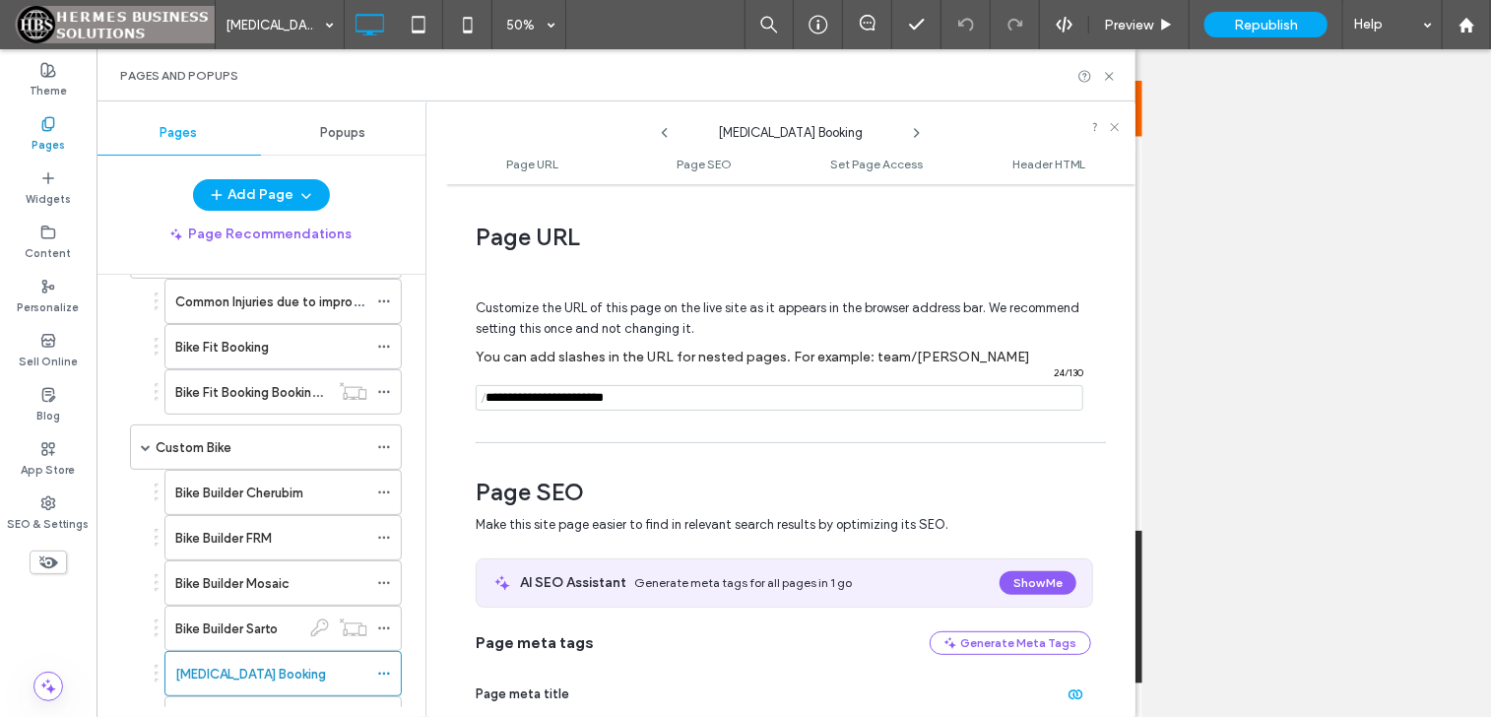
click at [1118, 82] on div "Pages and Popups" at bounding box center [616, 75] width 1039 height 52
drag, startPoint x: 1113, startPoint y: 80, endPoint x: 1017, endPoint y: 33, distance: 107.5
click at [1113, 80] on icon at bounding box center [1109, 76] width 15 height 15
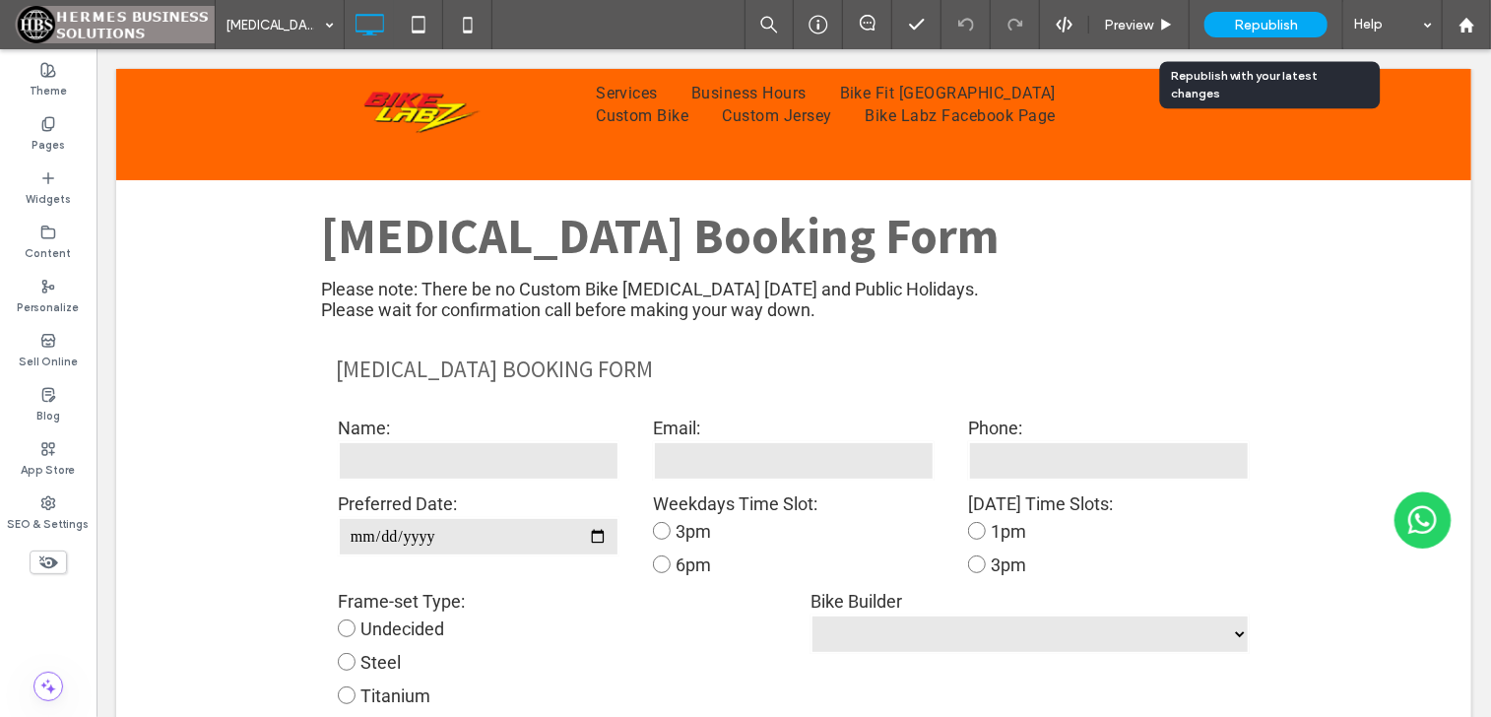
click at [1274, 29] on span "Republish" at bounding box center [1266, 25] width 64 height 17
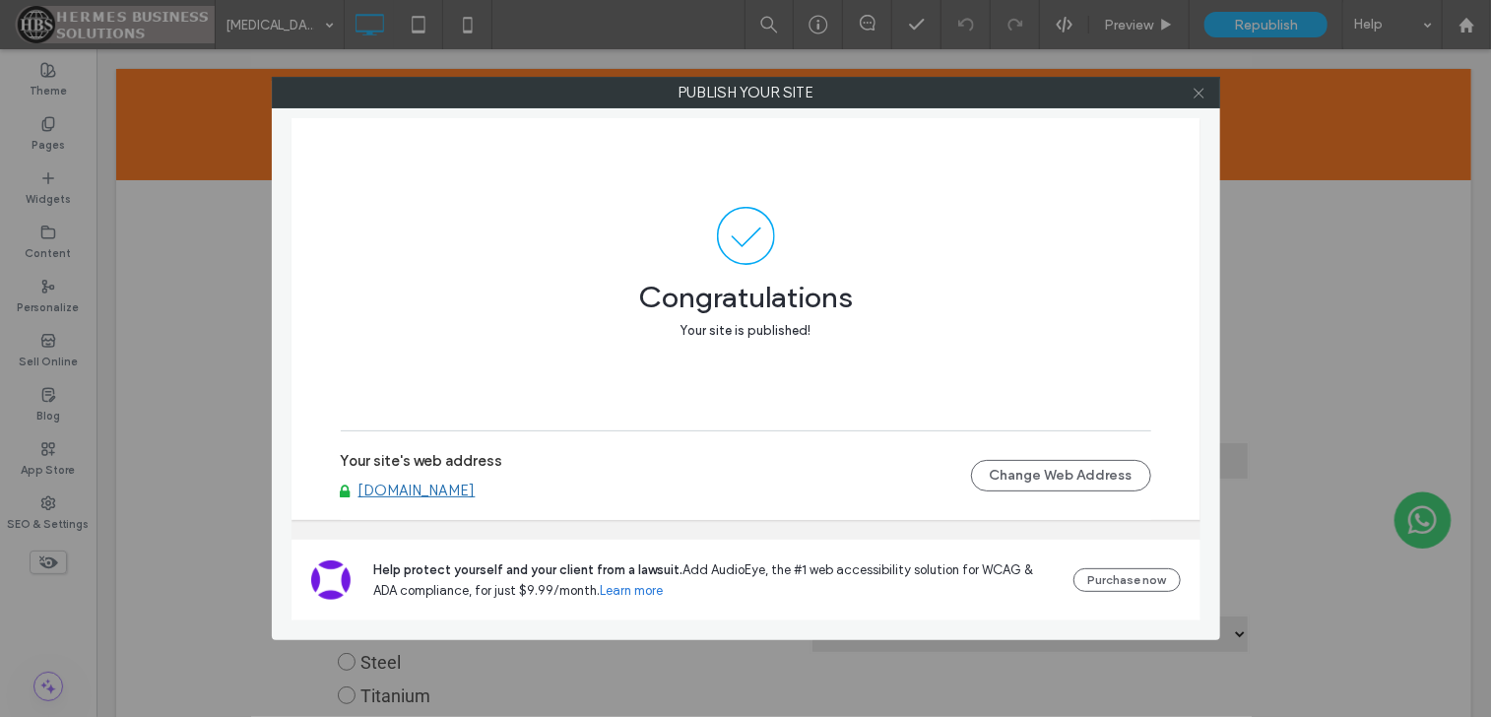
click at [1204, 89] on icon at bounding box center [1199, 93] width 15 height 15
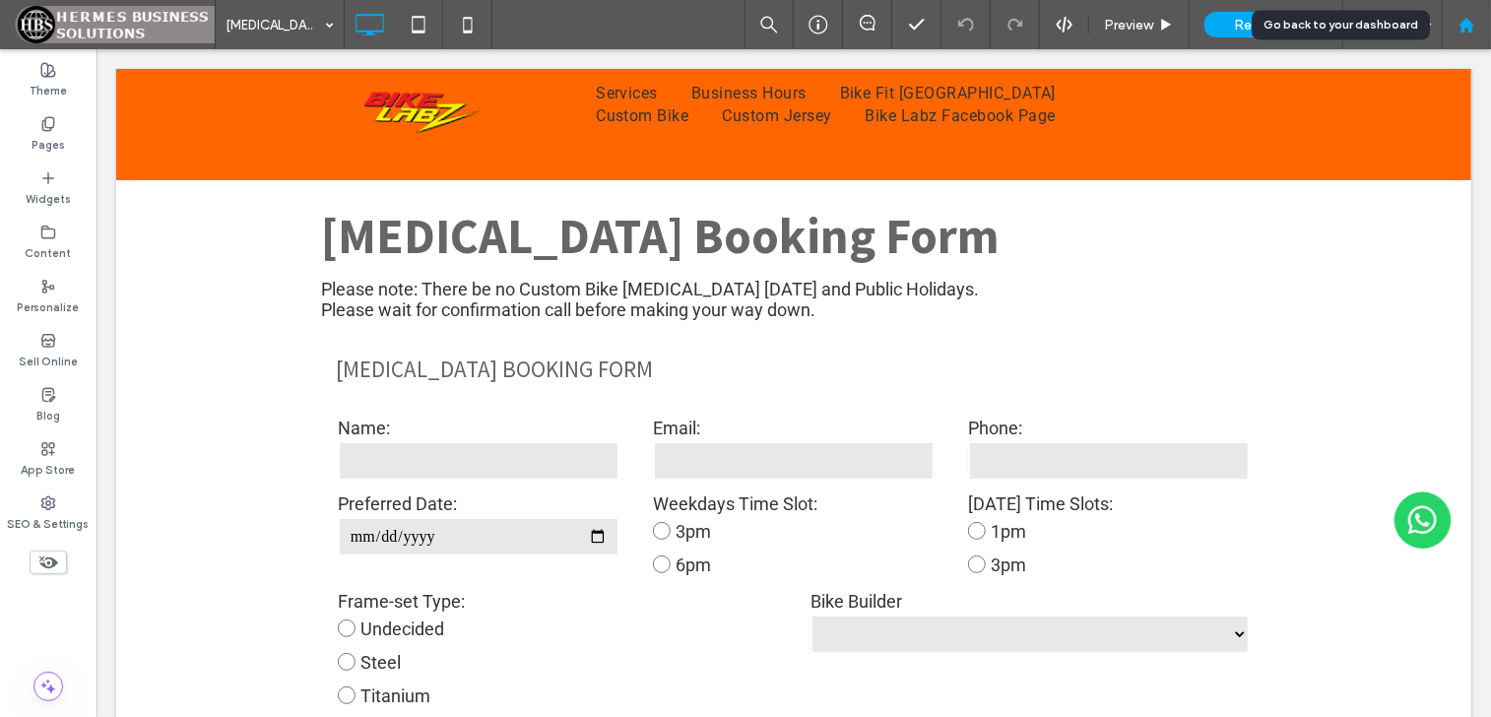
click at [1478, 32] on div at bounding box center [1466, 25] width 47 height 17
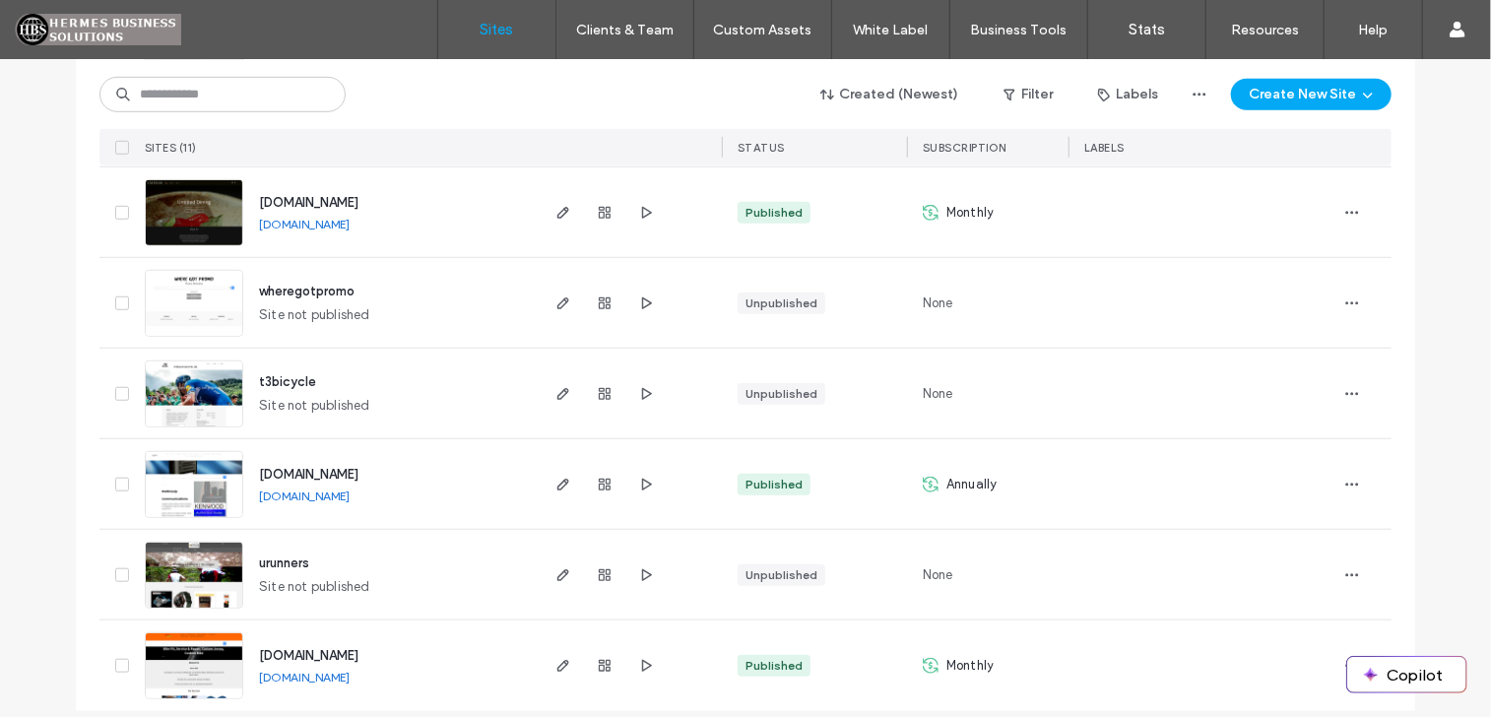
scroll to position [691, 0]
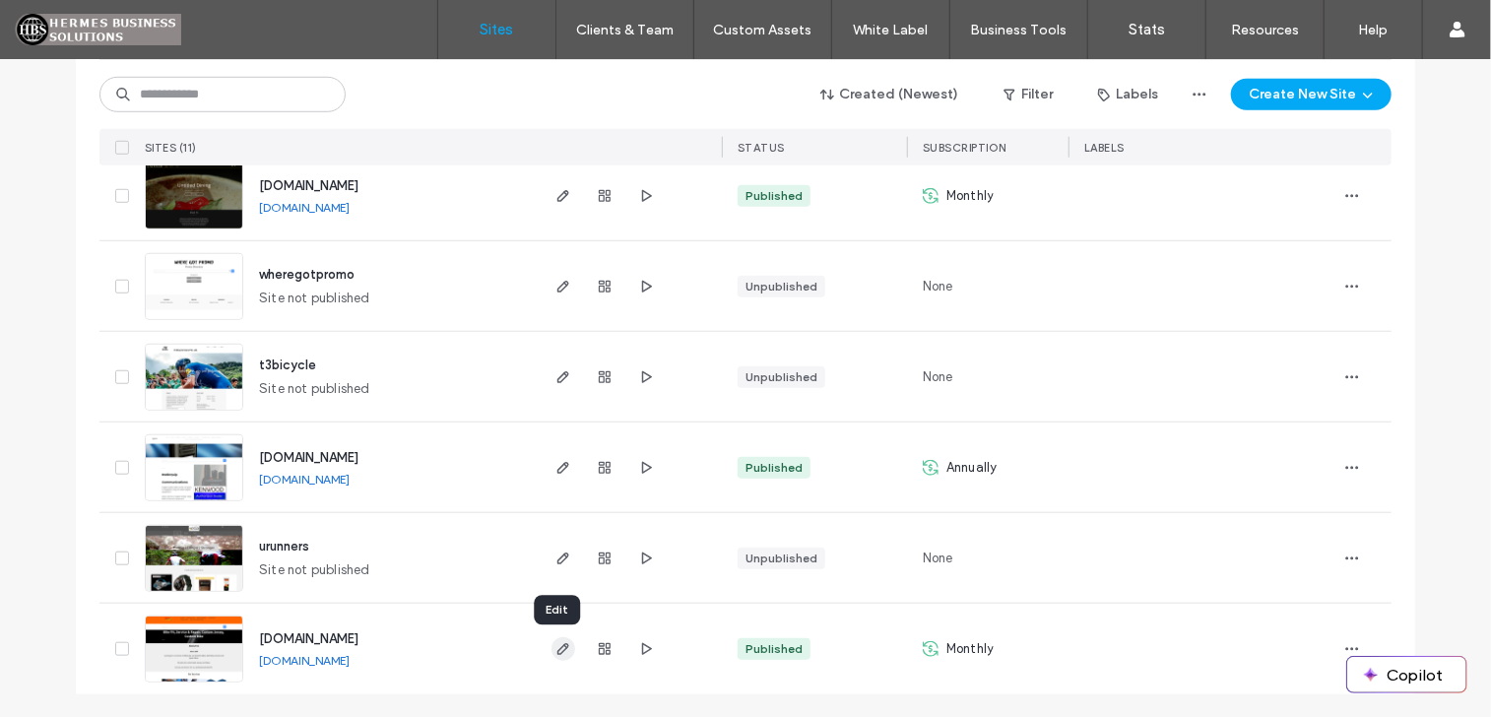
click at [556, 647] on icon "button" at bounding box center [564, 649] width 16 height 16
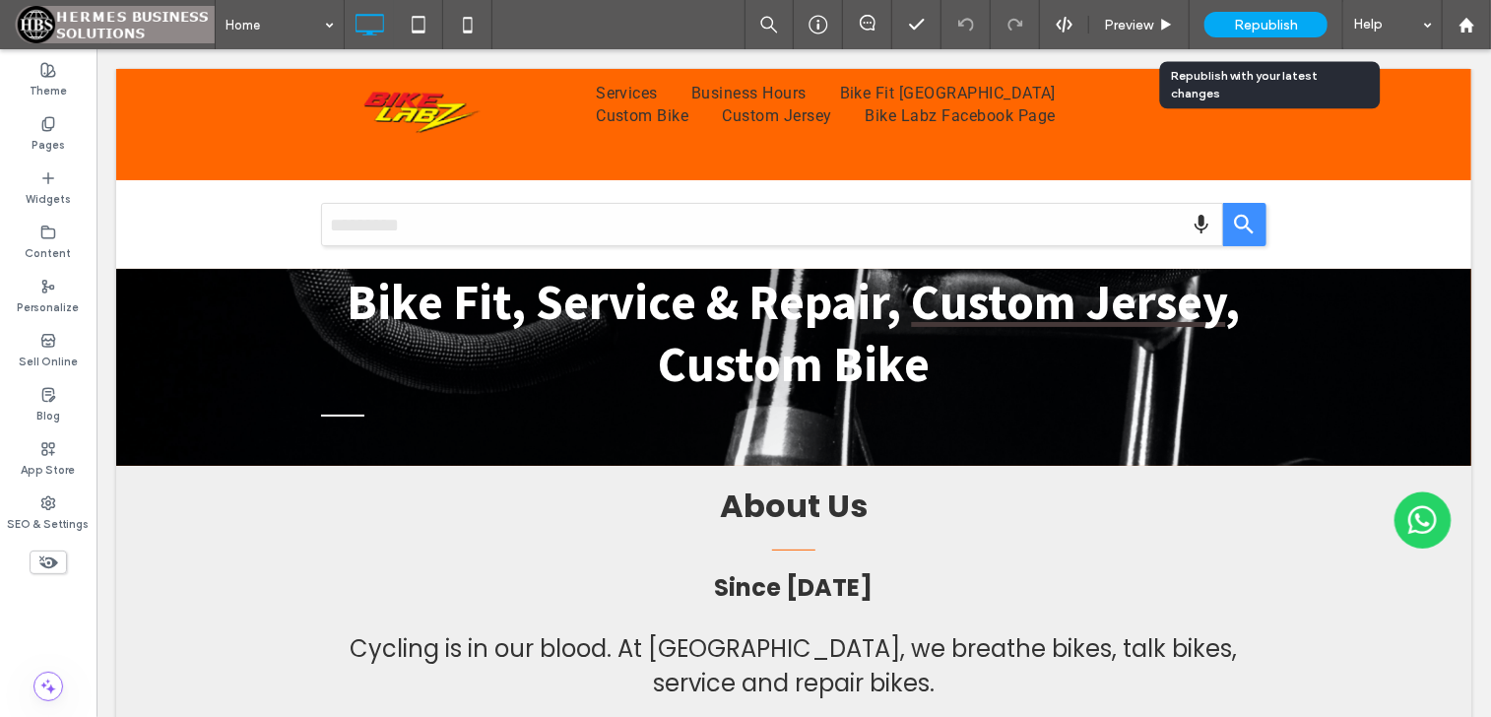
click at [1272, 28] on span "Republish" at bounding box center [1266, 25] width 64 height 17
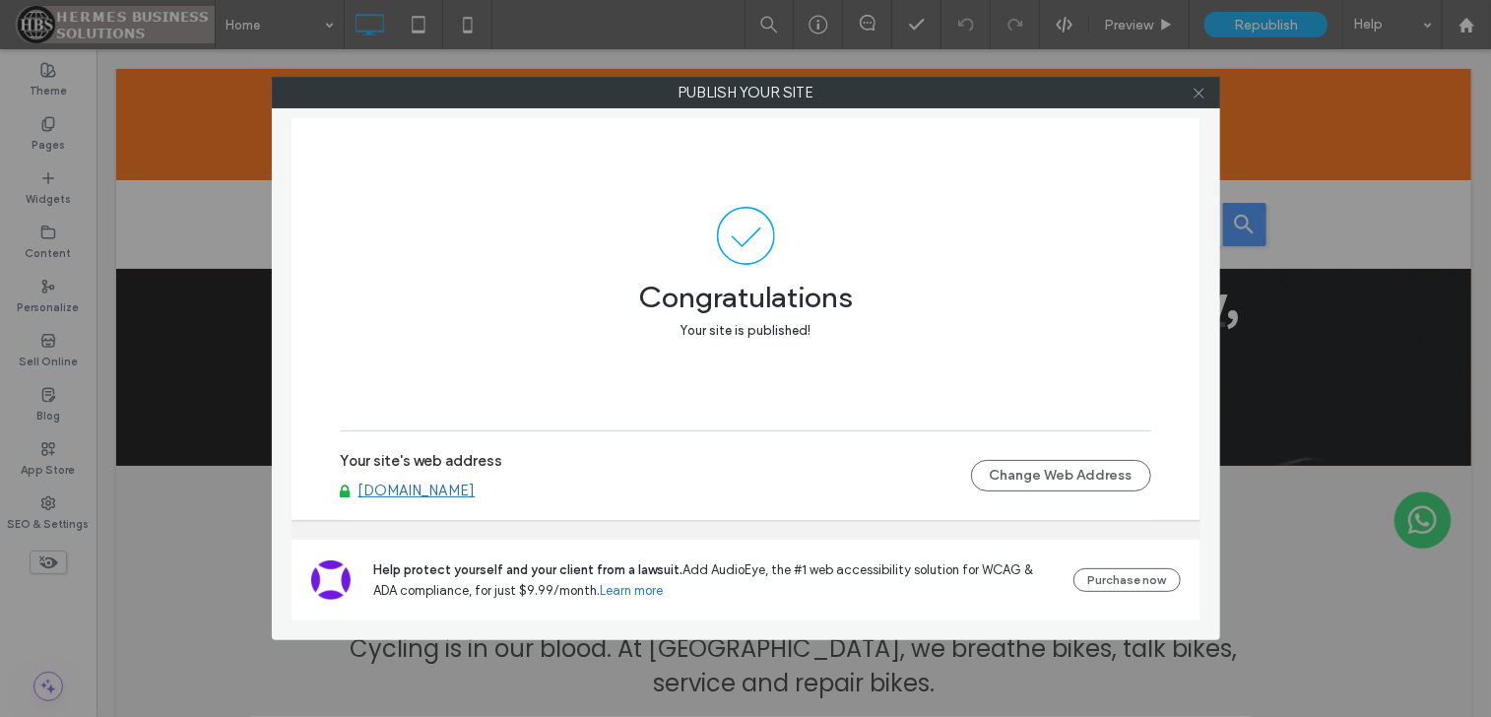
click at [1201, 98] on icon at bounding box center [1199, 93] width 15 height 15
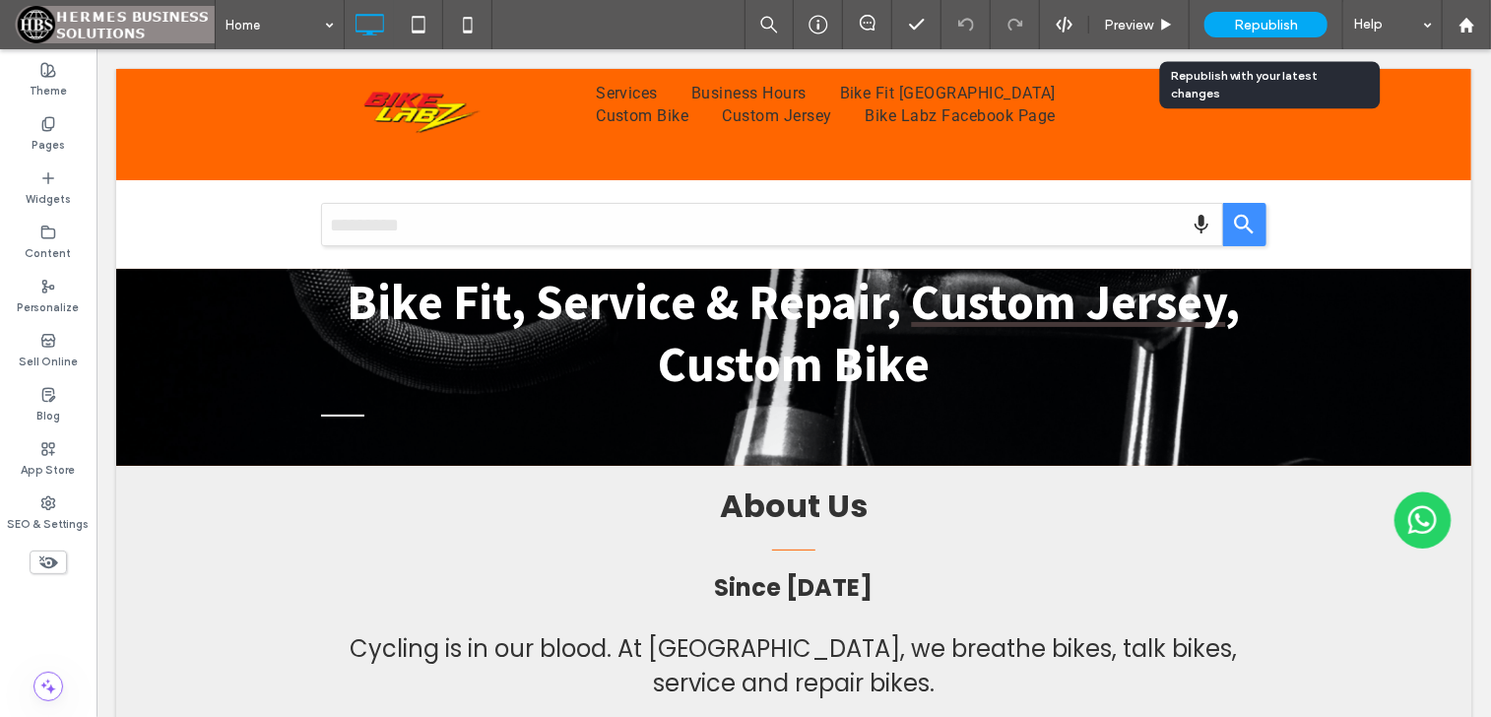
click at [1274, 26] on span "Republish" at bounding box center [1266, 25] width 64 height 17
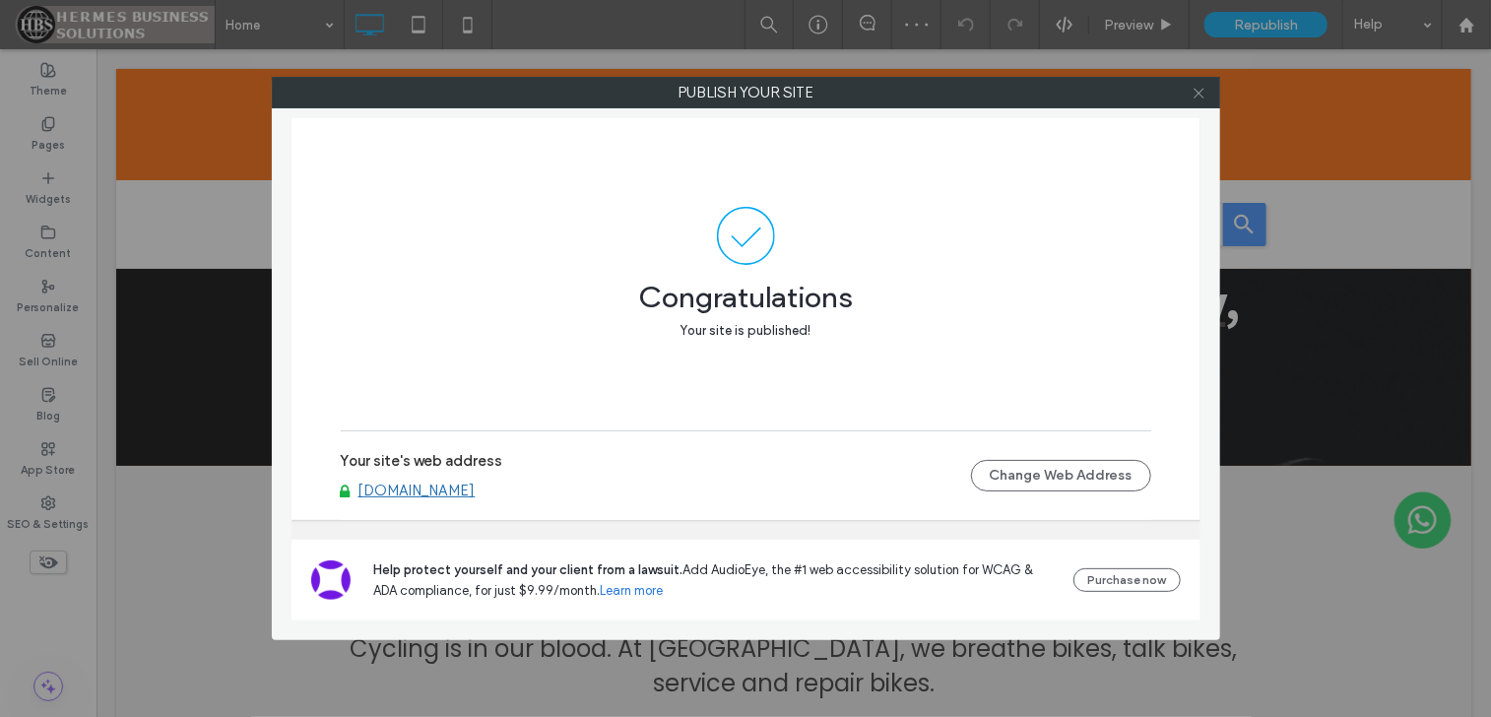
click at [1200, 95] on icon at bounding box center [1199, 93] width 15 height 15
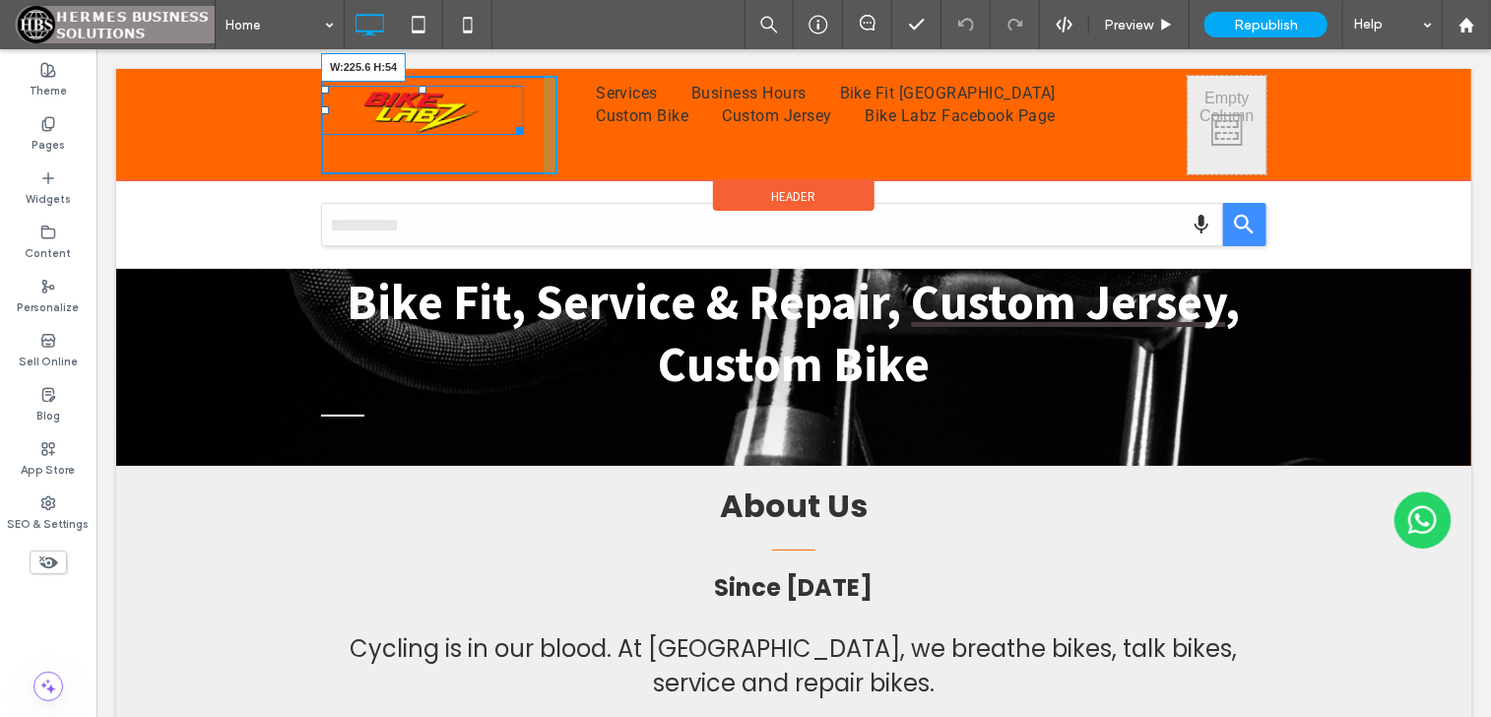
drag, startPoint x: 512, startPoint y: 131, endPoint x: 523, endPoint y: 151, distance: 22.5
click at [523, 151] on div "W:225.6 H:54 Click To Paste" at bounding box center [438, 124] width 236 height 99
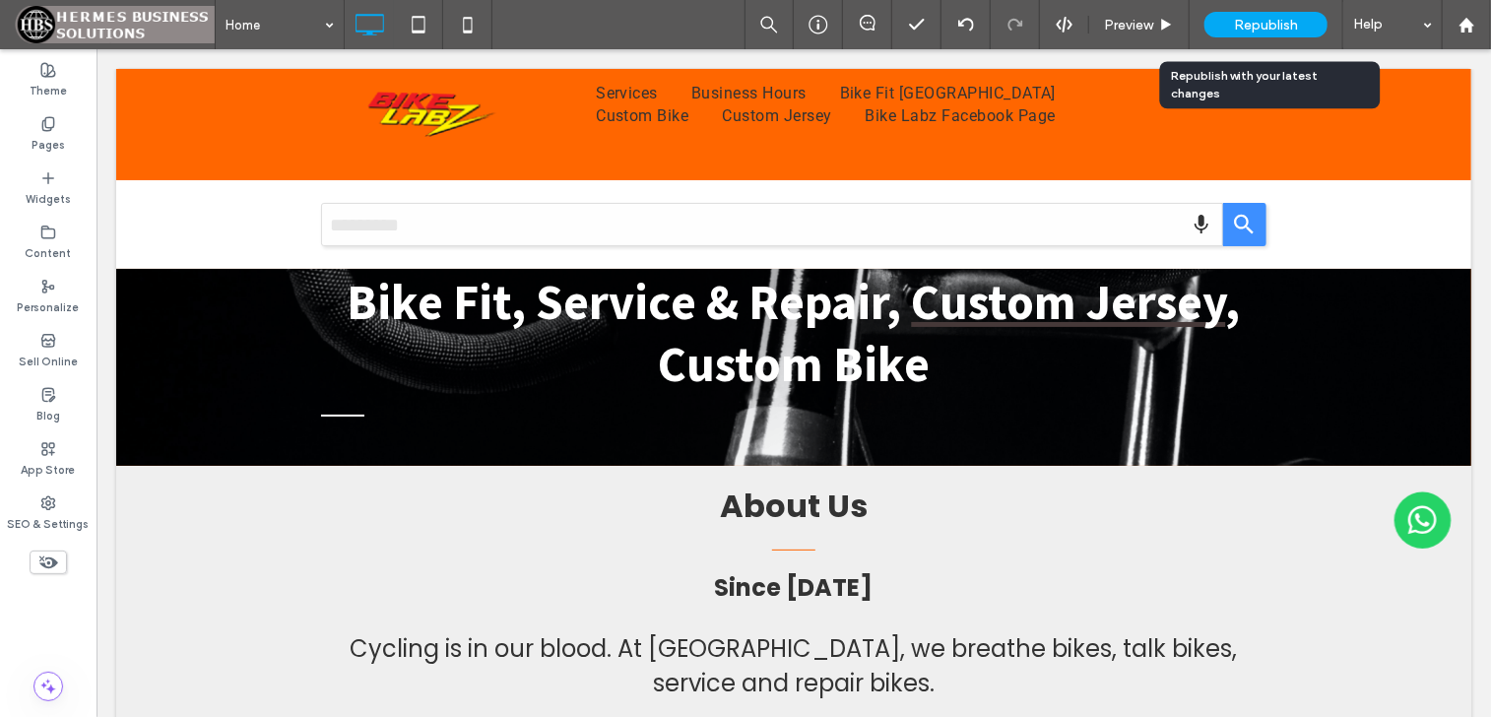
click at [1243, 27] on span "Republish" at bounding box center [1266, 25] width 64 height 17
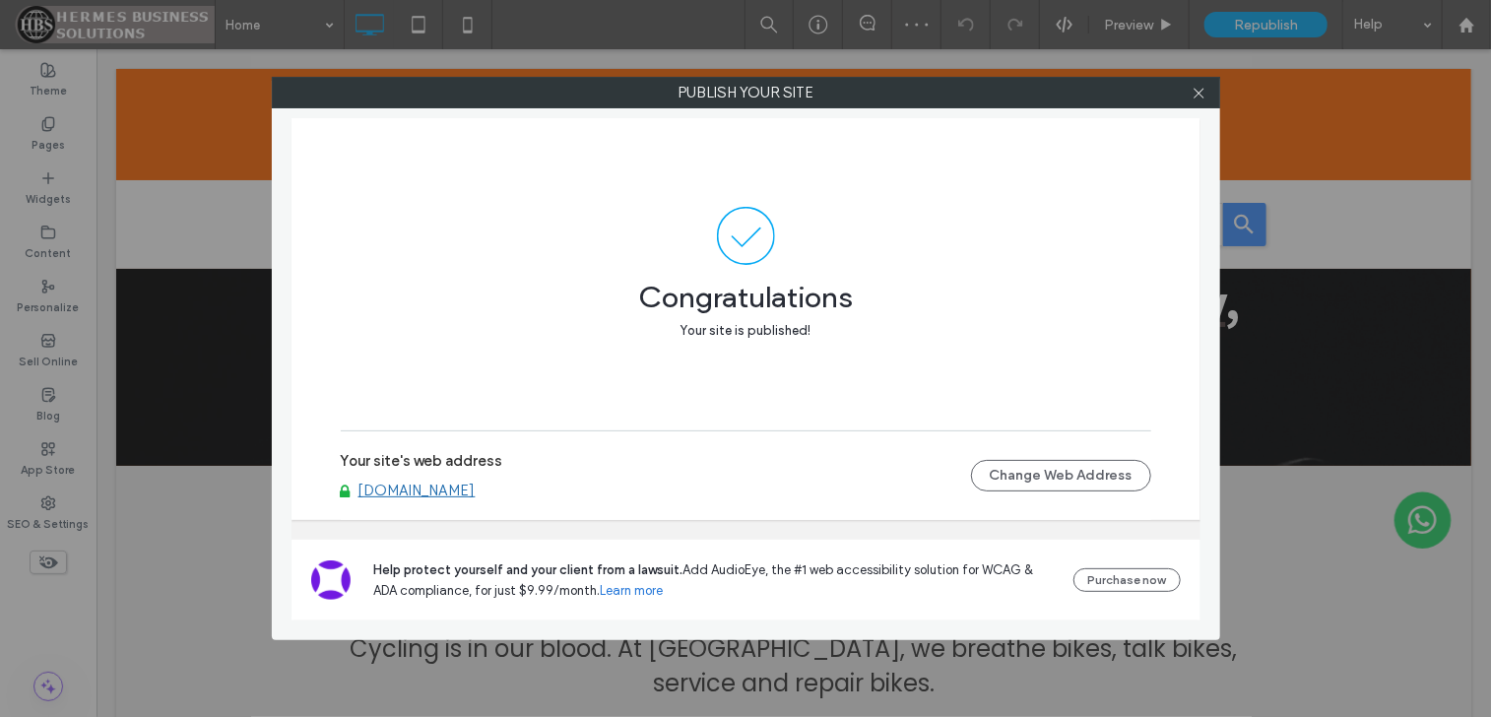
click at [1208, 96] on div at bounding box center [1200, 93] width 30 height 30
click at [1206, 94] on icon at bounding box center [1199, 93] width 15 height 15
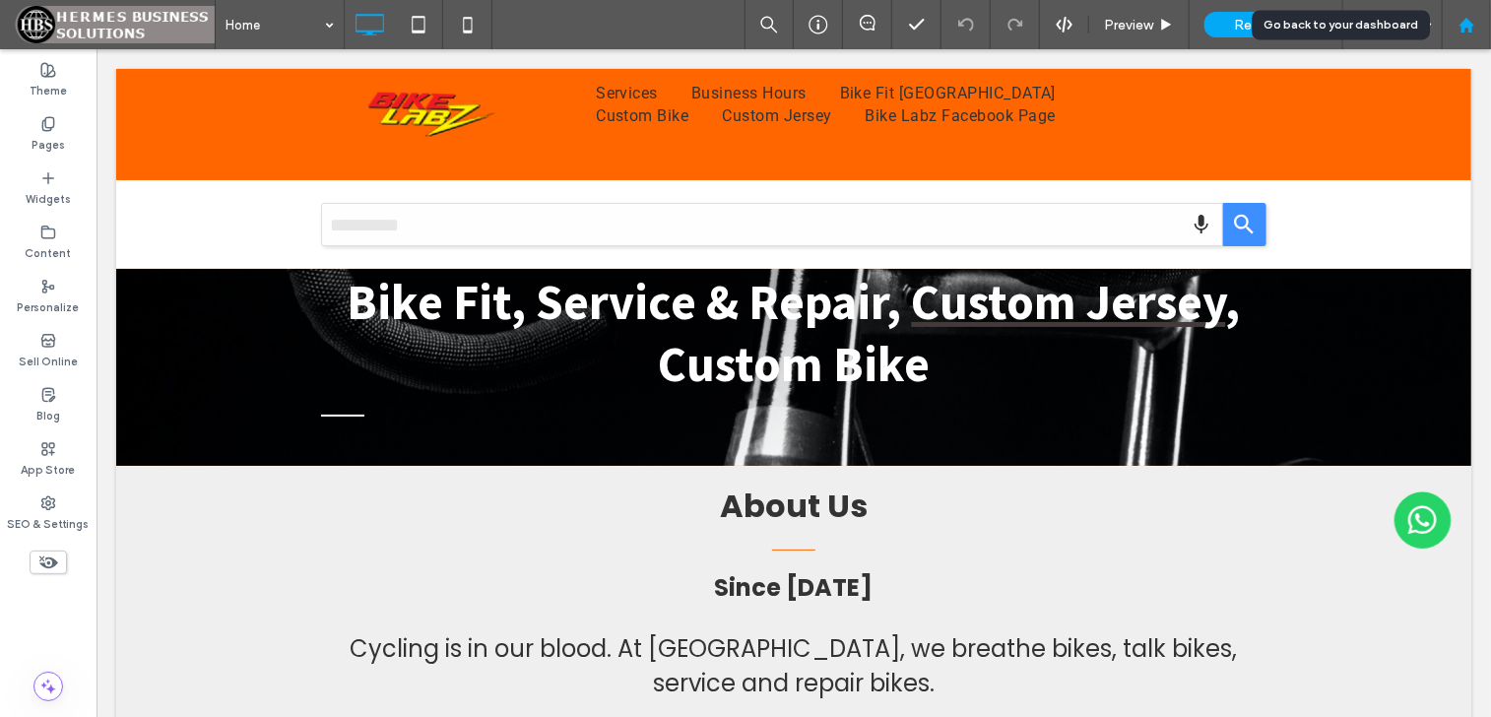
click at [1463, 34] on div at bounding box center [1466, 24] width 49 height 49
